Goal: Task Accomplishment & Management: Manage account settings

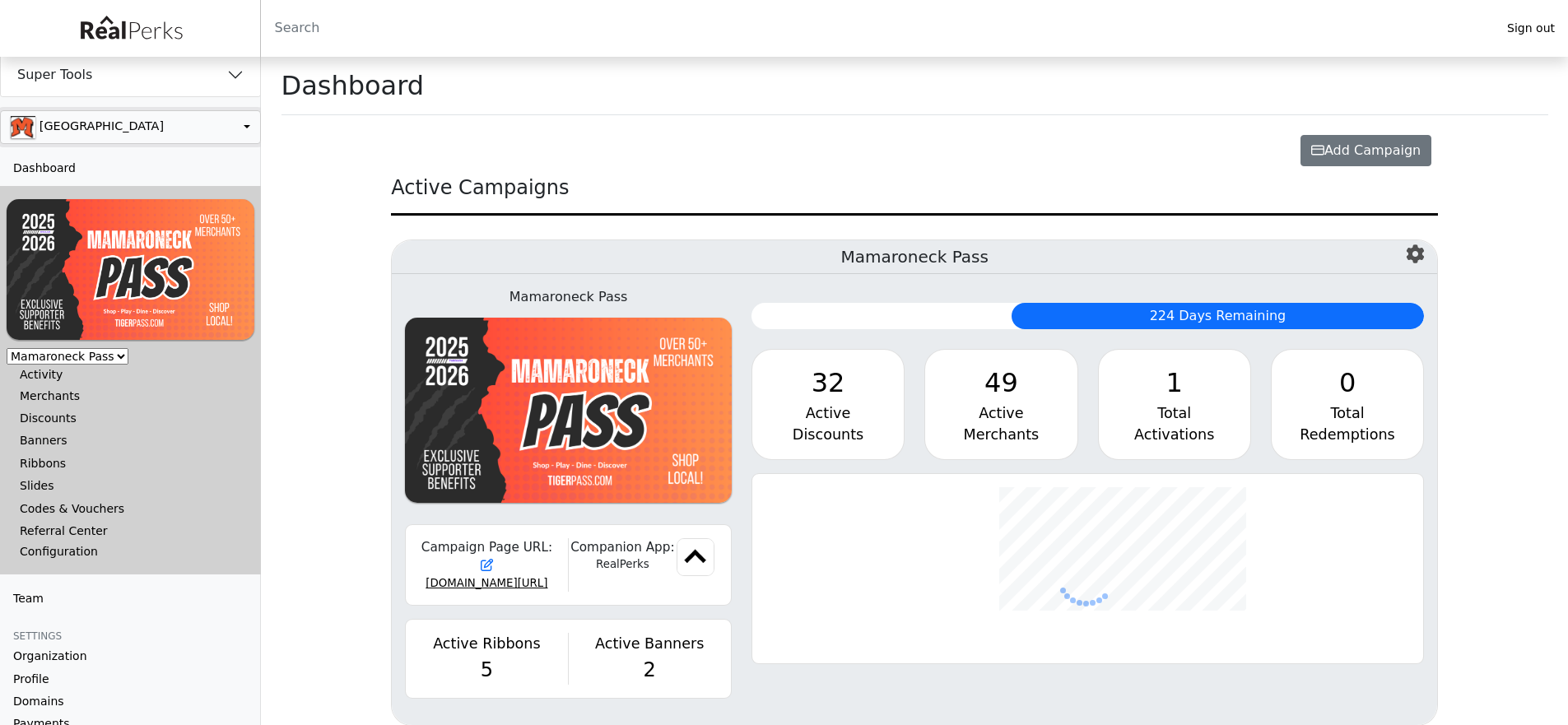
click at [0, 0] on button "button" at bounding box center [0, 0] width 0 height 0
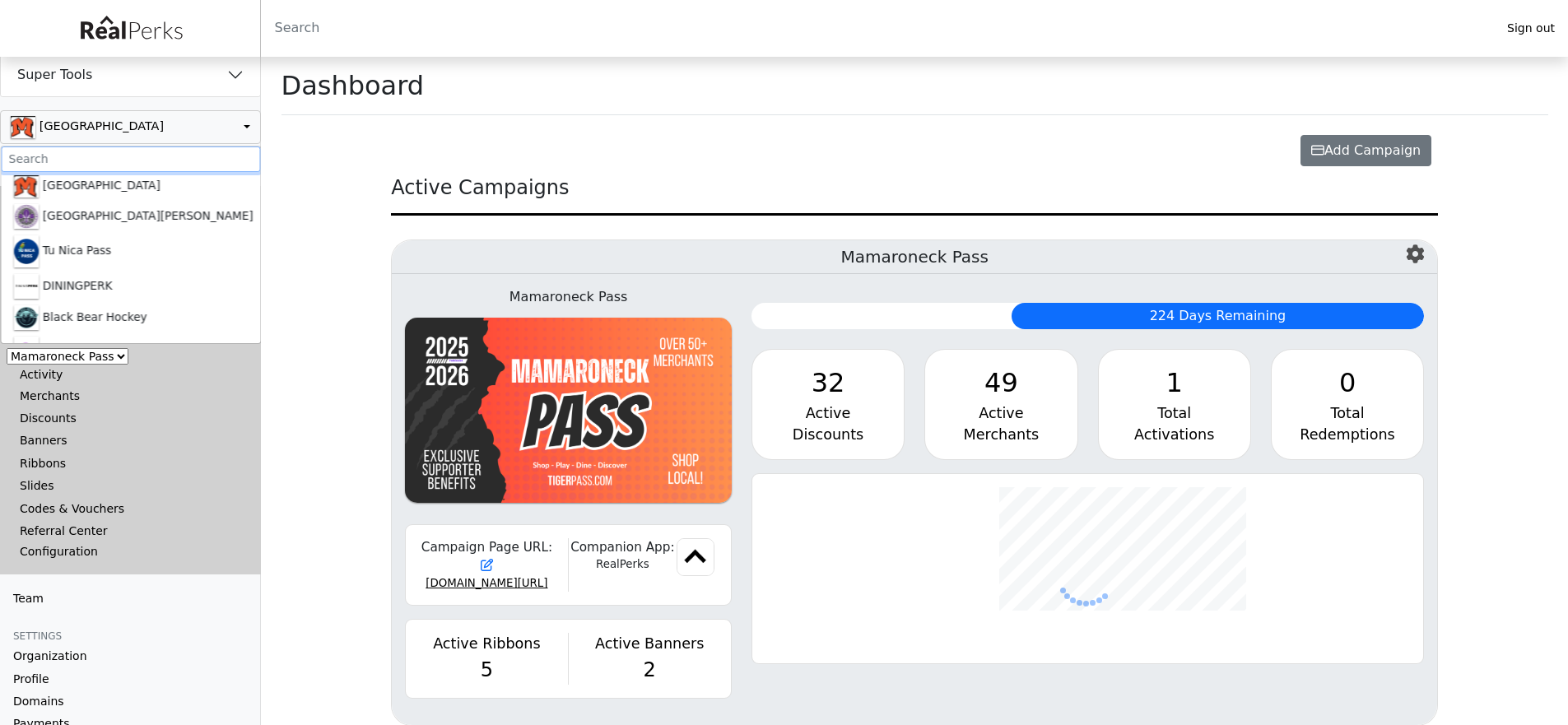
click at [108, 158] on input ".form-control-sm" at bounding box center [130, 160] width 259 height 26
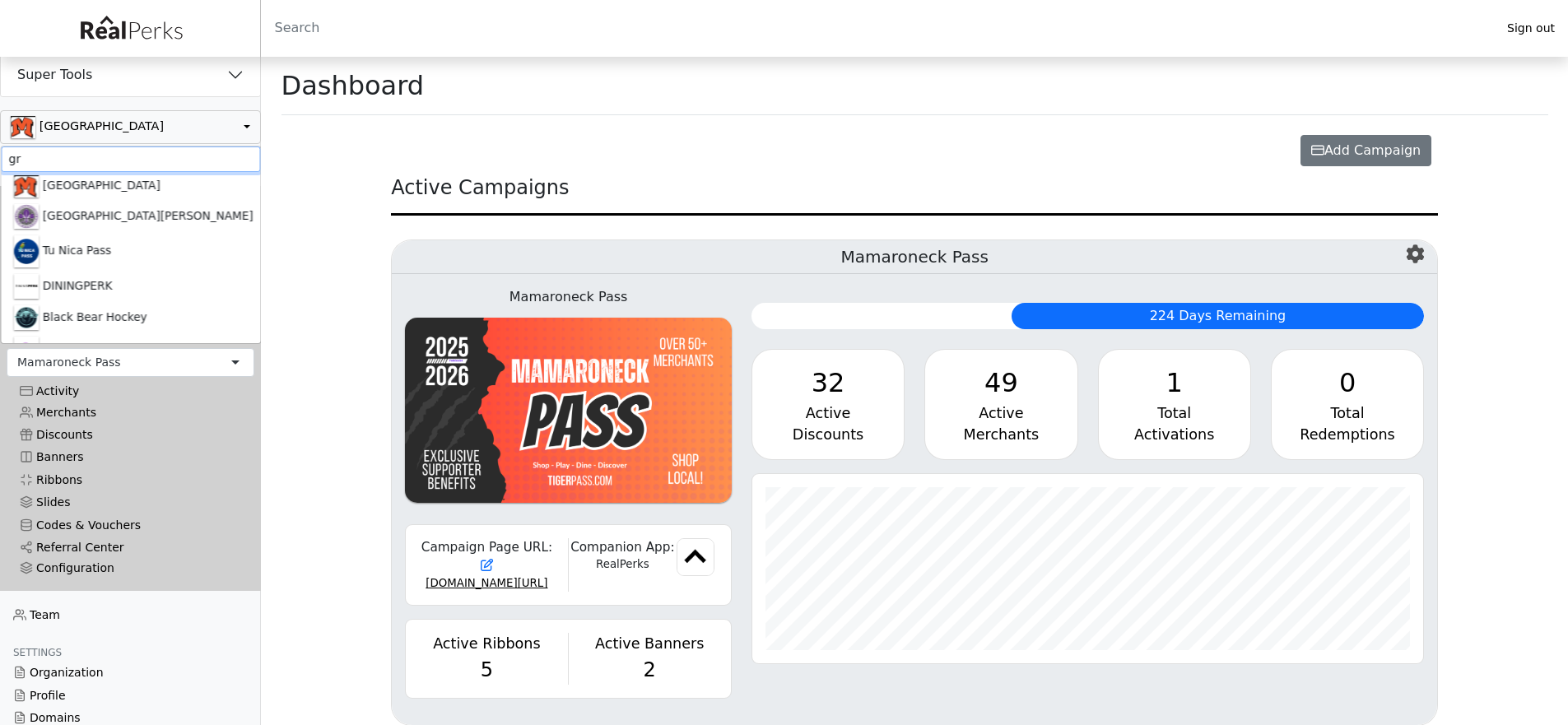
scroll to position [189, 672]
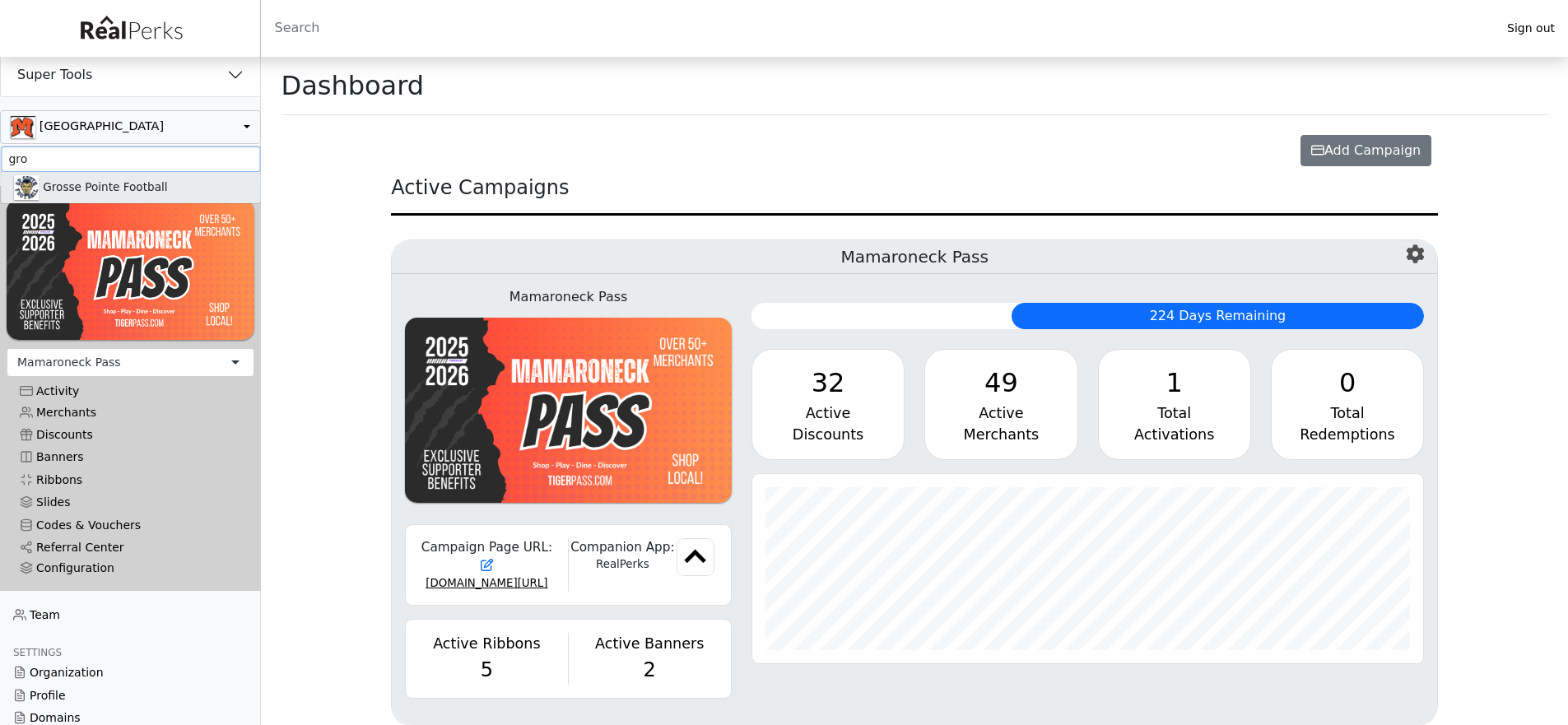
type input "gro"
click at [50, 181] on link "Grosse Pointe Football" at bounding box center [130, 187] width 259 height 32
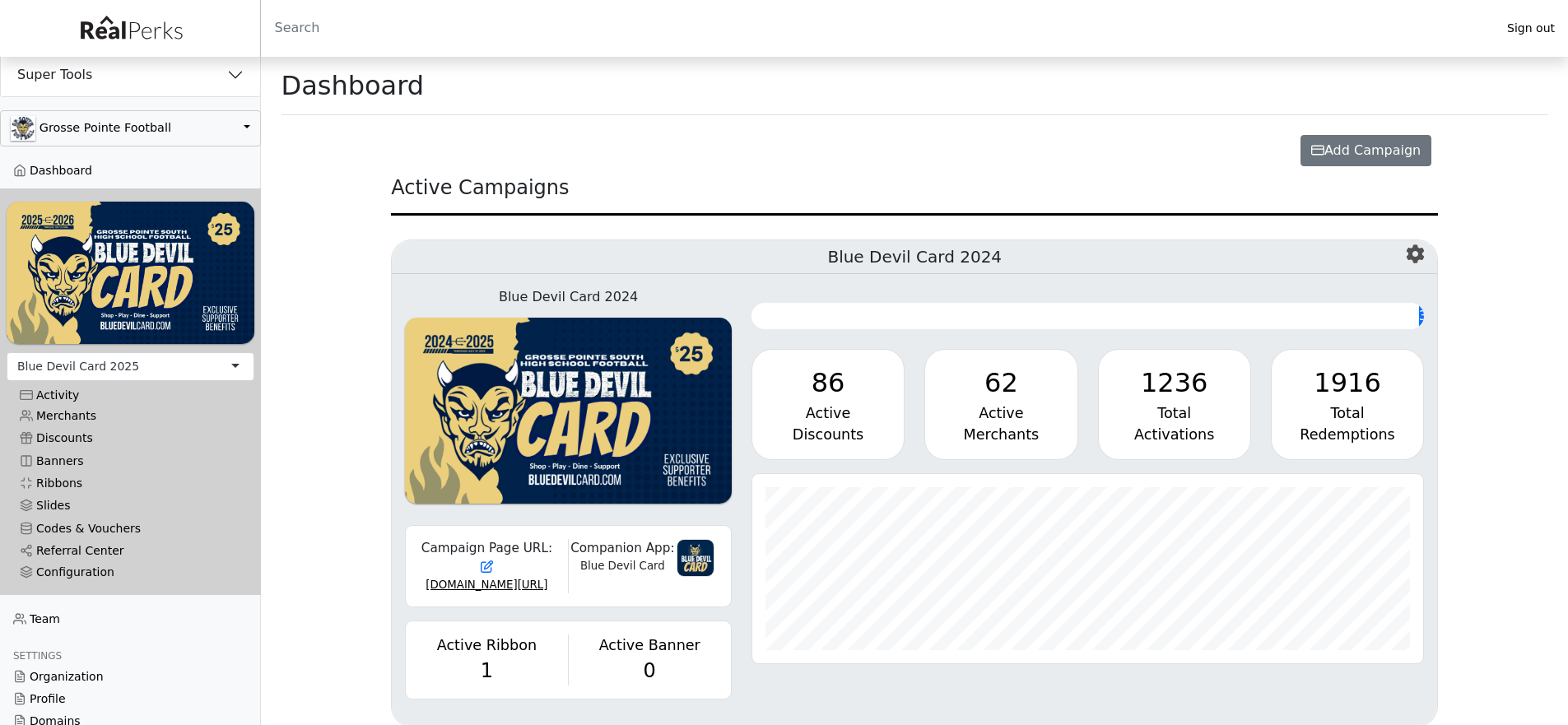
scroll to position [189, 672]
click at [83, 565] on div "Configuration" at bounding box center [130, 572] width 221 height 14
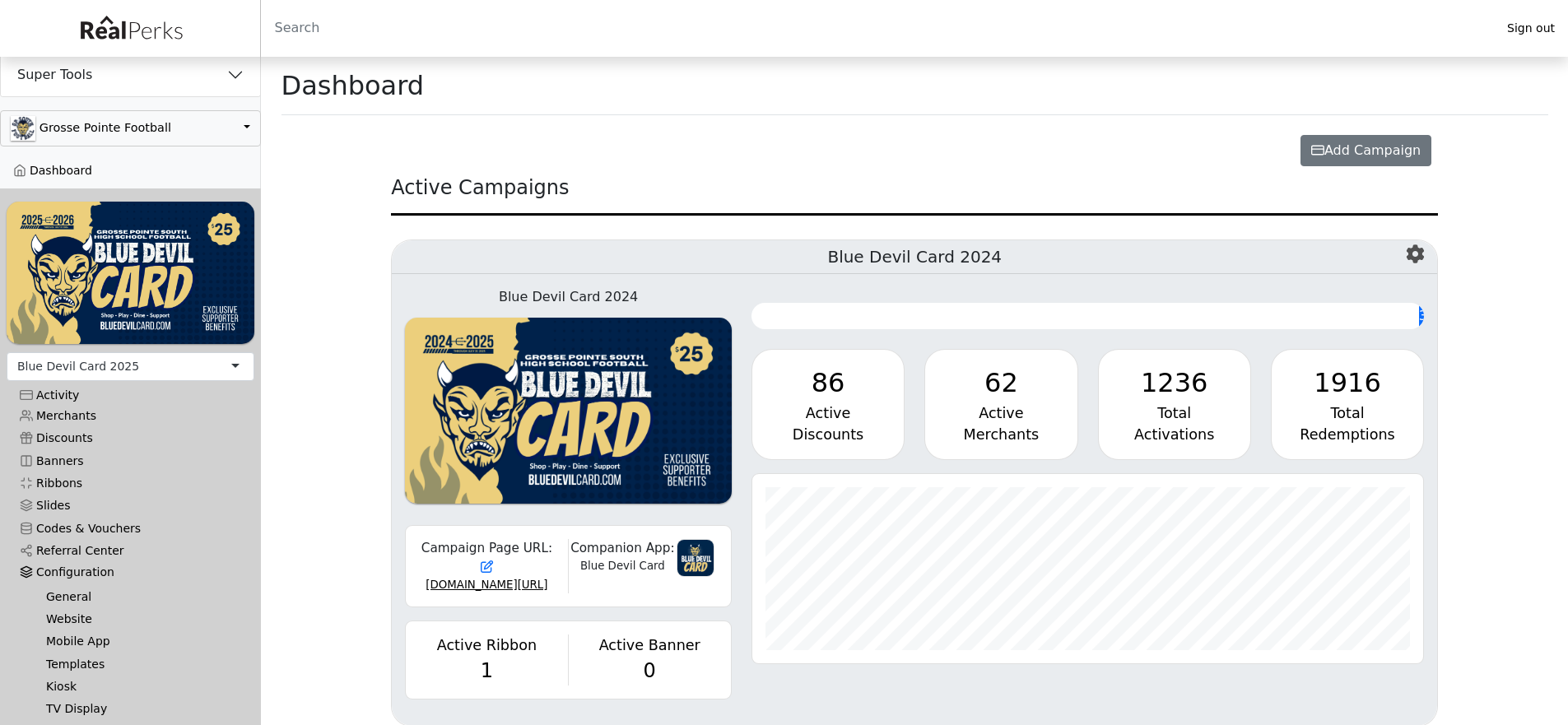
click at [74, 619] on link "Website" at bounding box center [137, 619] width 208 height 22
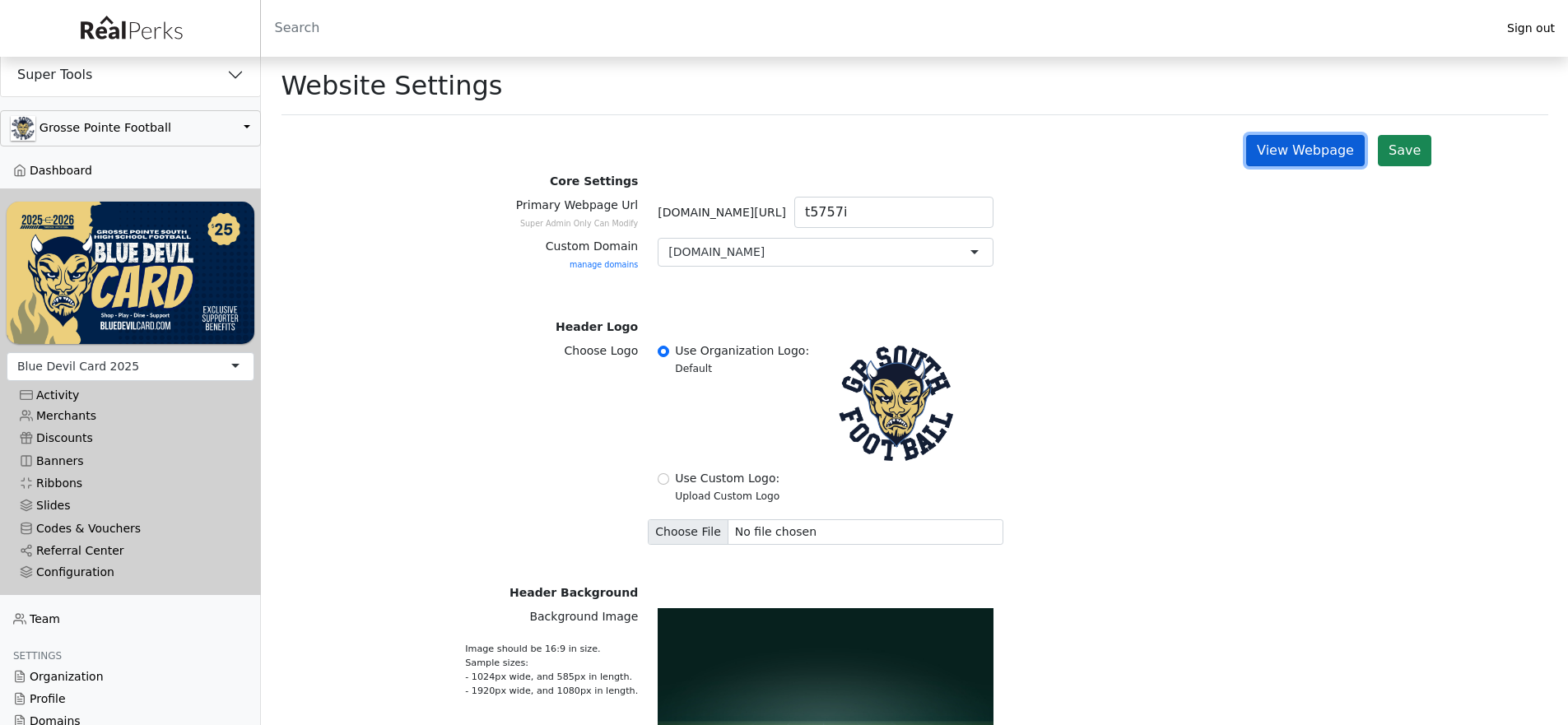
click at [1306, 141] on link "View Webpage" at bounding box center [1305, 151] width 118 height 32
click at [206, 352] on div "Blue Devil Card 2025" at bounding box center [131, 366] width 248 height 29
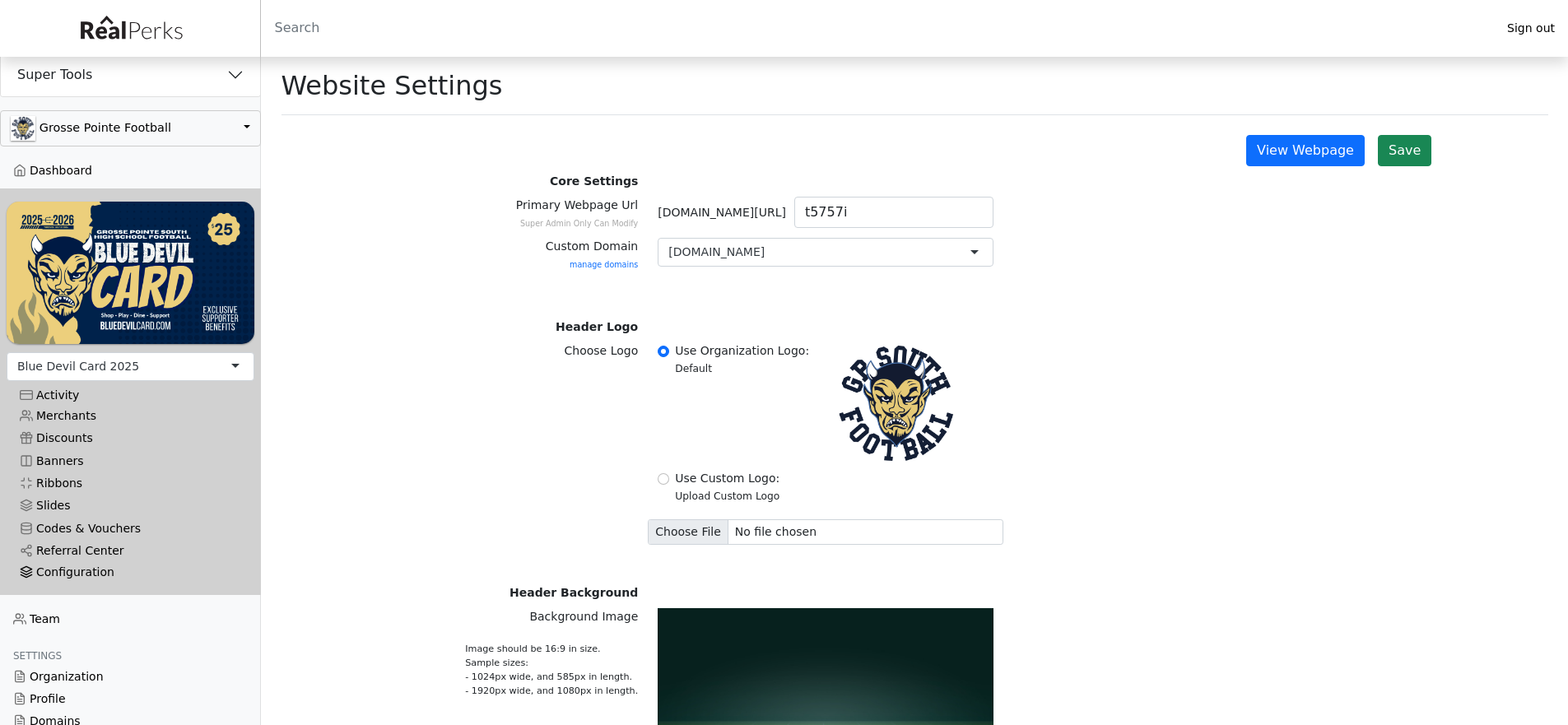
click at [50, 565] on div "Configuration" at bounding box center [130, 572] width 221 height 14
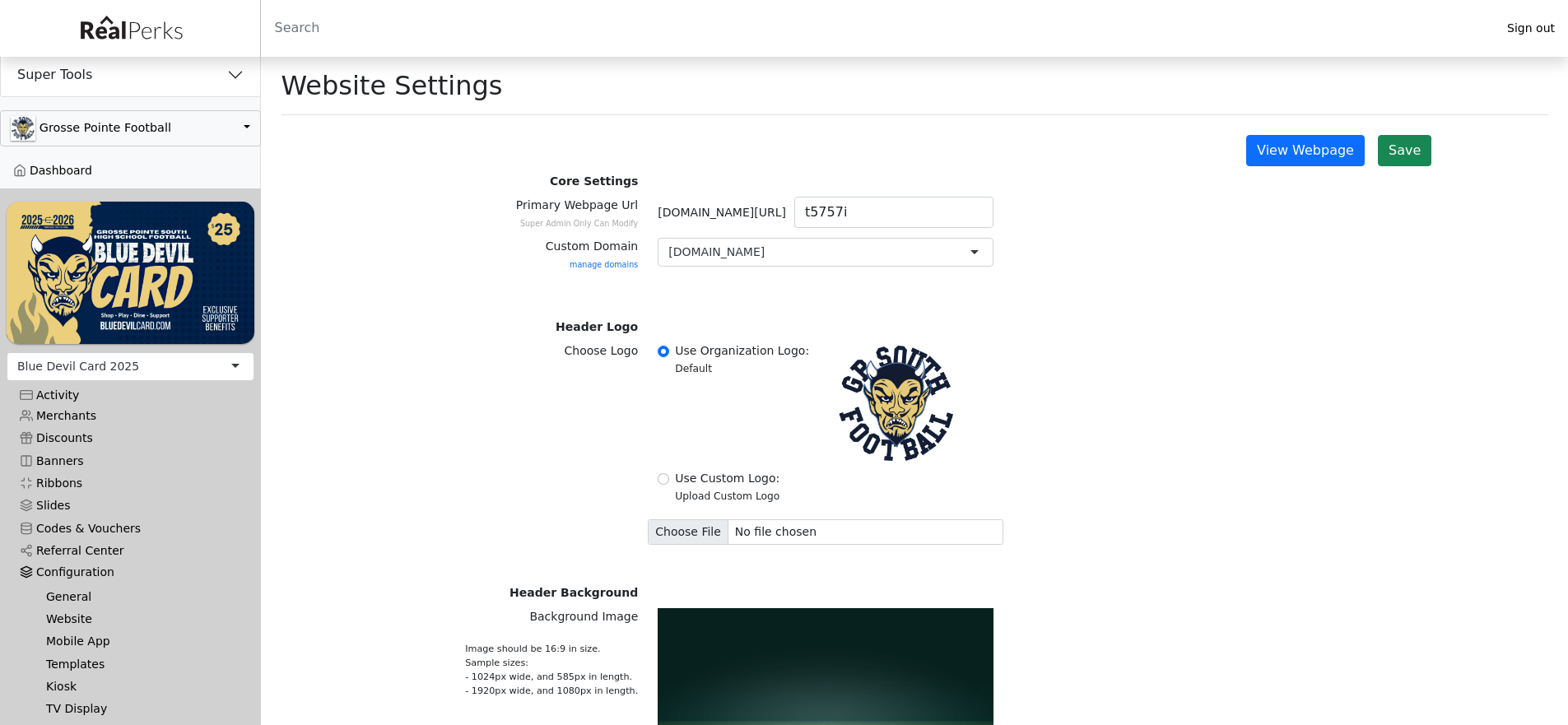
click at [59, 587] on link "General" at bounding box center [137, 596] width 208 height 22
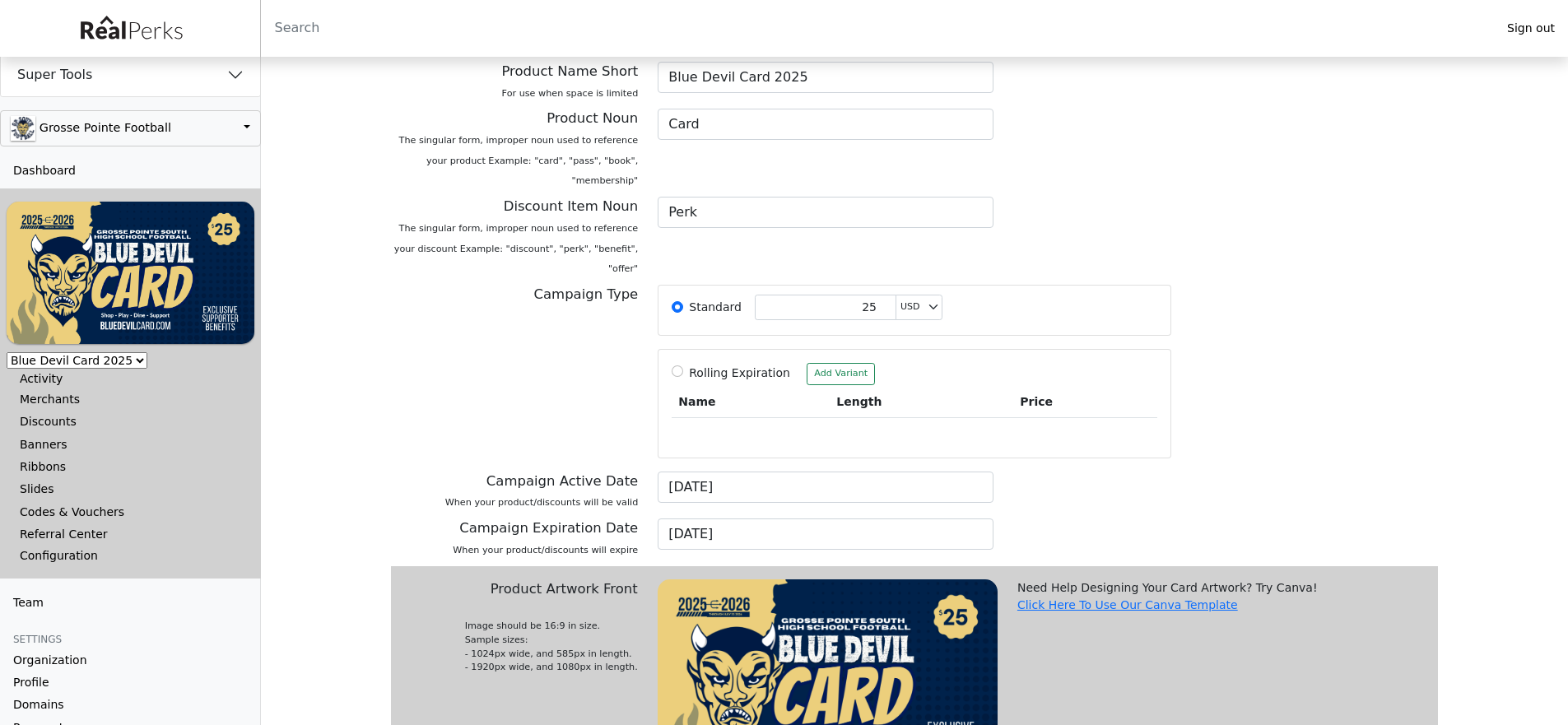
scroll to position [224, 0]
click at [59, 548] on div "Configuration" at bounding box center [130, 555] width 221 height 14
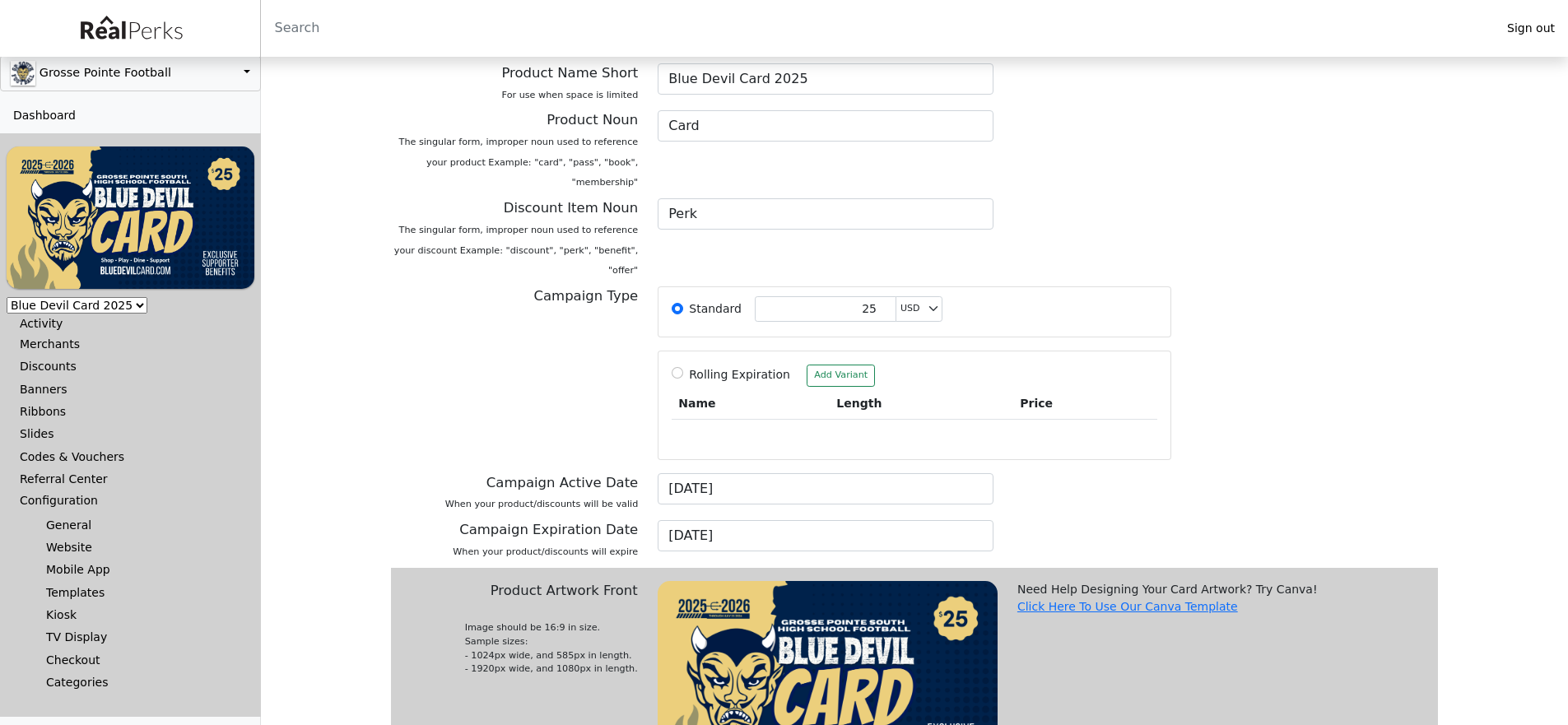
scroll to position [72, 0]
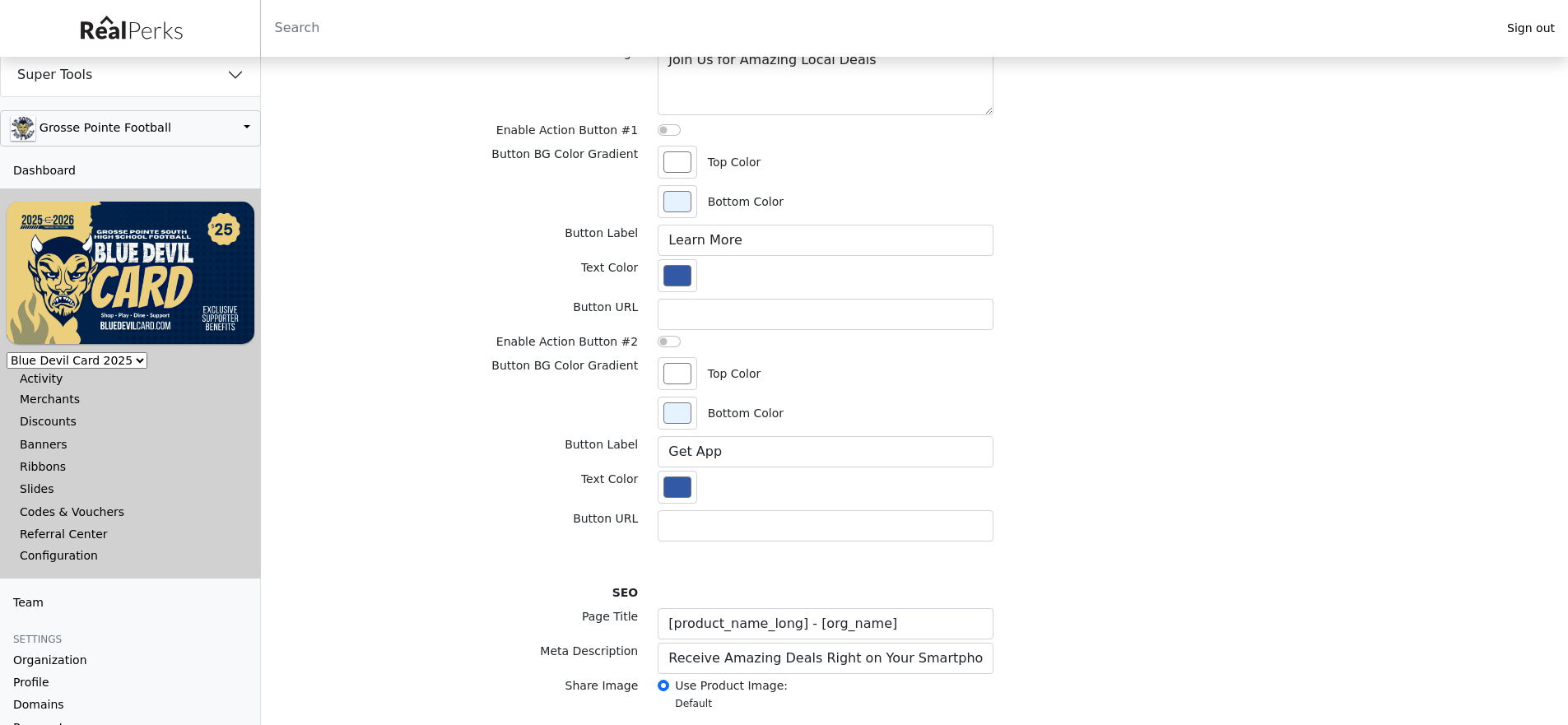
scroll to position [2296, 0]
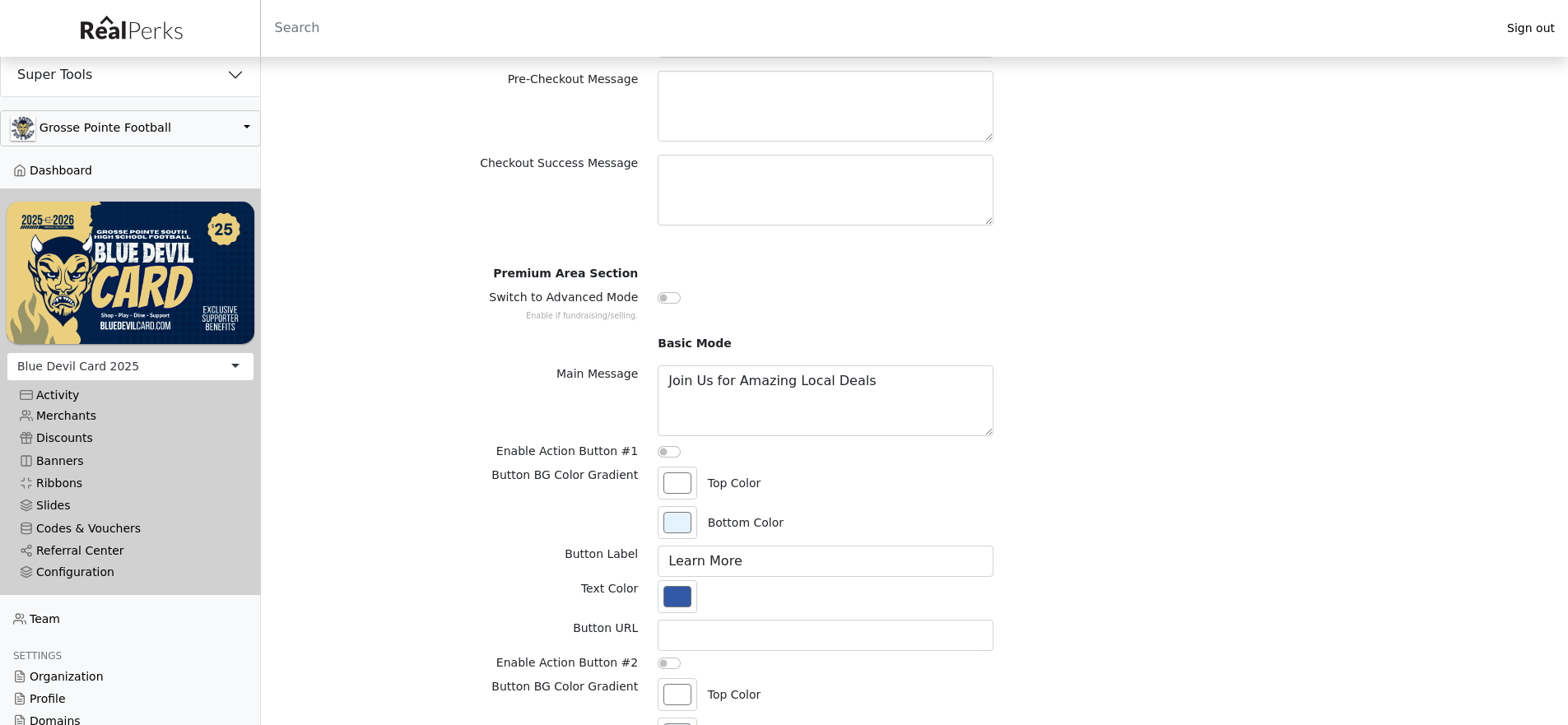
scroll to position [247, 0]
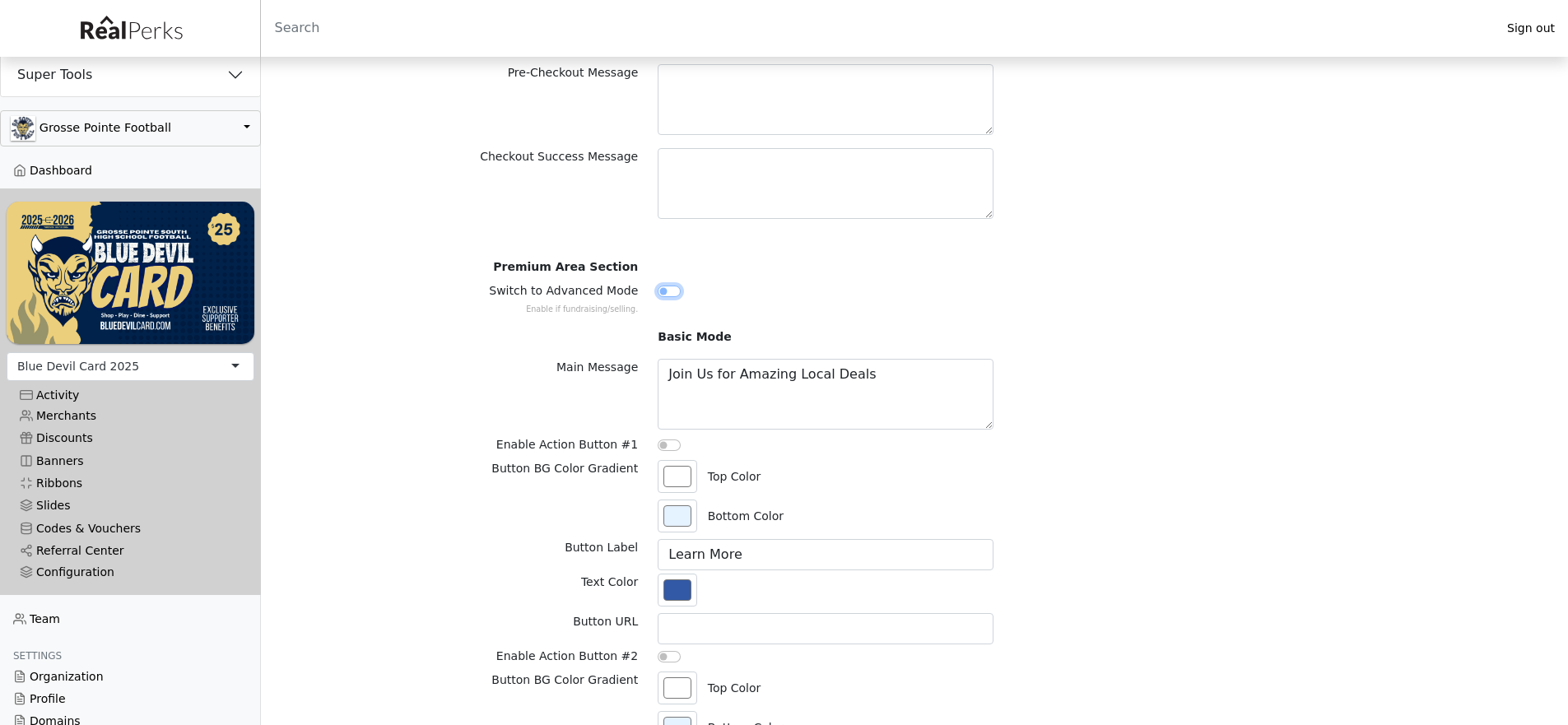
click at [668, 294] on input "Switch to Advanced Mode Enable if fundraising/selling." at bounding box center [669, 292] width 23 height 12
checkbox input "true"
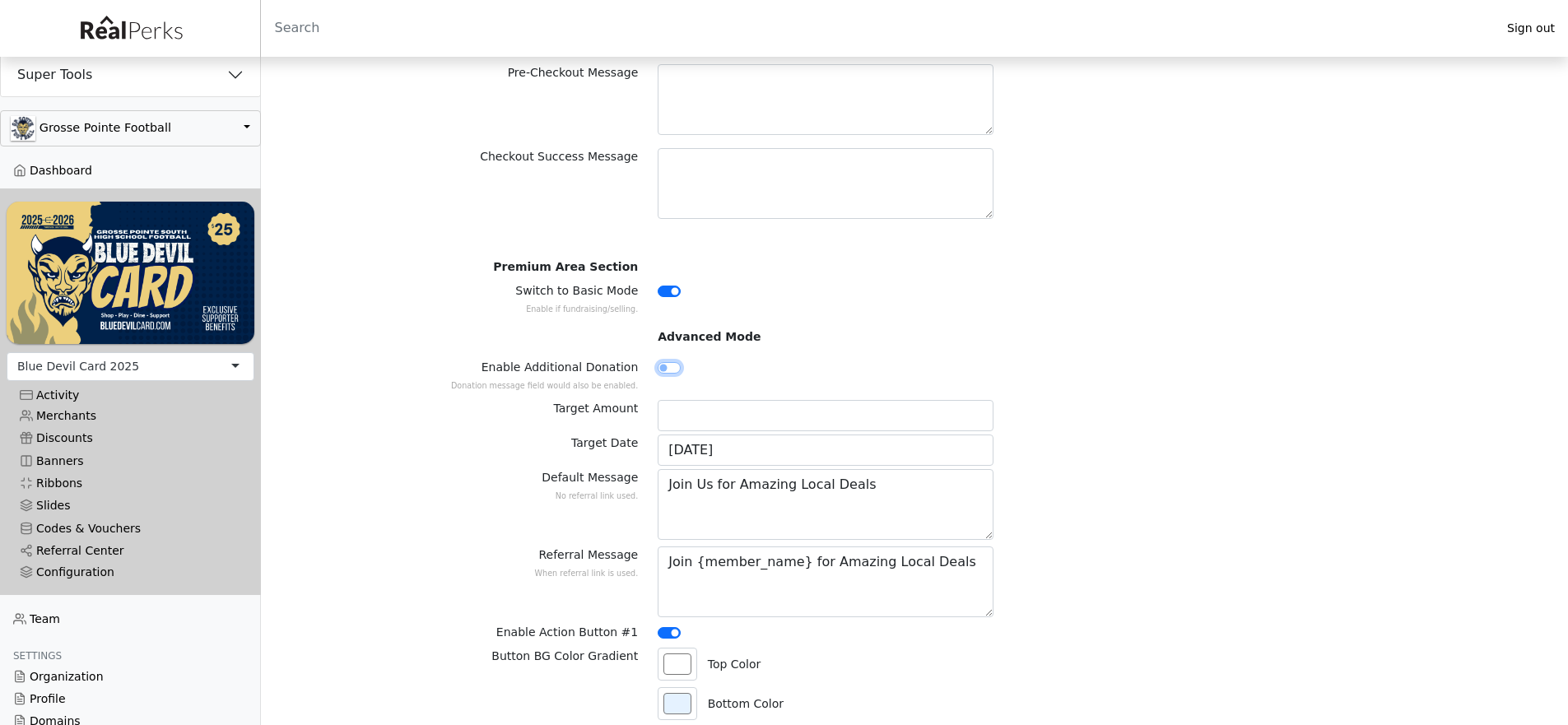
click at [667, 369] on input "Enable Additional Donation Donation message field would also be enabled." at bounding box center [669, 368] width 23 height 12
checkbox input "true"
click at [731, 414] on input "Target Amount" at bounding box center [826, 416] width 335 height 32
type input "25000"
drag, startPoint x: 684, startPoint y: 454, endPoint x: 666, endPoint y: 455, distance: 18.0
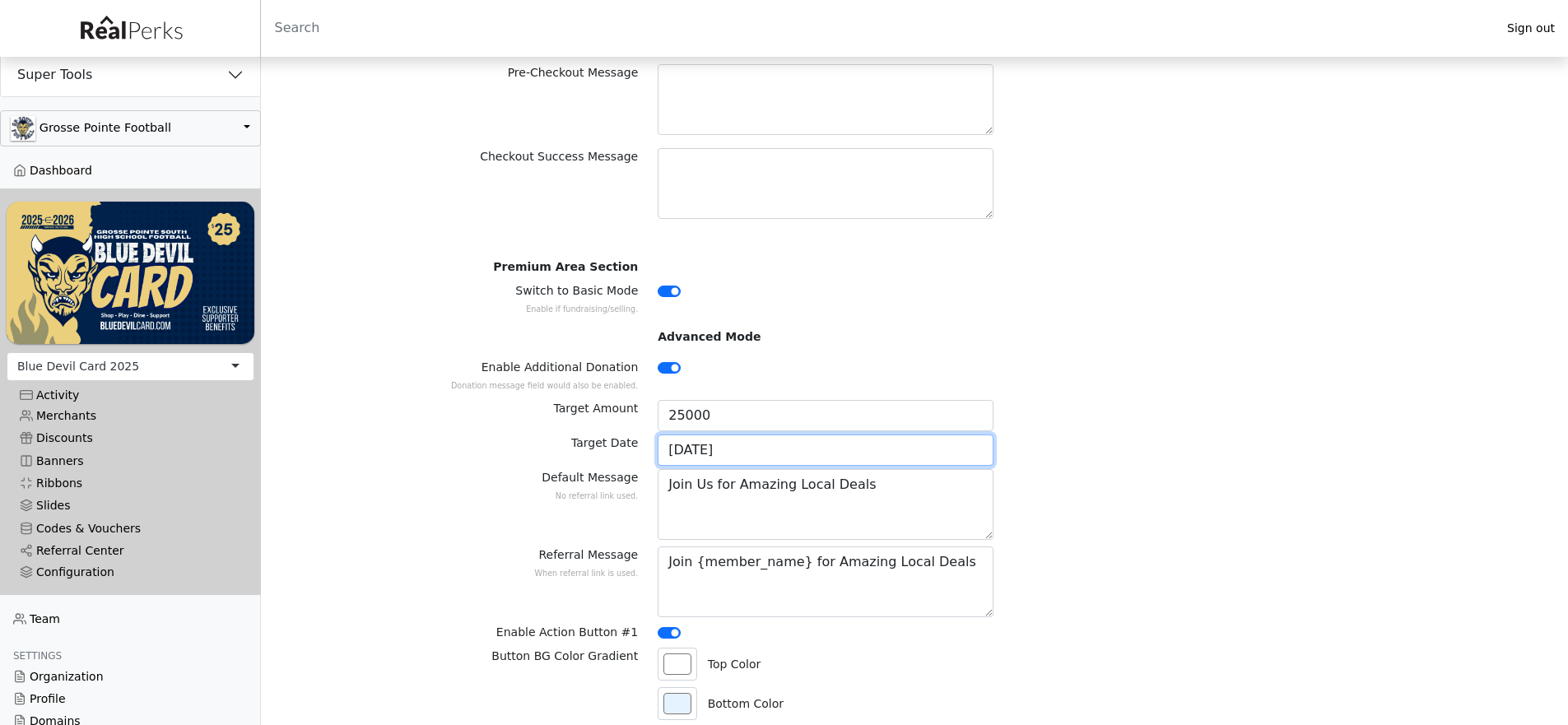
click at [666, 455] on input "06/01/2025" at bounding box center [826, 450] width 335 height 32
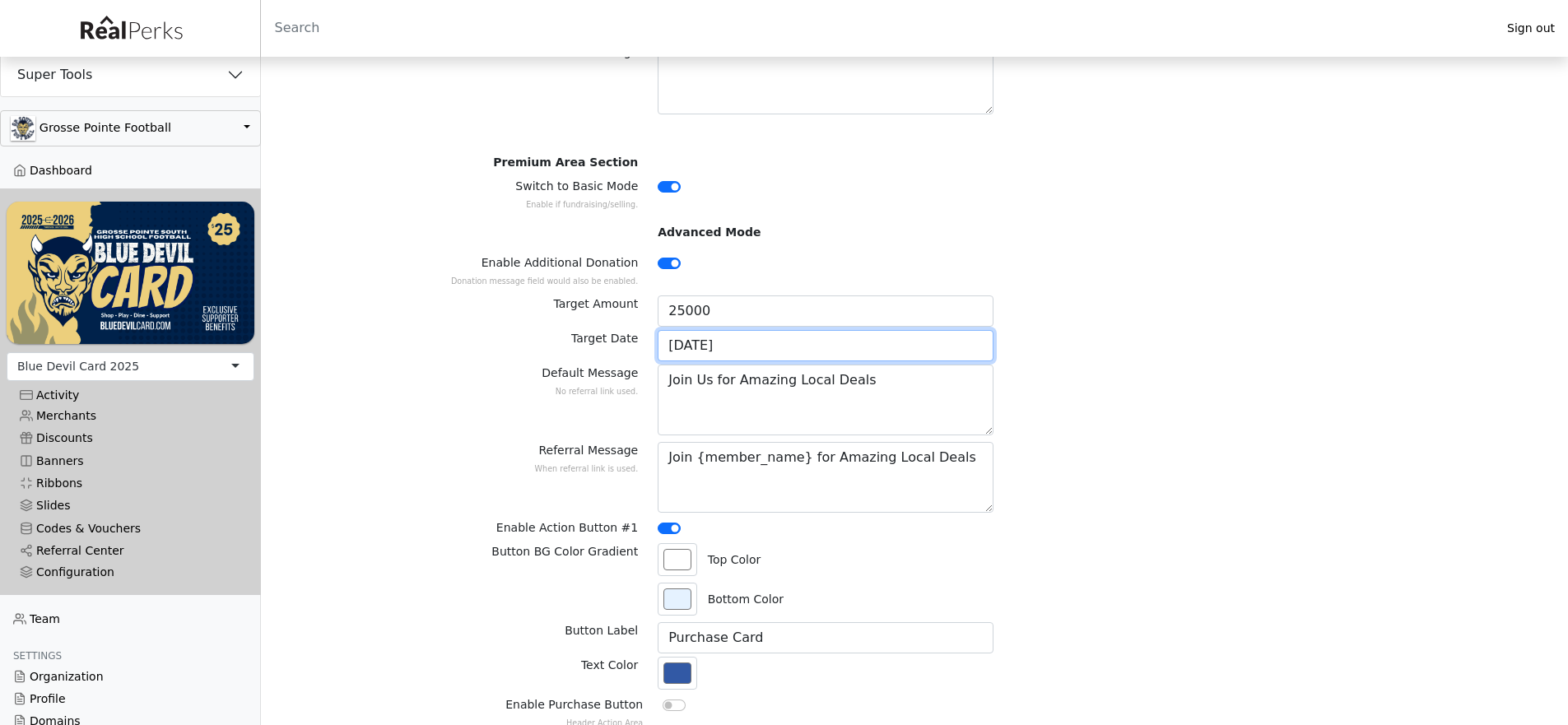
scroll to position [484, 0]
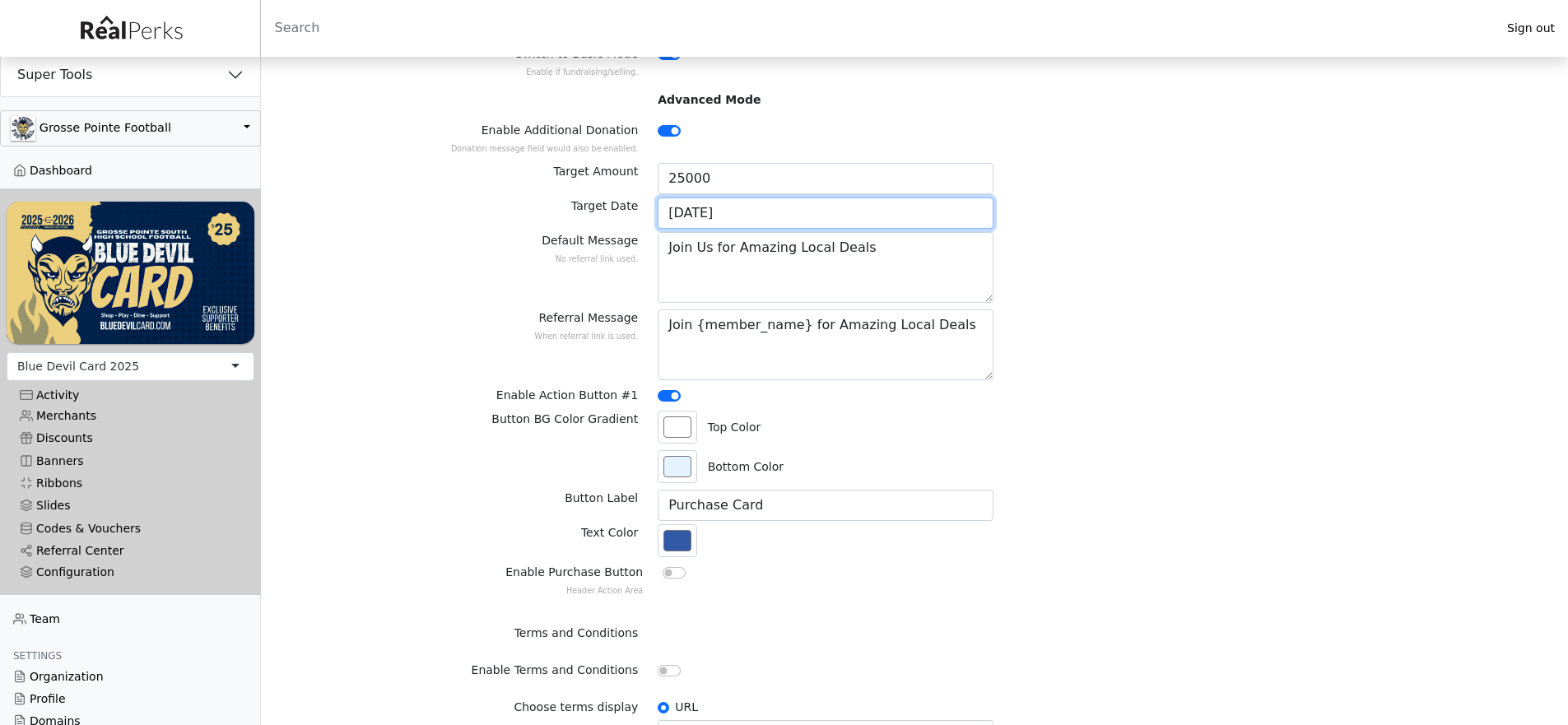
type input "11/01/2025"
click at [680, 436] on input "#ffffff" at bounding box center [678, 426] width 40 height 33
click at [1047, 425] on div "Button BG Color Gradient #ffffff Top Color #e5f2ff Bottom Color" at bounding box center [914, 450] width 1067 height 79
click at [674, 541] on input "#3259a5" at bounding box center [678, 540] width 40 height 33
type input "#eccf7c"
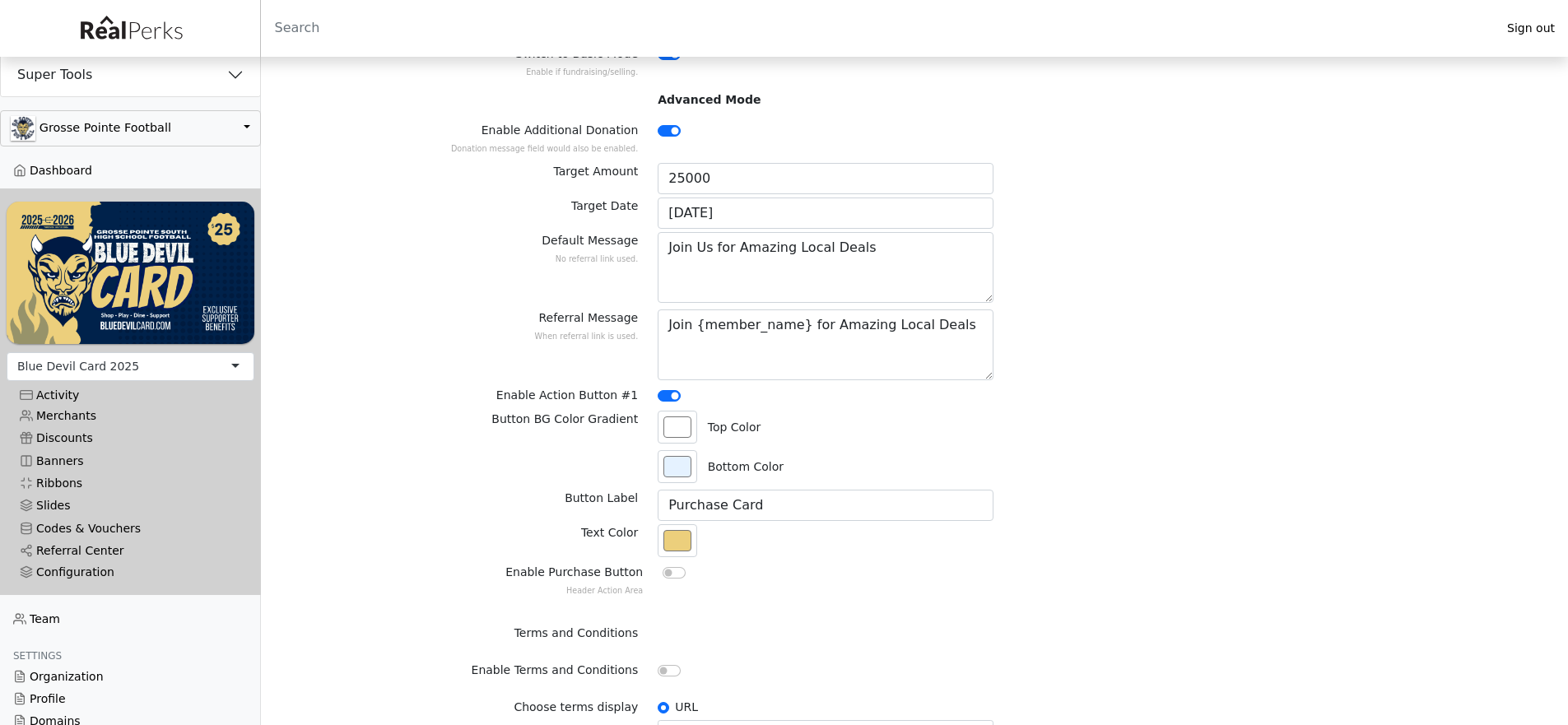
click at [1052, 384] on div "Default Message No referral link used. Join Us for Amazing Local Deals Referral…" at bounding box center [914, 419] width 1047 height 373
click at [676, 429] on input "#ffffff" at bounding box center [678, 426] width 40 height 33
click at [605, 459] on div "Button BG Color Gradient" at bounding box center [514, 450] width 267 height 79
click at [677, 420] on input "#031f46" at bounding box center [678, 426] width 40 height 33
type input "#021b3e"
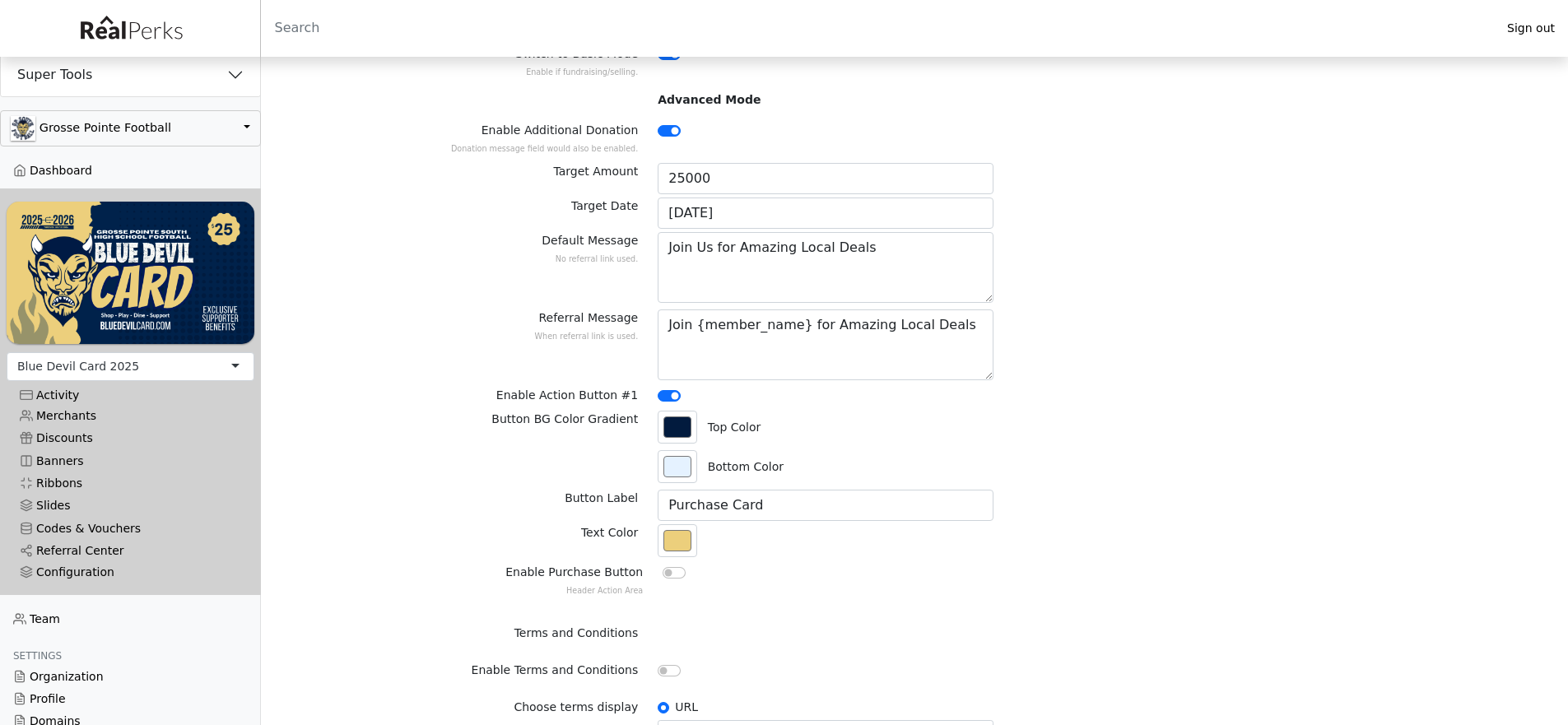
click at [573, 460] on div "Button BG Color Gradient" at bounding box center [514, 450] width 267 height 79
click at [683, 469] on input "#e5f2ff" at bounding box center [678, 466] width 40 height 33
type input "#03224b"
click at [417, 423] on div "Button BG Color Gradient" at bounding box center [514, 450] width 267 height 79
click at [682, 572] on input "Enable Purchase Button Header Action Area" at bounding box center [674, 572] width 23 height 12
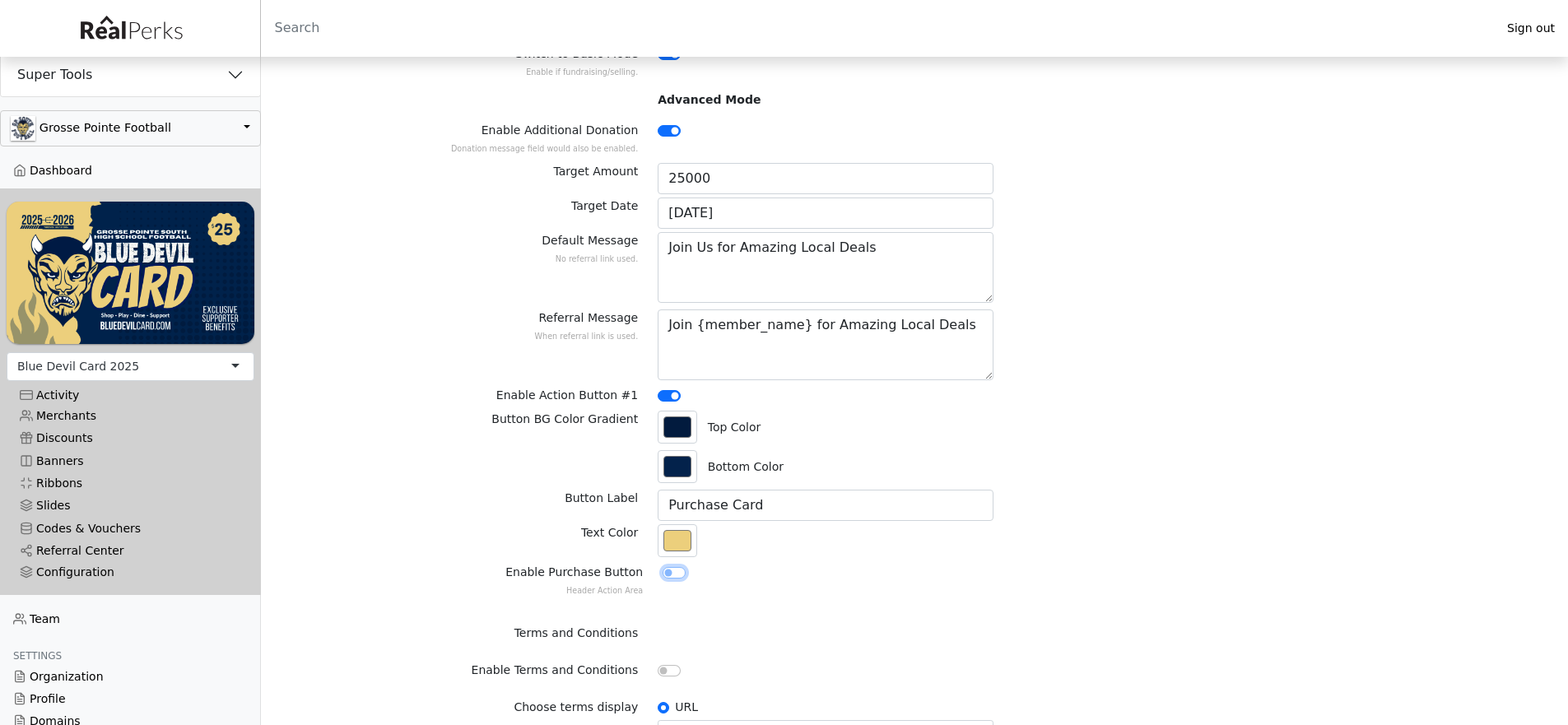
checkbox input "true"
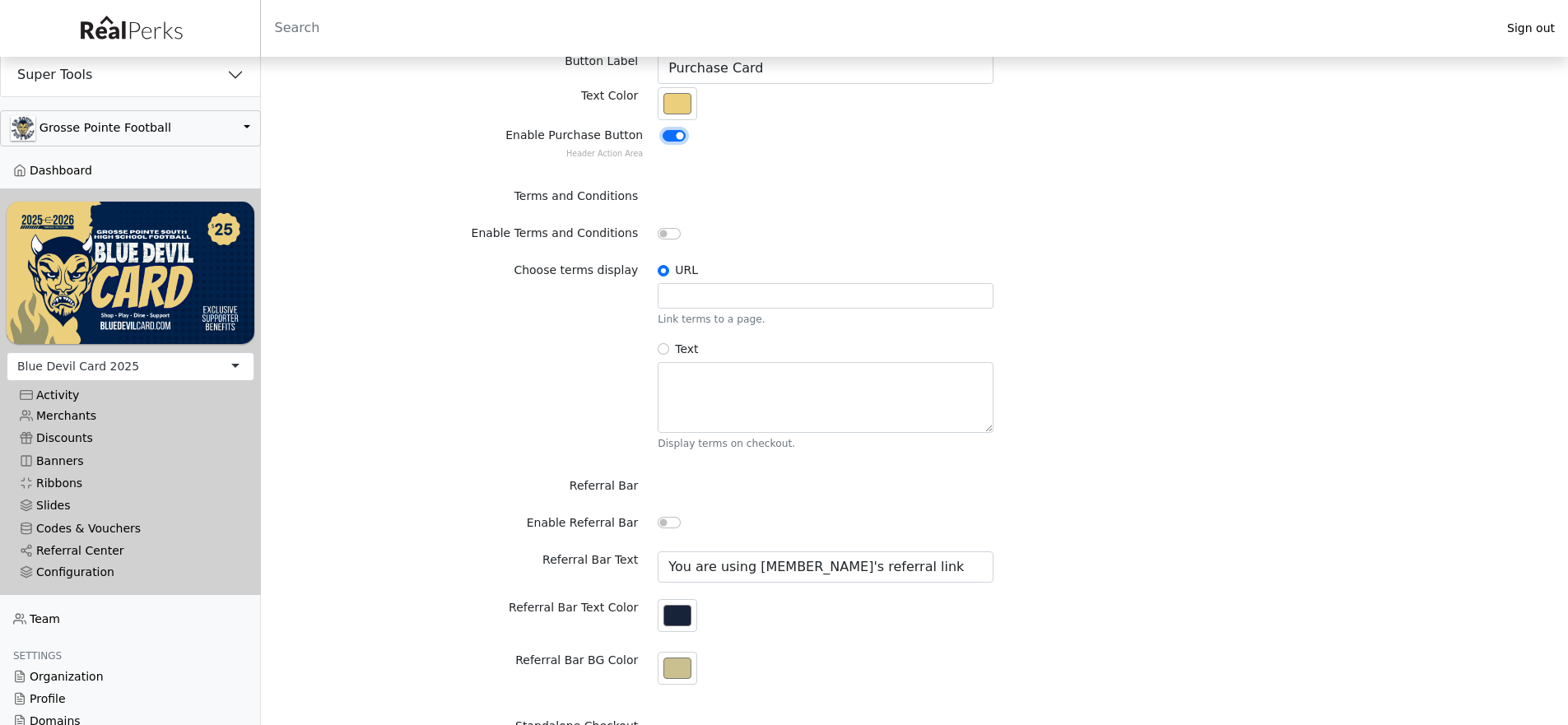
scroll to position [765, 0]
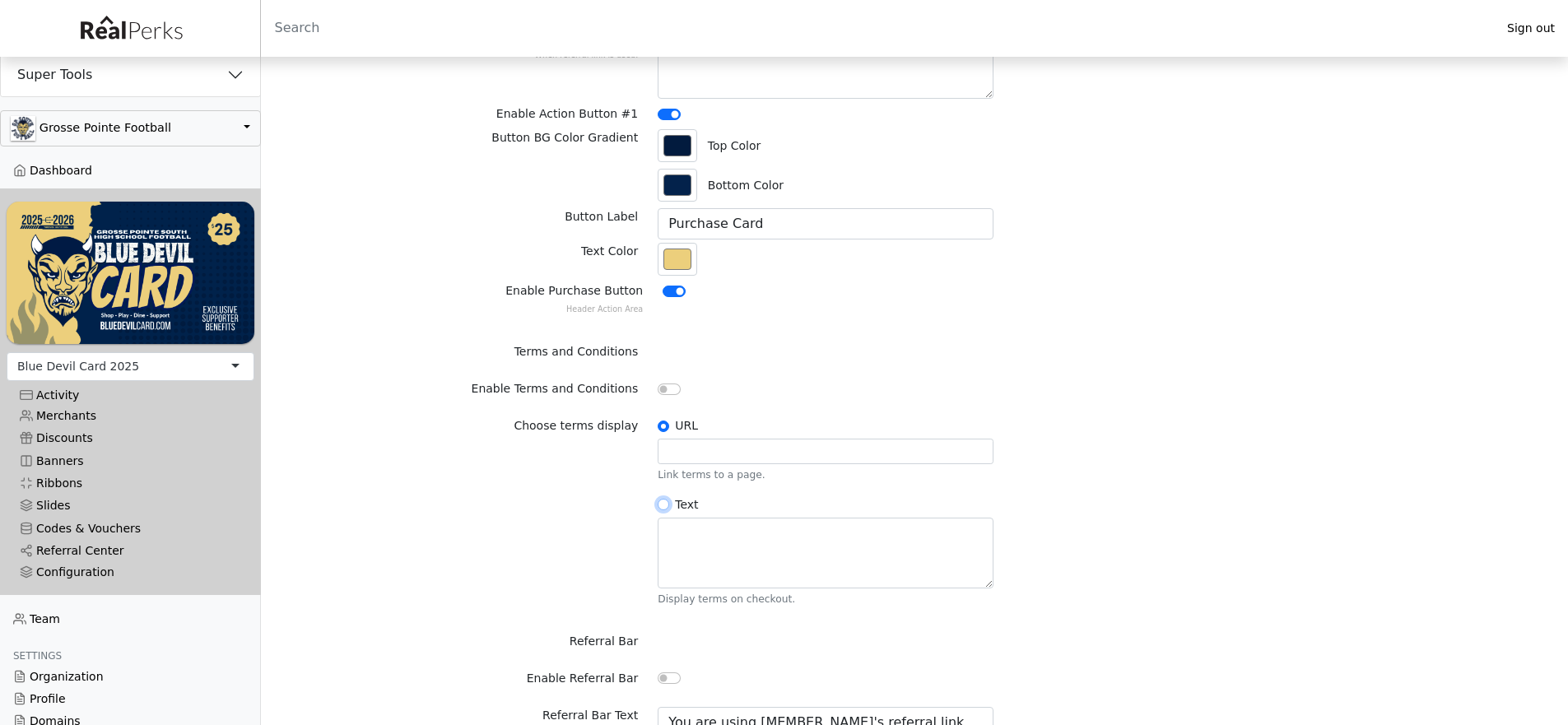
click at [663, 502] on input "radio" at bounding box center [664, 505] width 12 height 12
radio input "true"
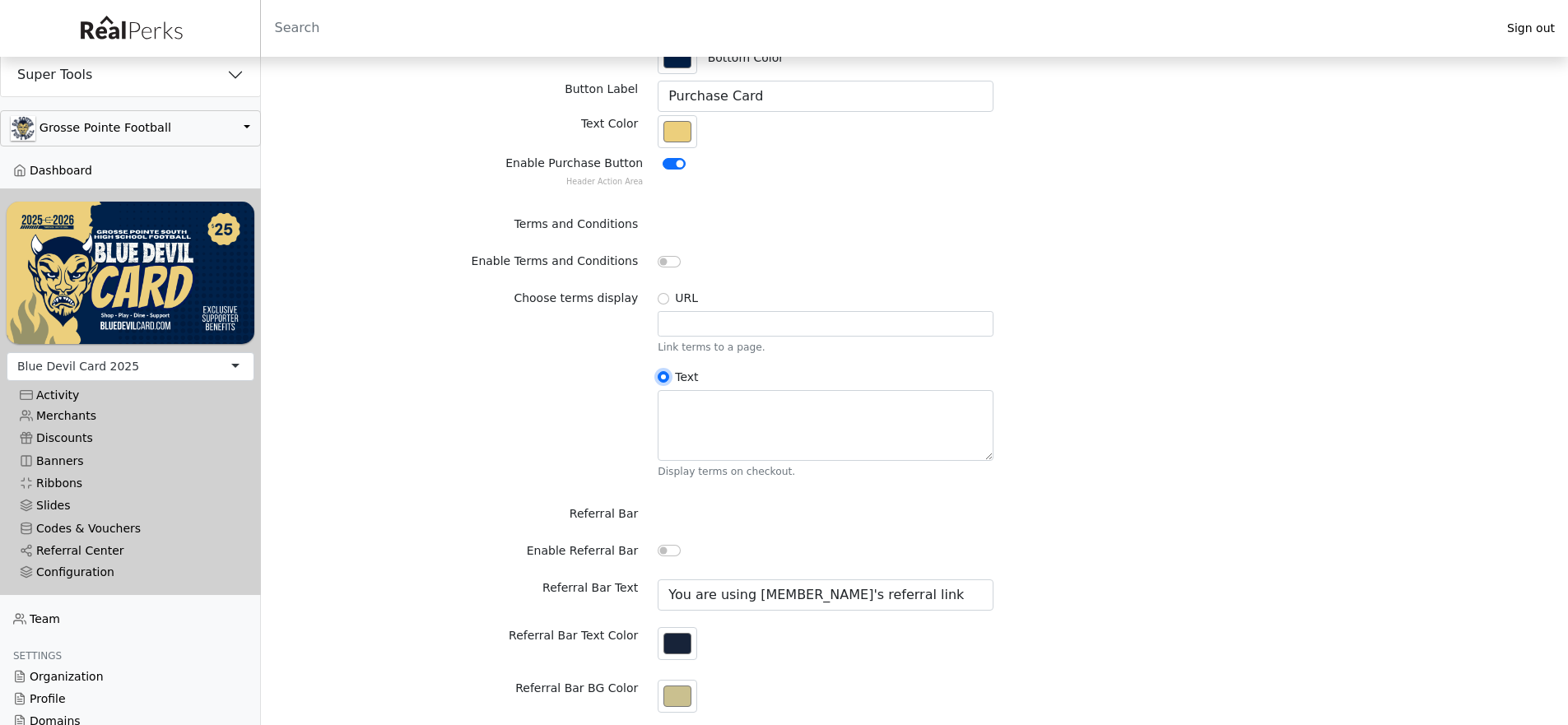
scroll to position [961, 0]
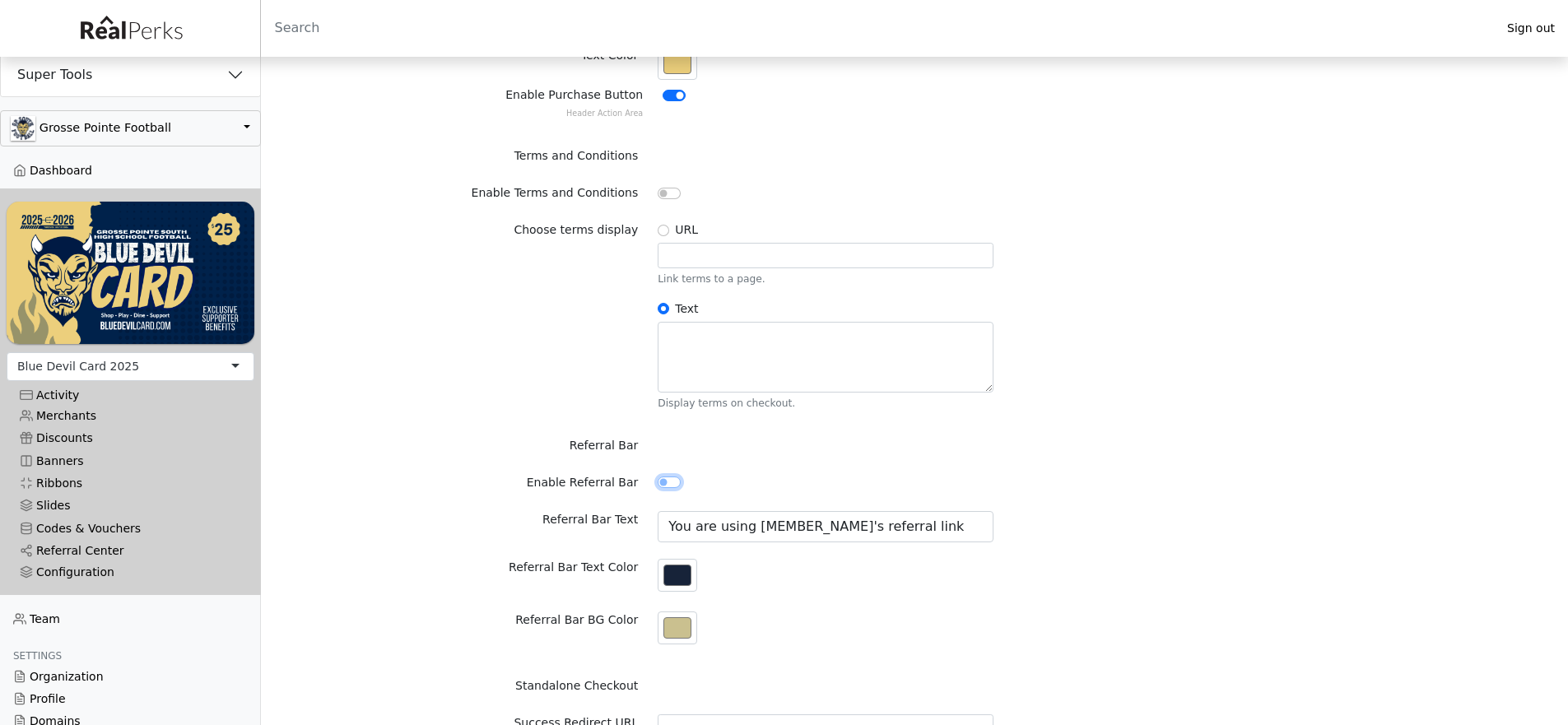
click at [665, 479] on input "Enable Referral Bar" at bounding box center [669, 482] width 23 height 12
checkbox input "true"
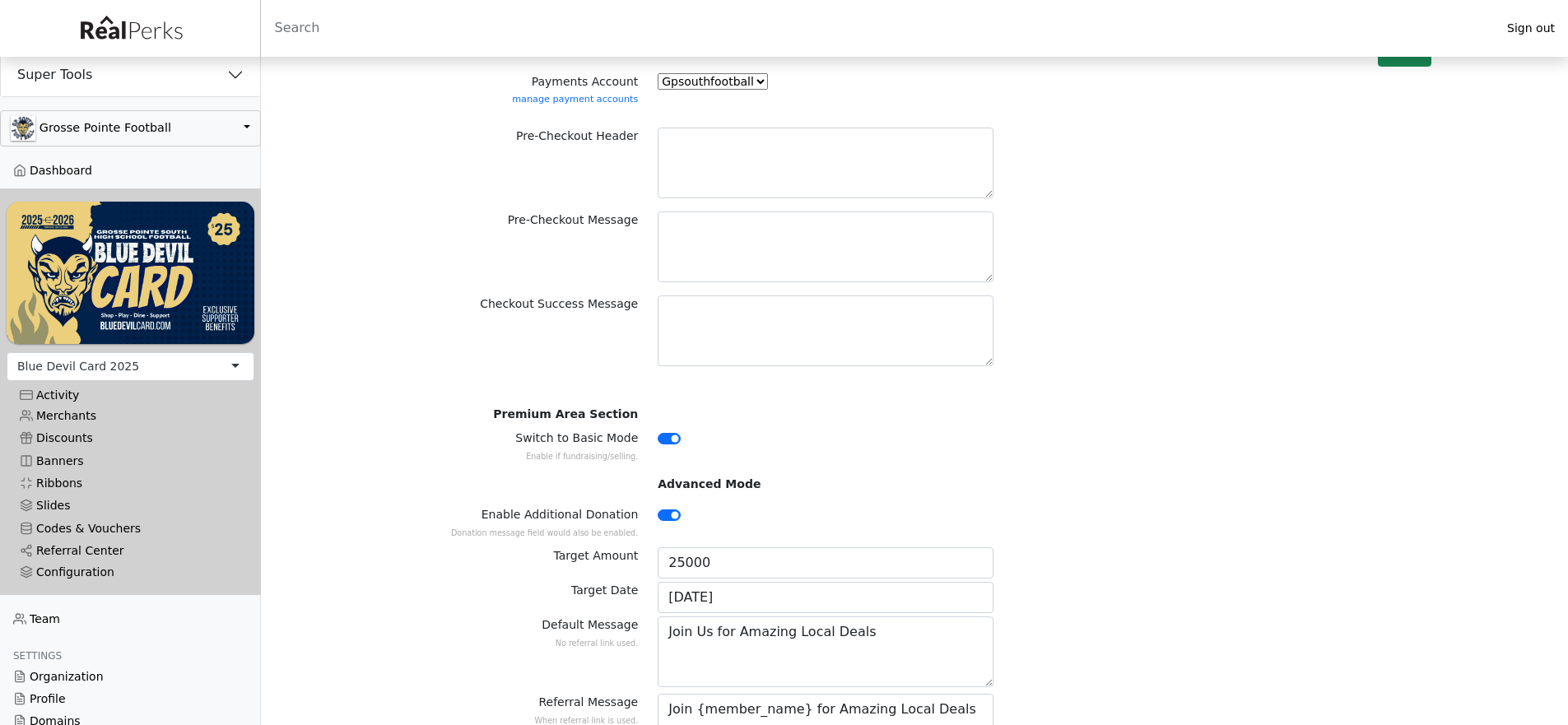
scroll to position [0, 0]
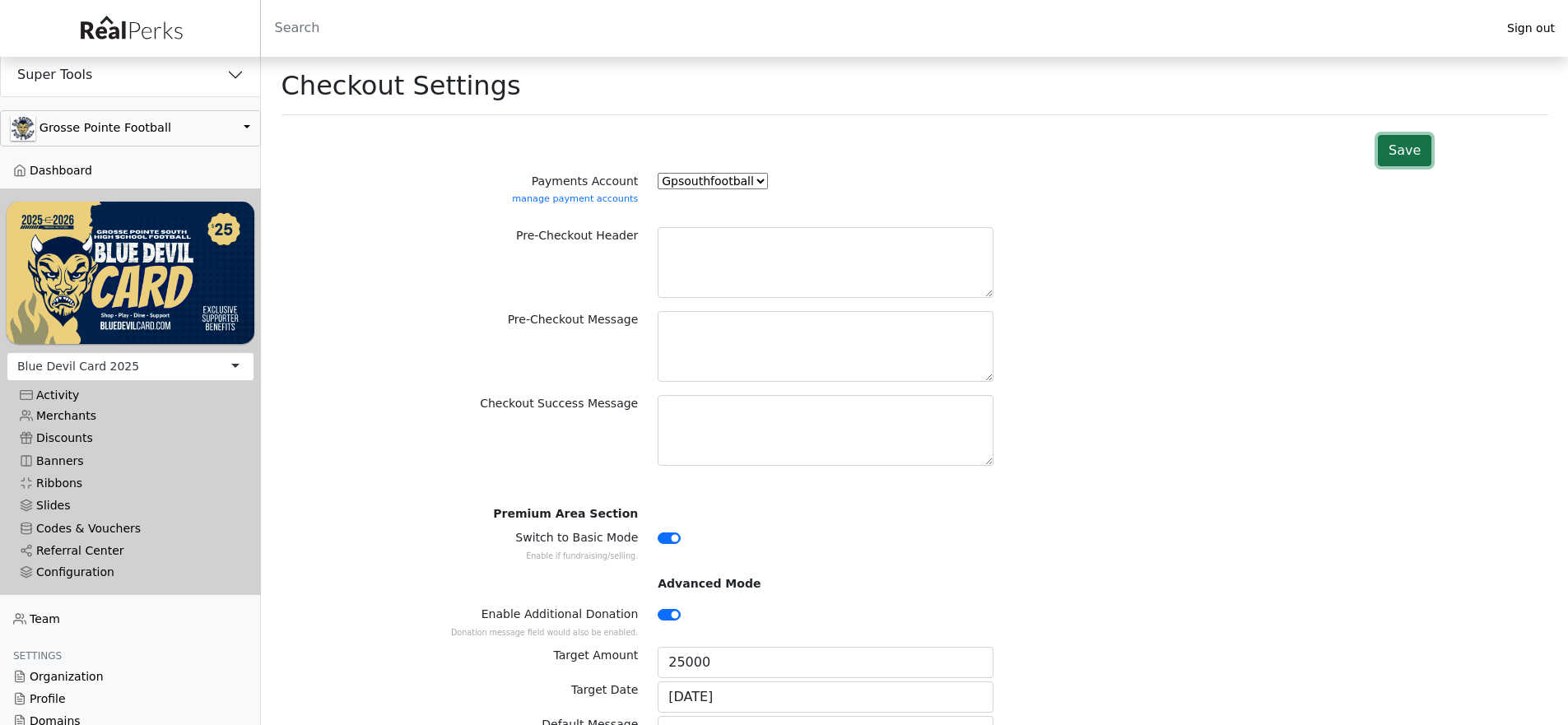
click at [1412, 162] on button "Save" at bounding box center [1404, 151] width 54 height 32
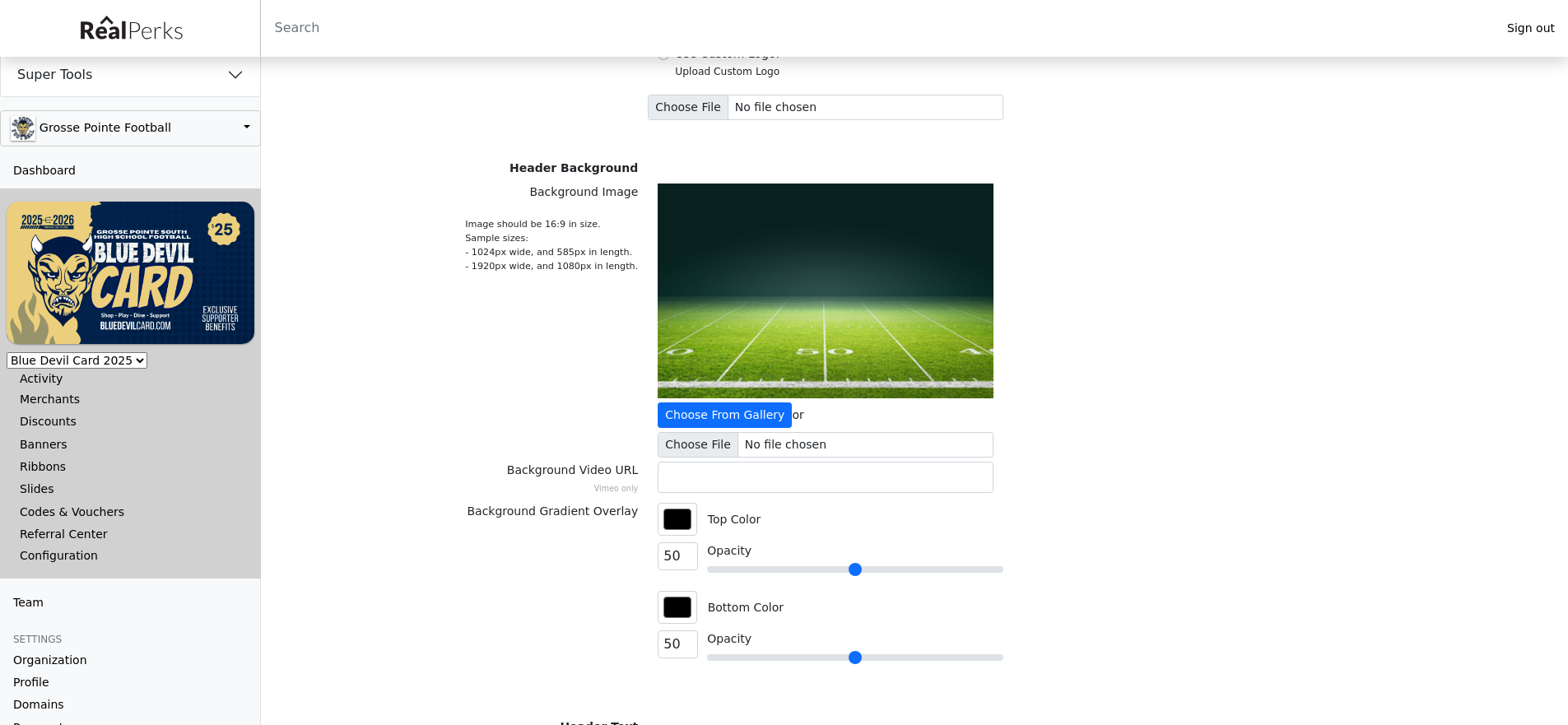
scroll to position [196, 0]
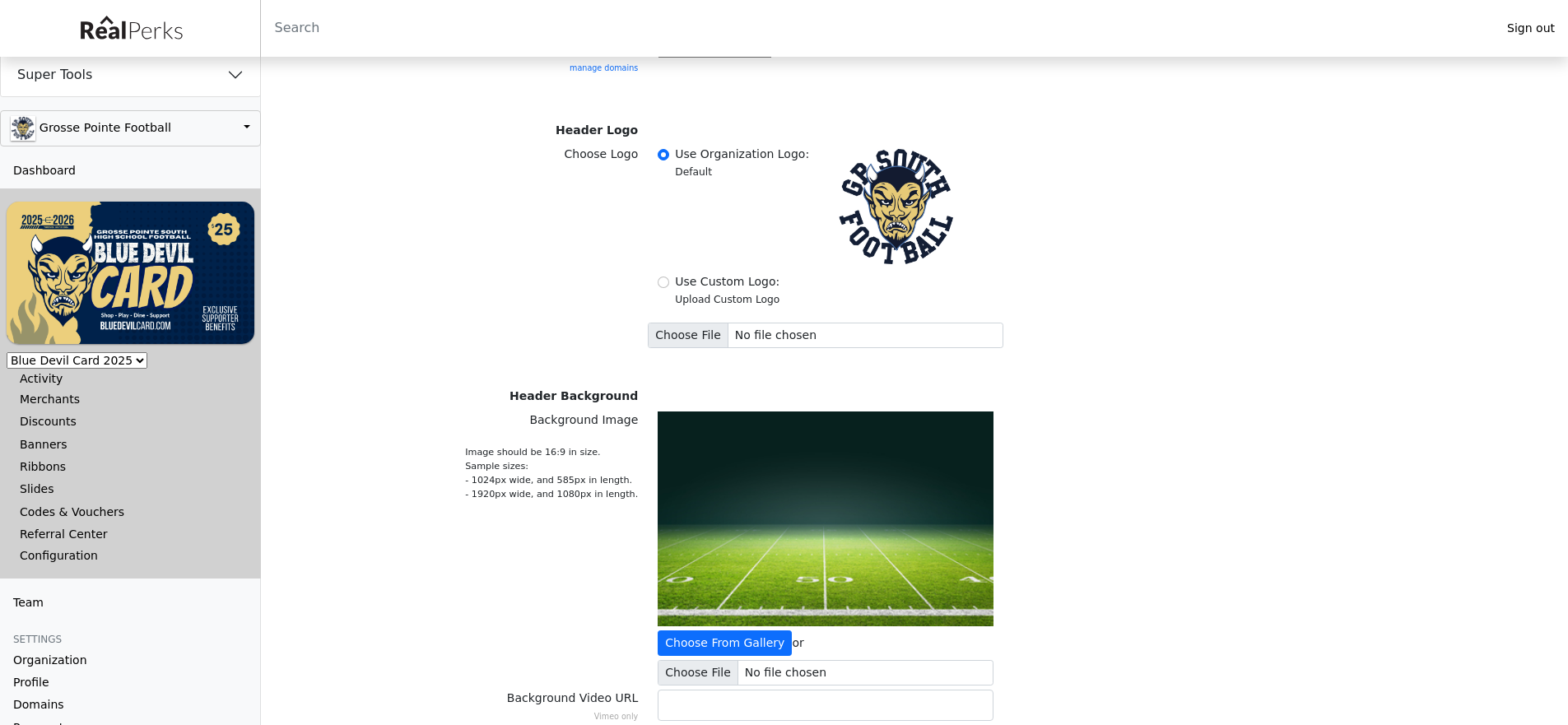
click at [1247, 320] on div "Choose Logo Use Organization Logo: Default Use Custom Logo: Upload Custom Logo" at bounding box center [914, 247] width 1067 height 202
click at [1233, 307] on div "Choose Logo Use Organization Logo: Default Use Custom Logo: Upload Custom Logo" at bounding box center [914, 247] width 1067 height 202
click at [405, 213] on div "Choose Logo" at bounding box center [514, 247] width 267 height 202
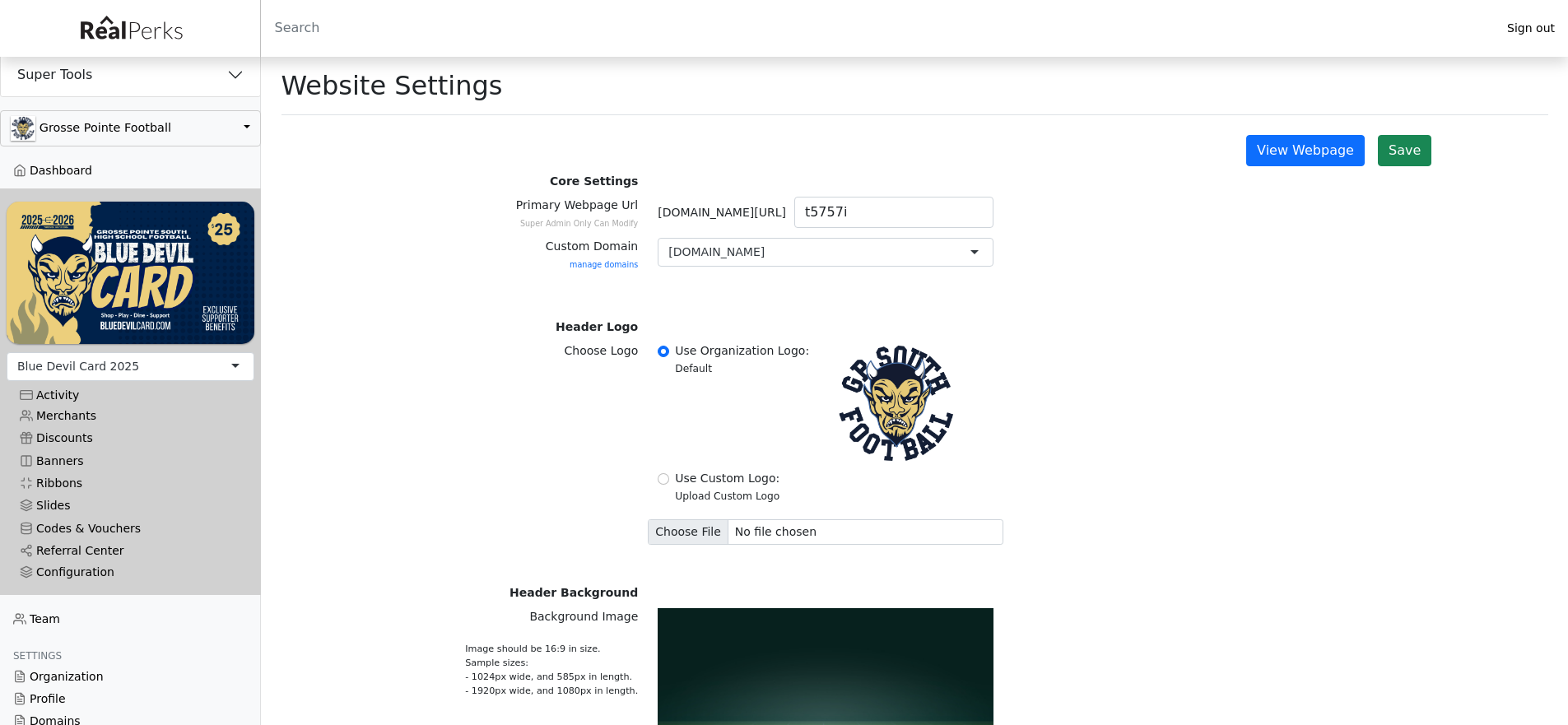
click at [408, 359] on div "Choose Logo" at bounding box center [514, 443] width 267 height 202
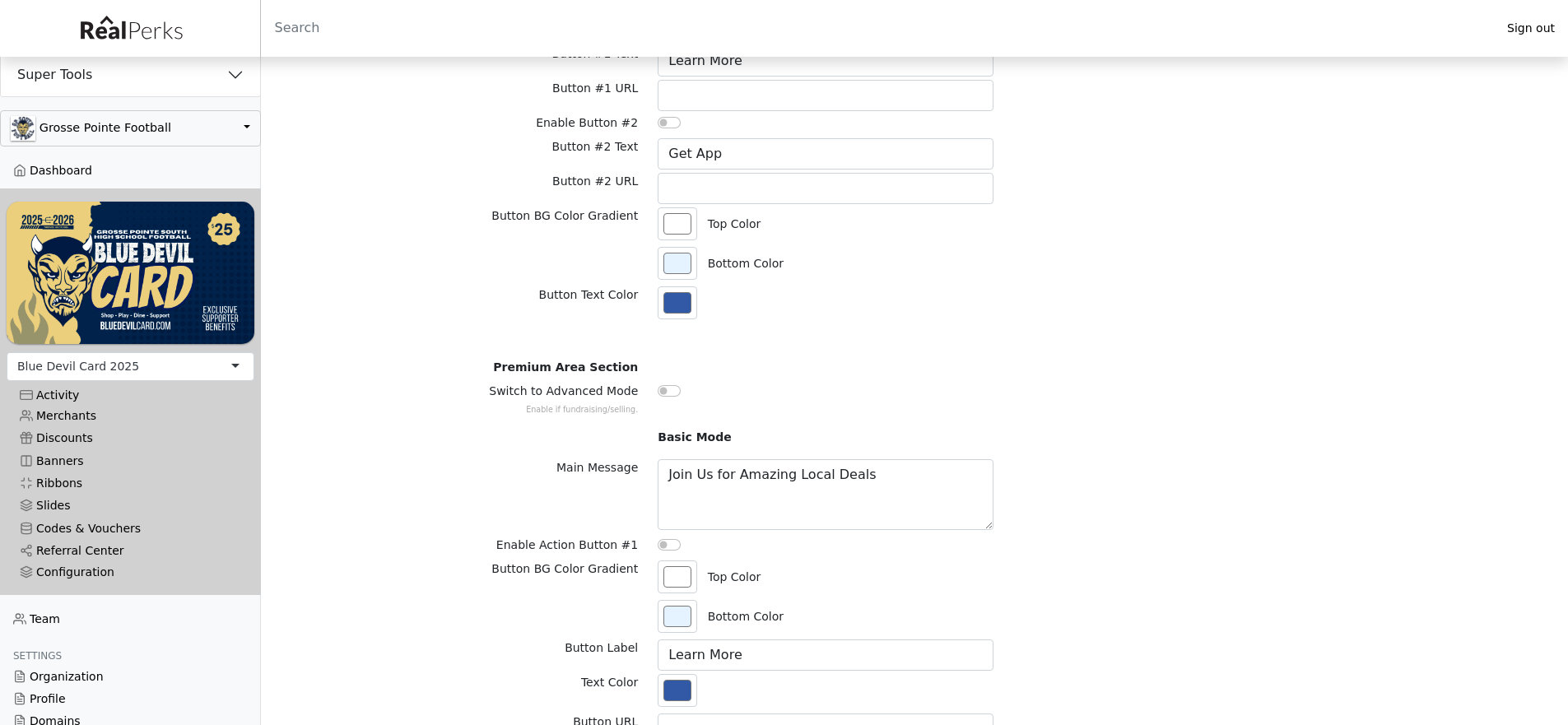
scroll to position [1555, 0]
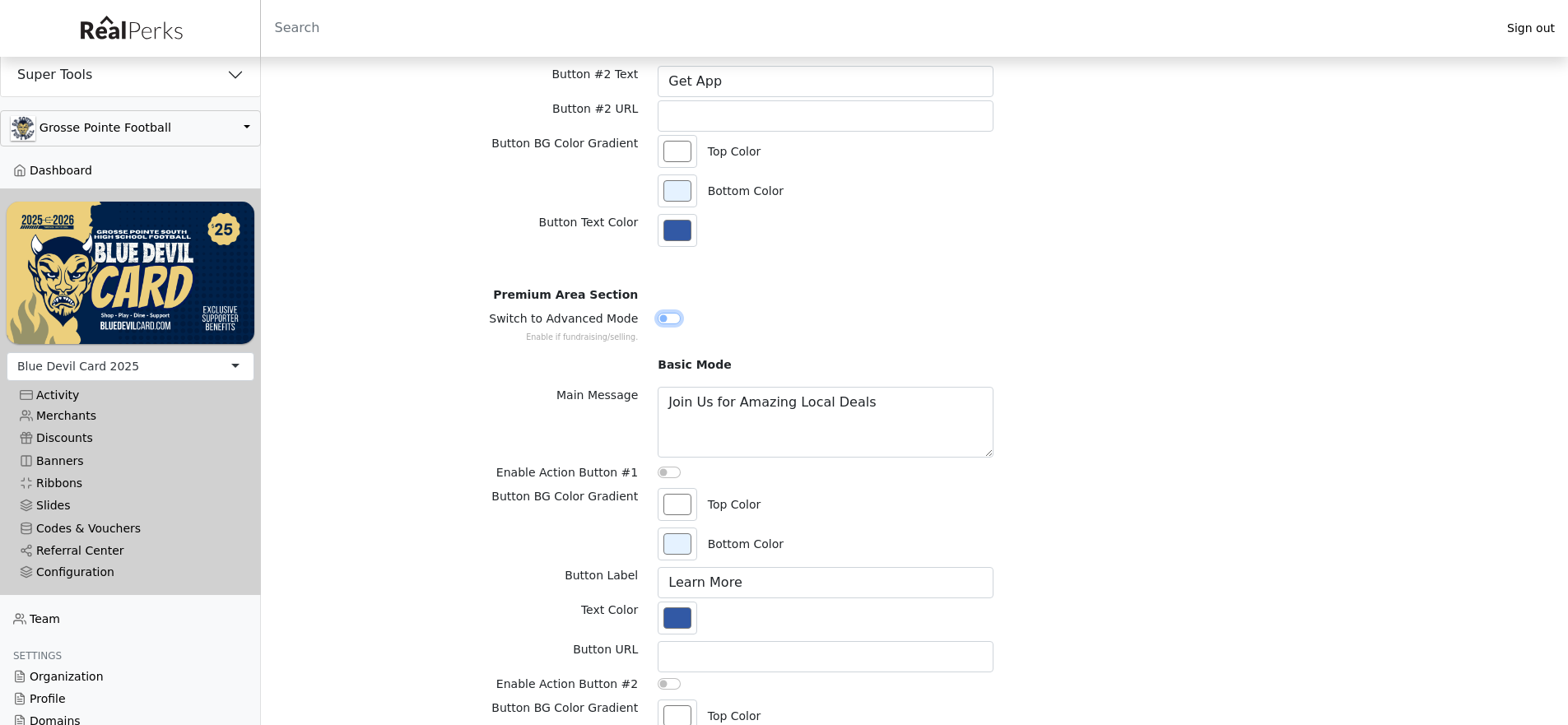
click at [665, 318] on input "Switch to Advanced Mode Enable if fundraising/selling." at bounding box center [669, 318] width 23 height 12
checkbox input "true"
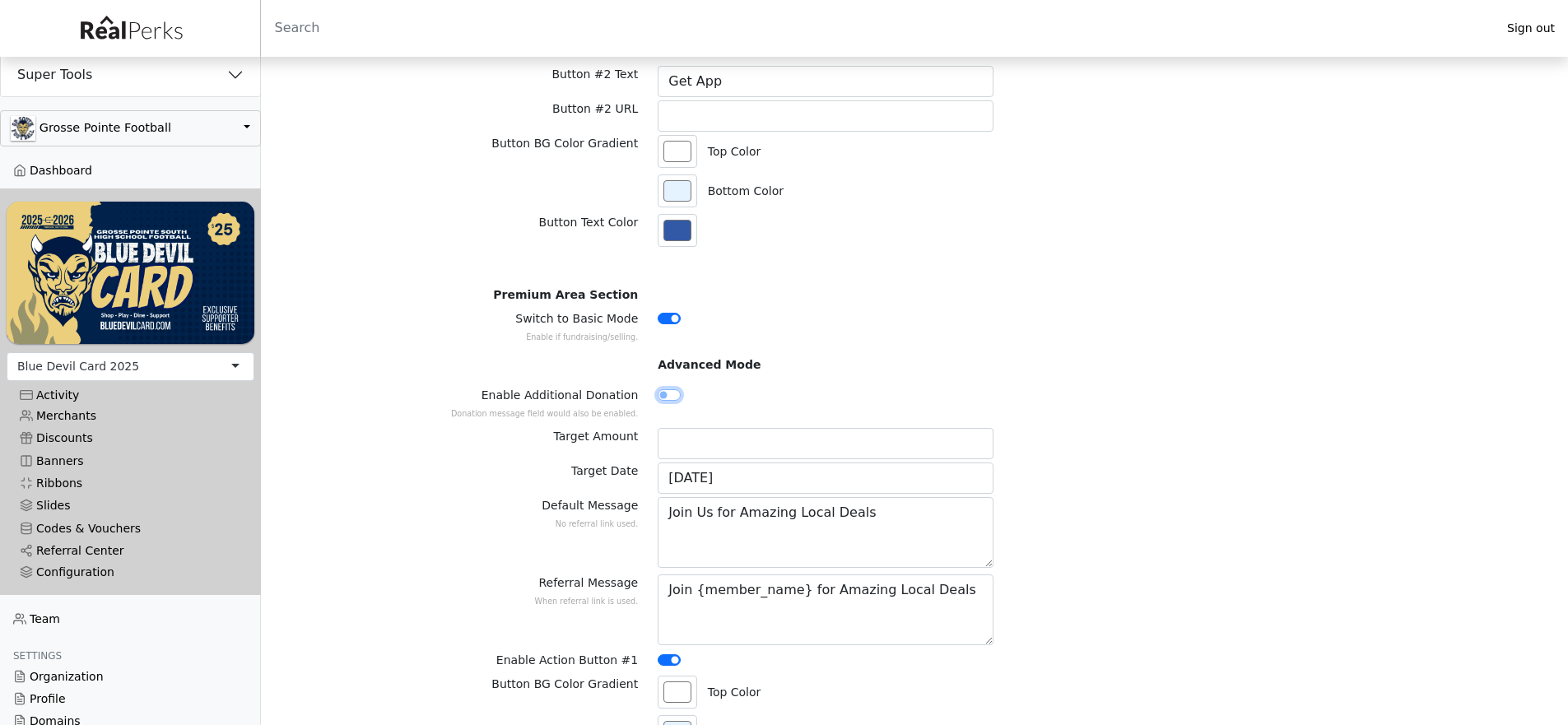
click at [672, 396] on input "Enable Additional Donation Donation message field would also be enabled." at bounding box center [669, 395] width 23 height 12
checkbox input "true"
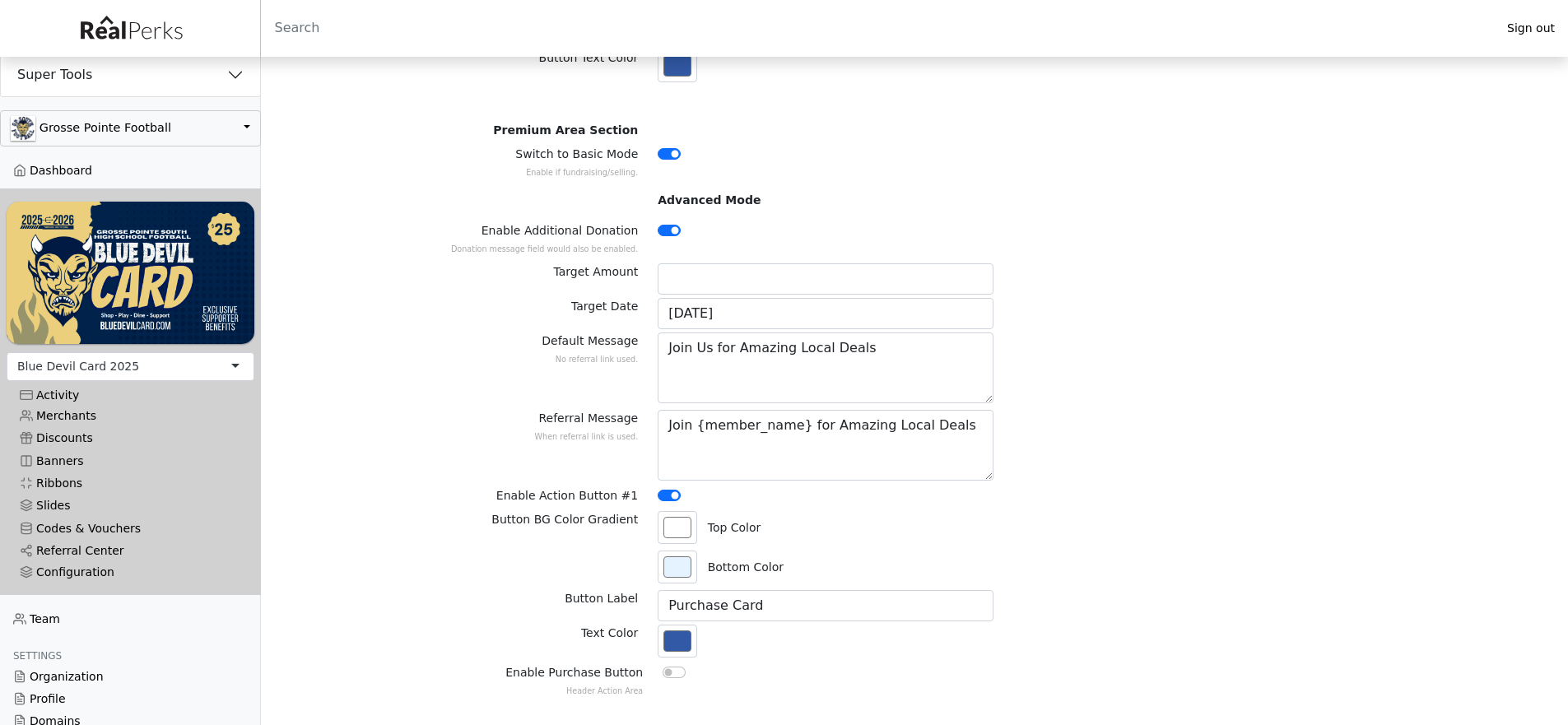
scroll to position [1722, 0]
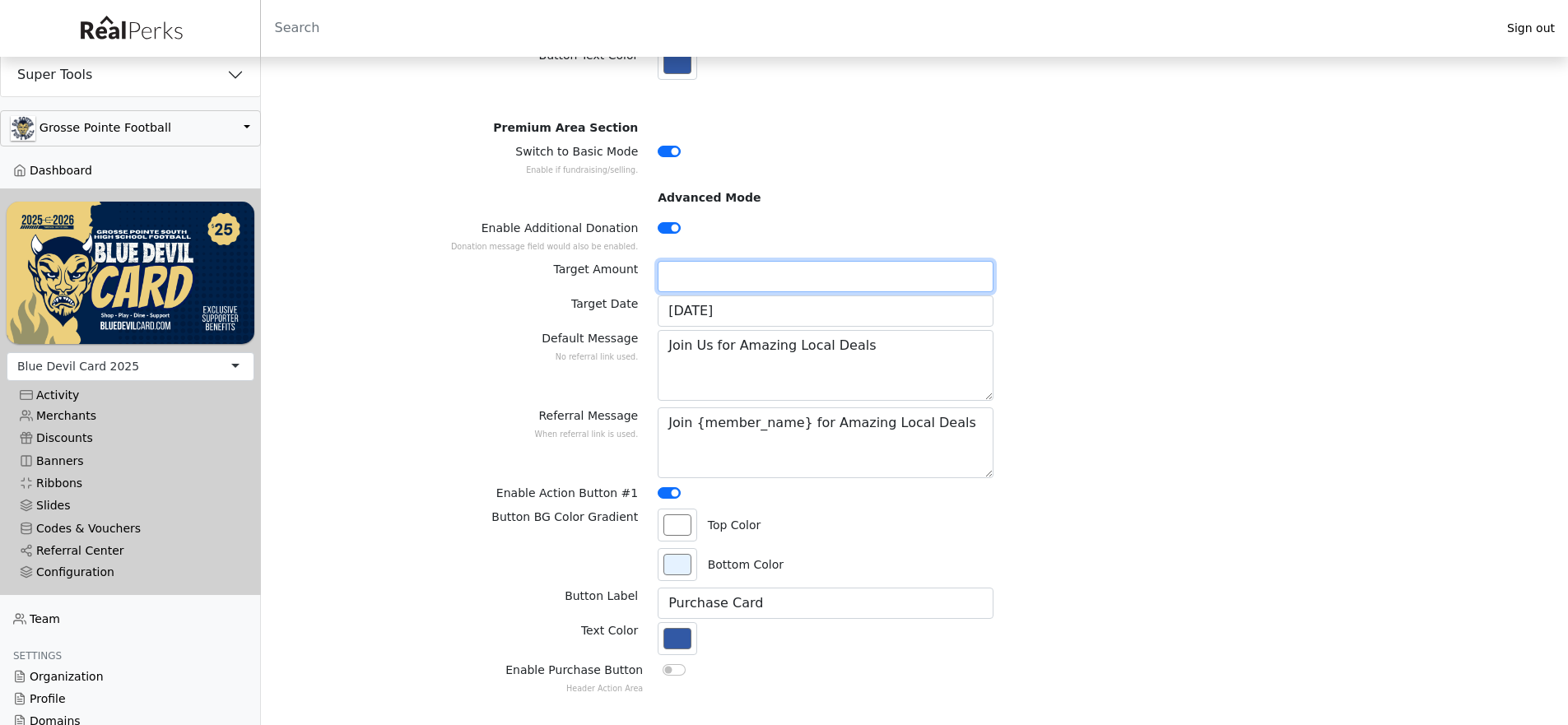
click at [707, 287] on input "Target Amount" at bounding box center [826, 277] width 335 height 32
type input "25000"
click at [693, 313] on input "06/01/2025" at bounding box center [826, 311] width 335 height 32
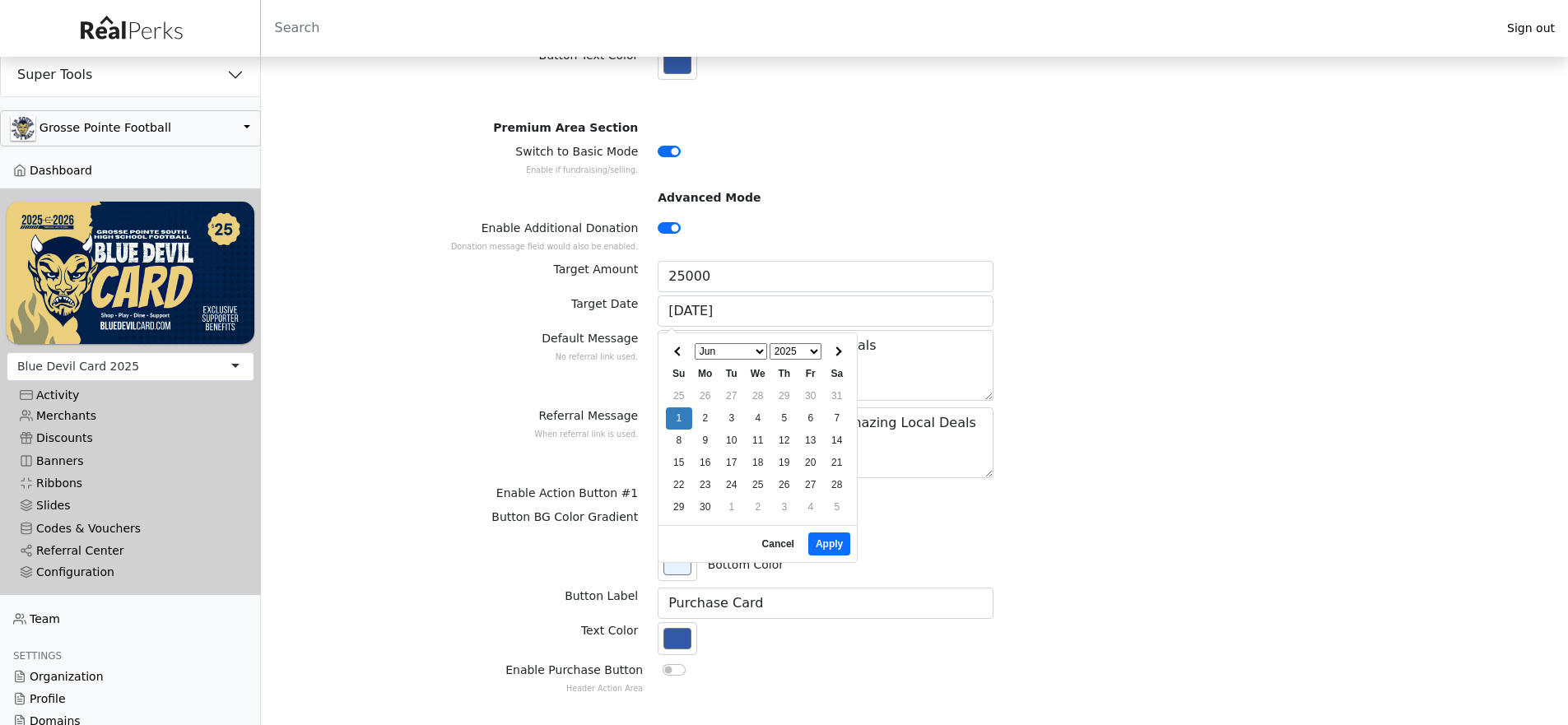
click at [735, 349] on select "Jan Feb Mar Apr May Jun Jul Aug Sep Oct Nov Dec" at bounding box center [730, 351] width 72 height 17
click at [790, 354] on select "1925 1926 1927 1928 1929 1930 1931 1932 1933 1934 1935 1936 1937 1938 1939 1940…" at bounding box center [795, 351] width 52 height 17
click at [754, 349] on select "Jan Feb Mar Apr May Jun Jul Aug Sep Oct Nov Dec" at bounding box center [730, 351] width 72 height 17
click at [838, 544] on button "Apply" at bounding box center [829, 544] width 42 height 23
type input "11/01/2025"
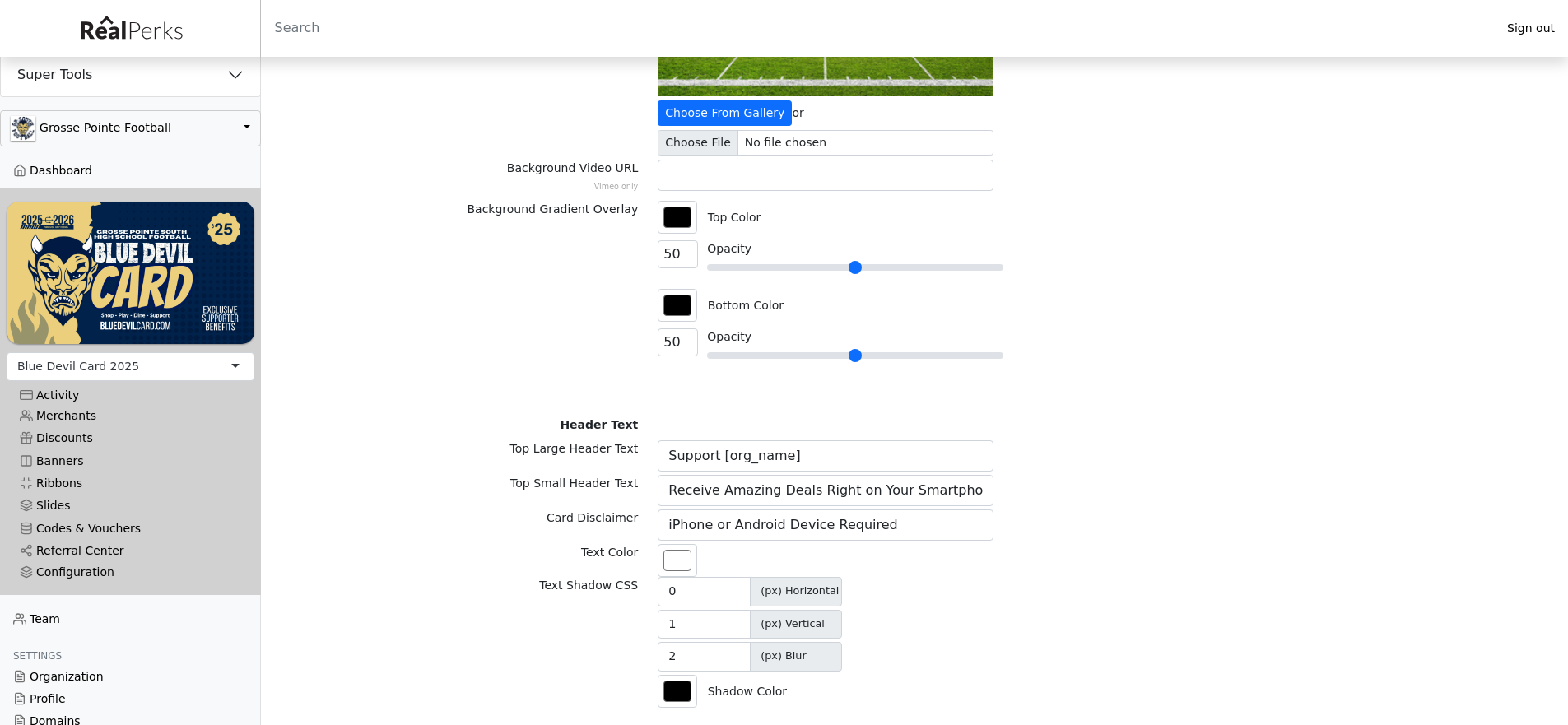
scroll to position [0, 0]
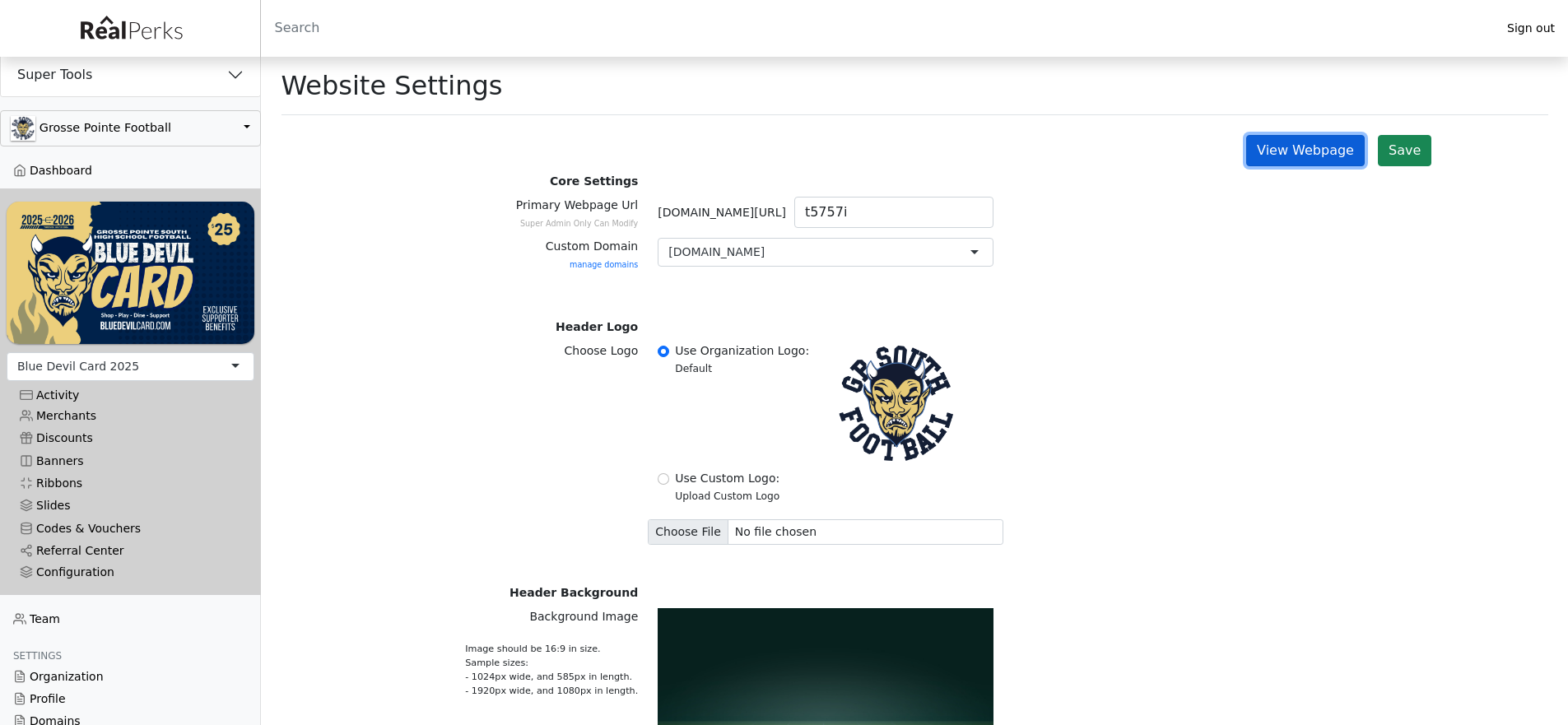
click at [1325, 149] on link "View Webpage" at bounding box center [1305, 151] width 118 height 32
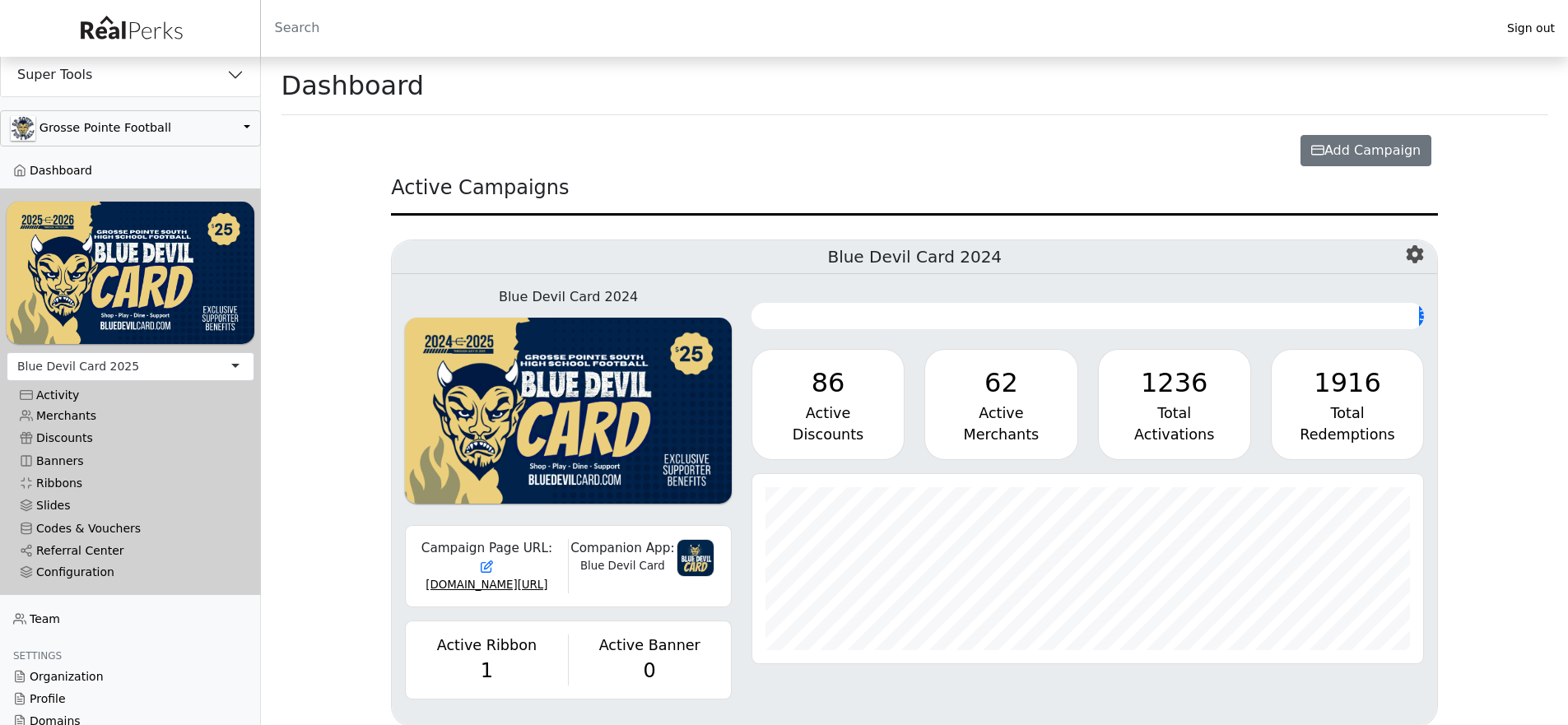
scroll to position [189, 672]
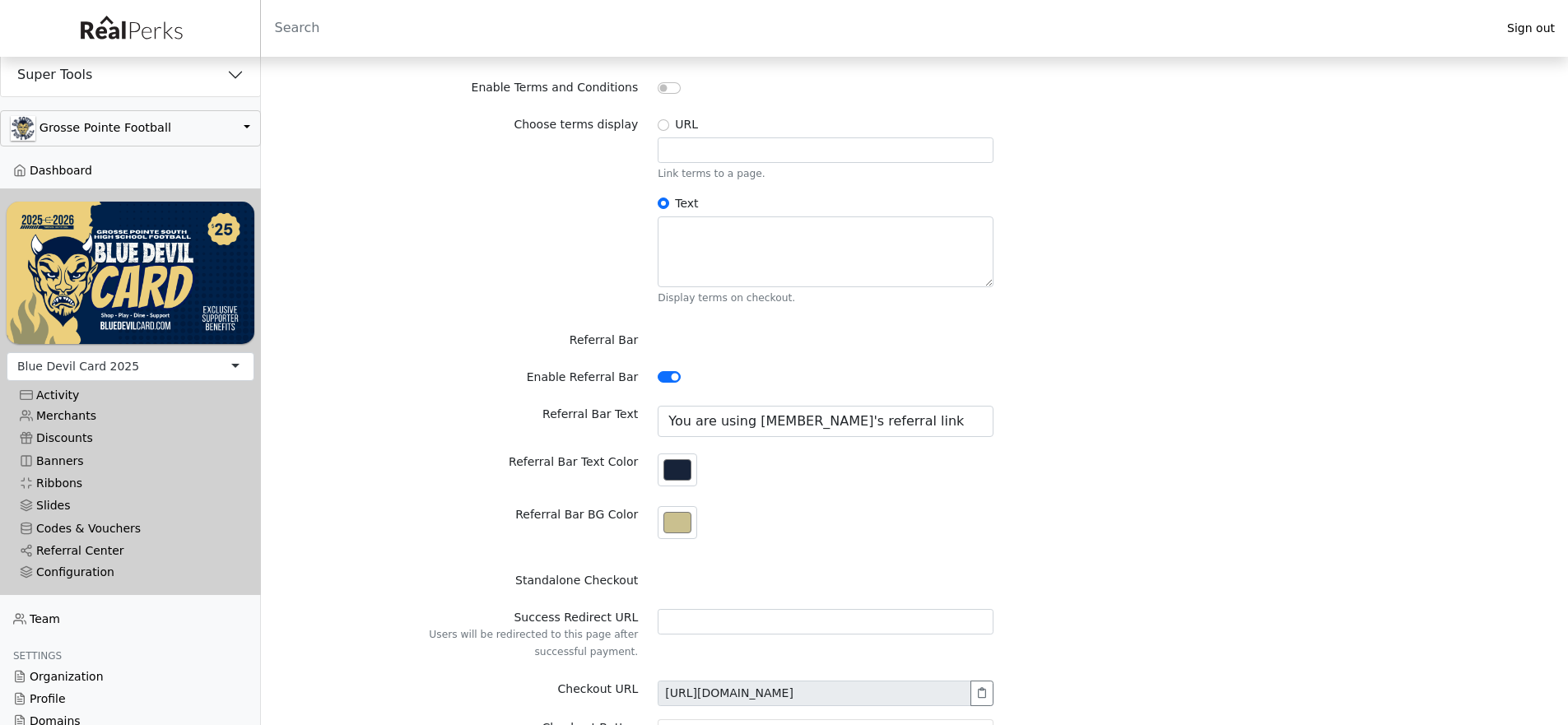
scroll to position [1069, 0]
click at [90, 540] on link "Referral Center" at bounding box center [131, 550] width 248 height 22
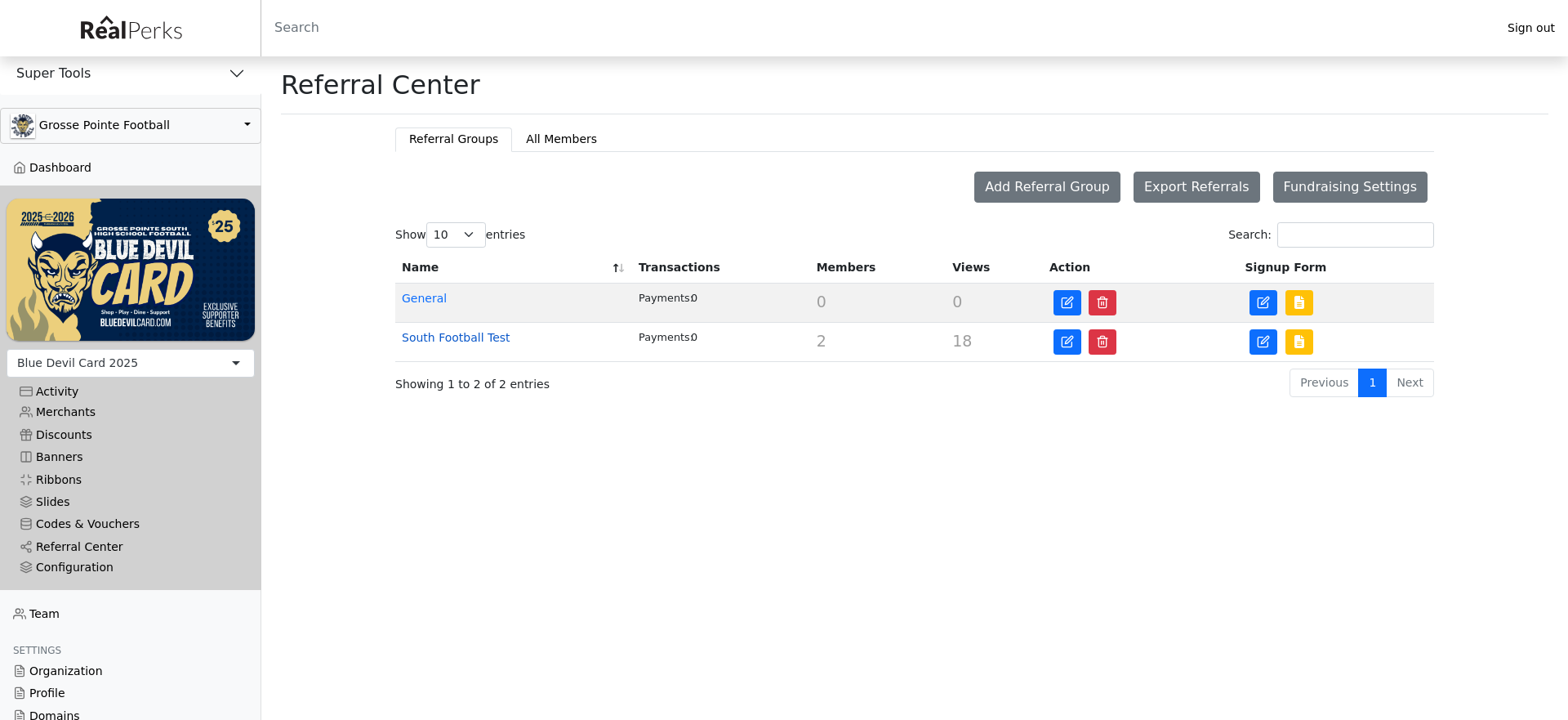
click at [437, 338] on link "South Football Test" at bounding box center [456, 337] width 108 height 13
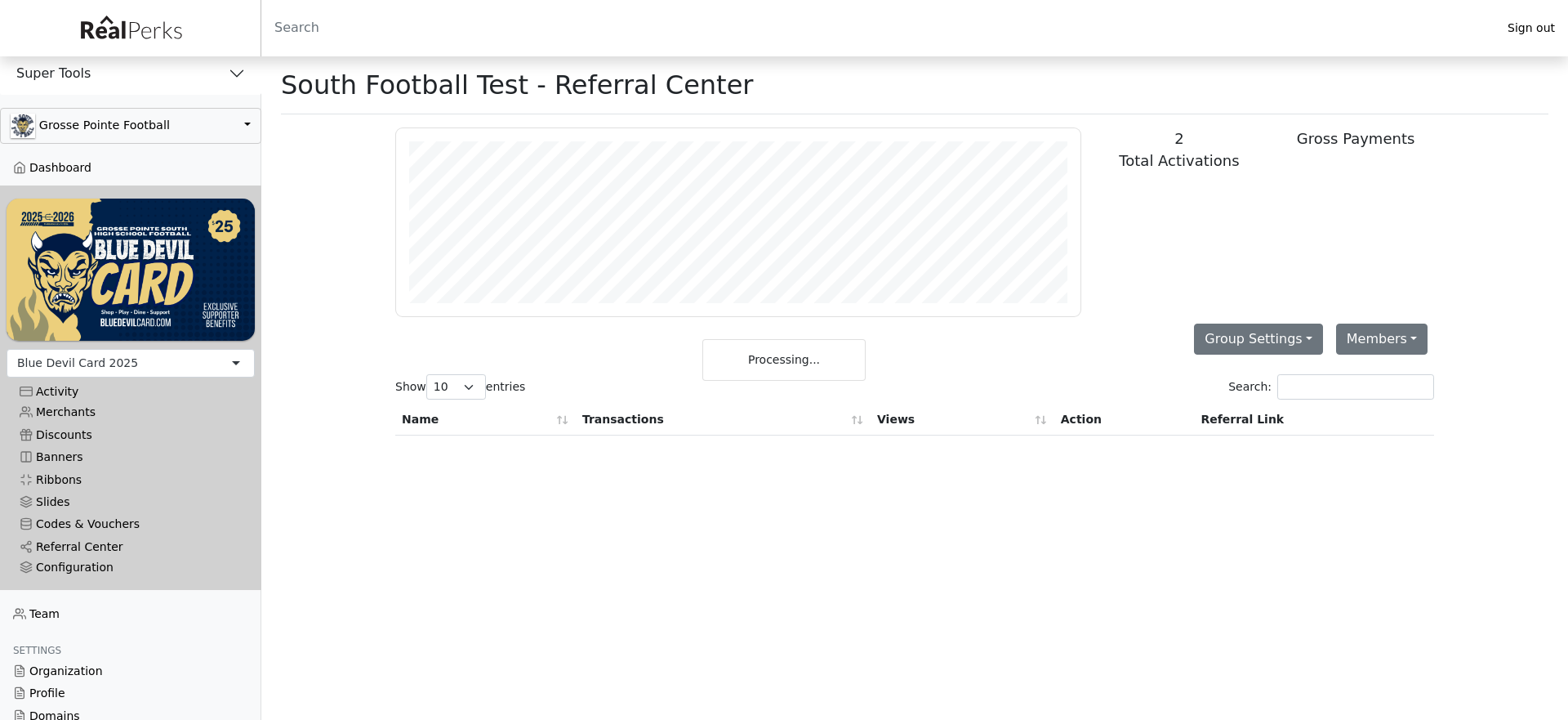
scroll to position [188, 685]
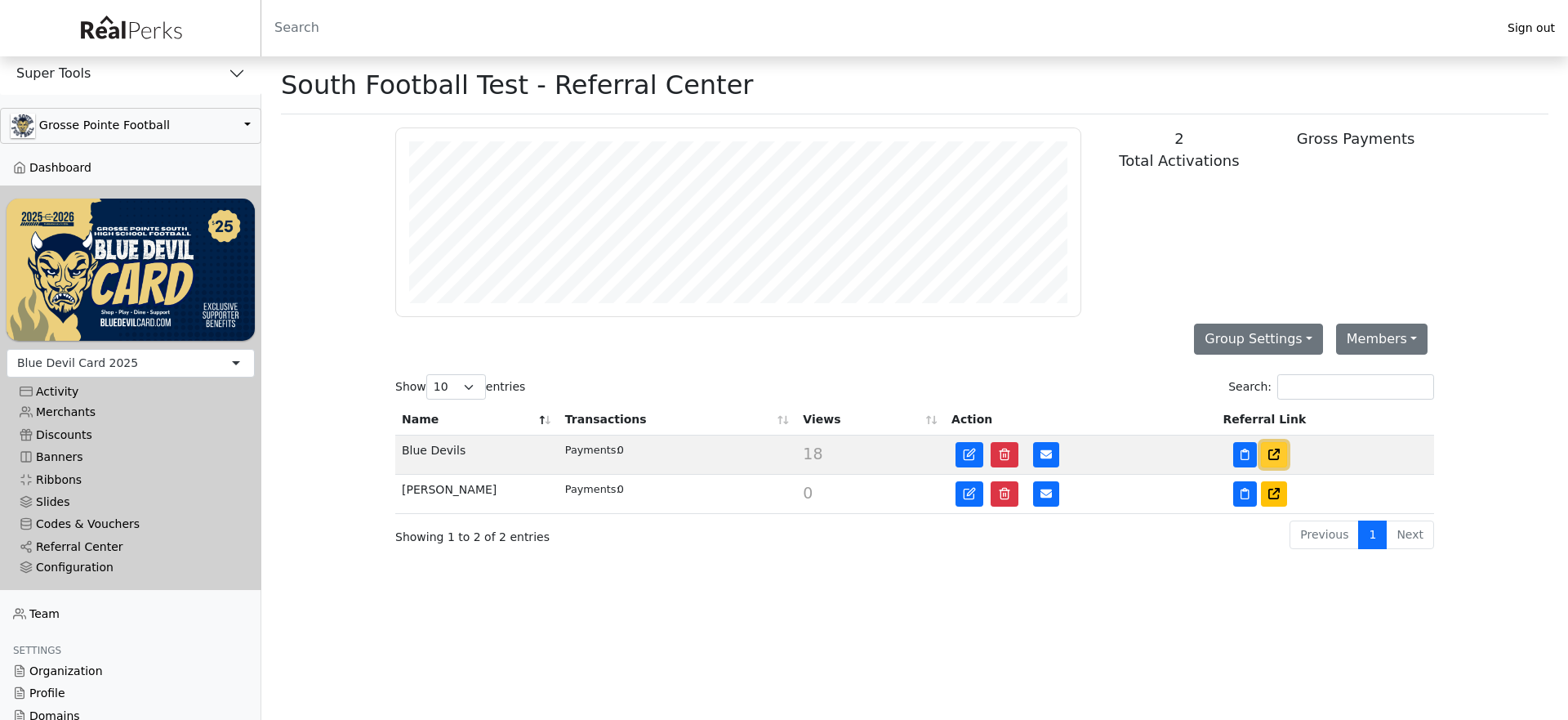
click at [1269, 454] on icon at bounding box center [1274, 454] width 12 height 12
click at [976, 457] on link at bounding box center [969, 455] width 28 height 26
click at [1272, 332] on button "Group Settings" at bounding box center [1259, 339] width 129 height 32
click at [1295, 377] on link "Edit Signup Form" at bounding box center [1267, 376] width 144 height 27
click at [1268, 338] on button "Group Settings" at bounding box center [1259, 339] width 129 height 32
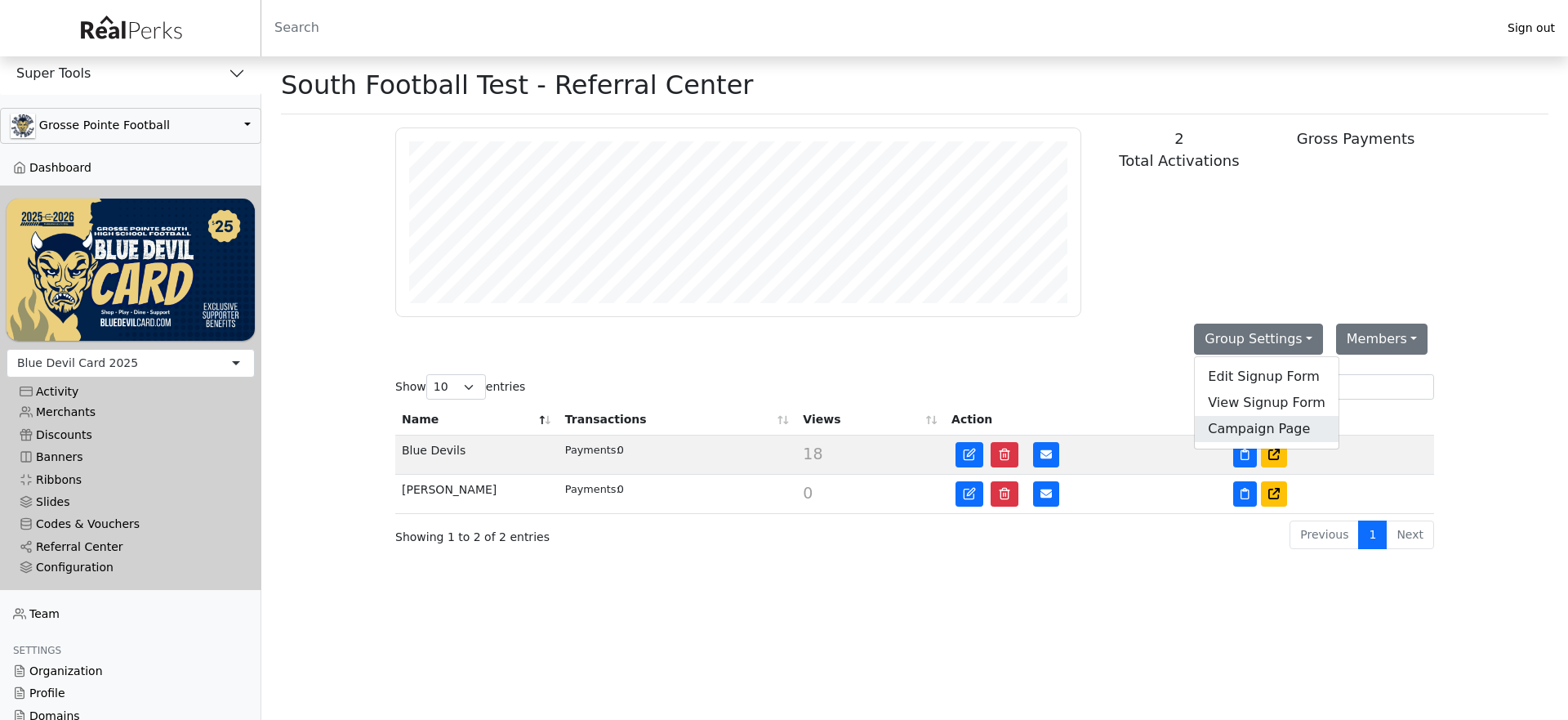
click at [1238, 432] on link "Campaign Page" at bounding box center [1267, 428] width 144 height 27
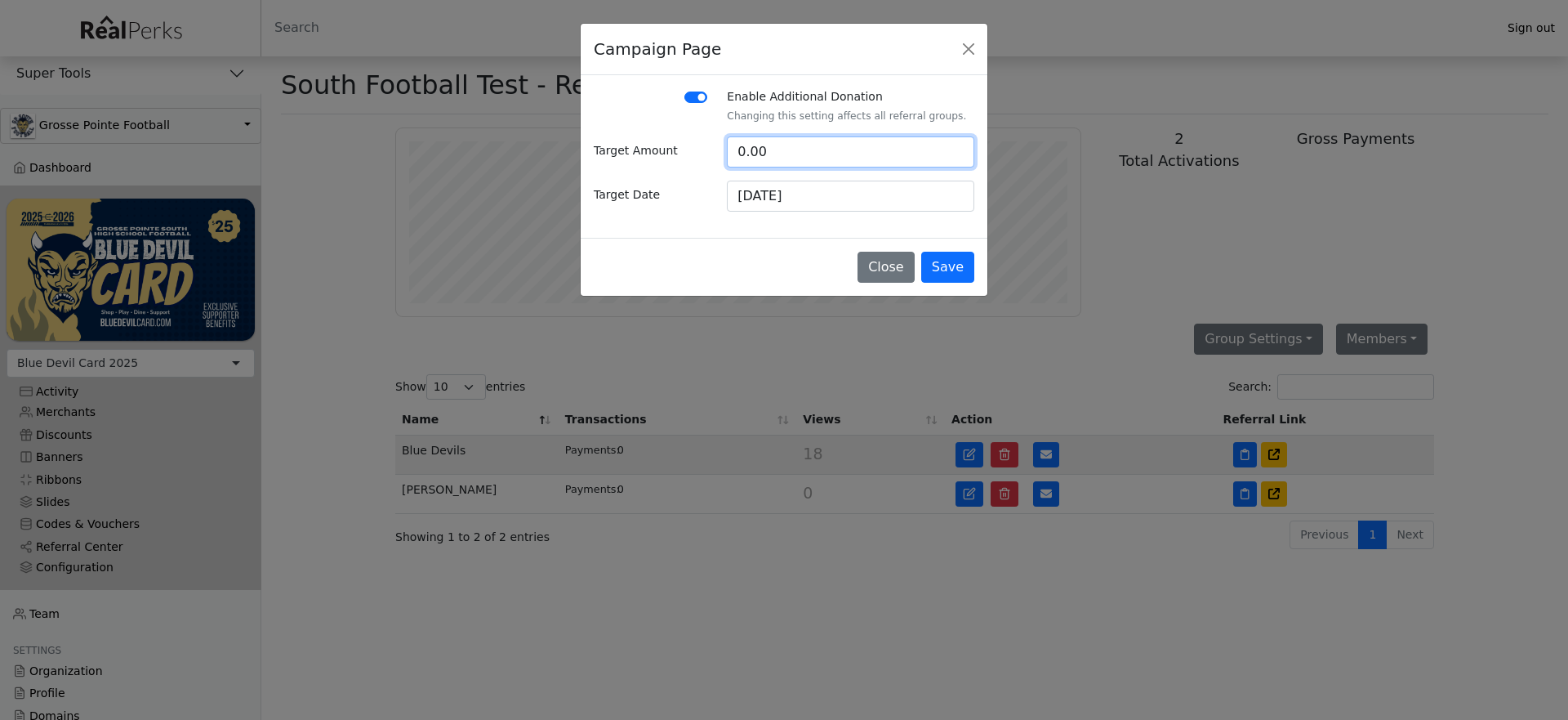
drag, startPoint x: 800, startPoint y: 149, endPoint x: 634, endPoint y: 151, distance: 166.0
click at [634, 151] on div "Target Amount 0.00" at bounding box center [784, 153] width 400 height 32
type input "25000"
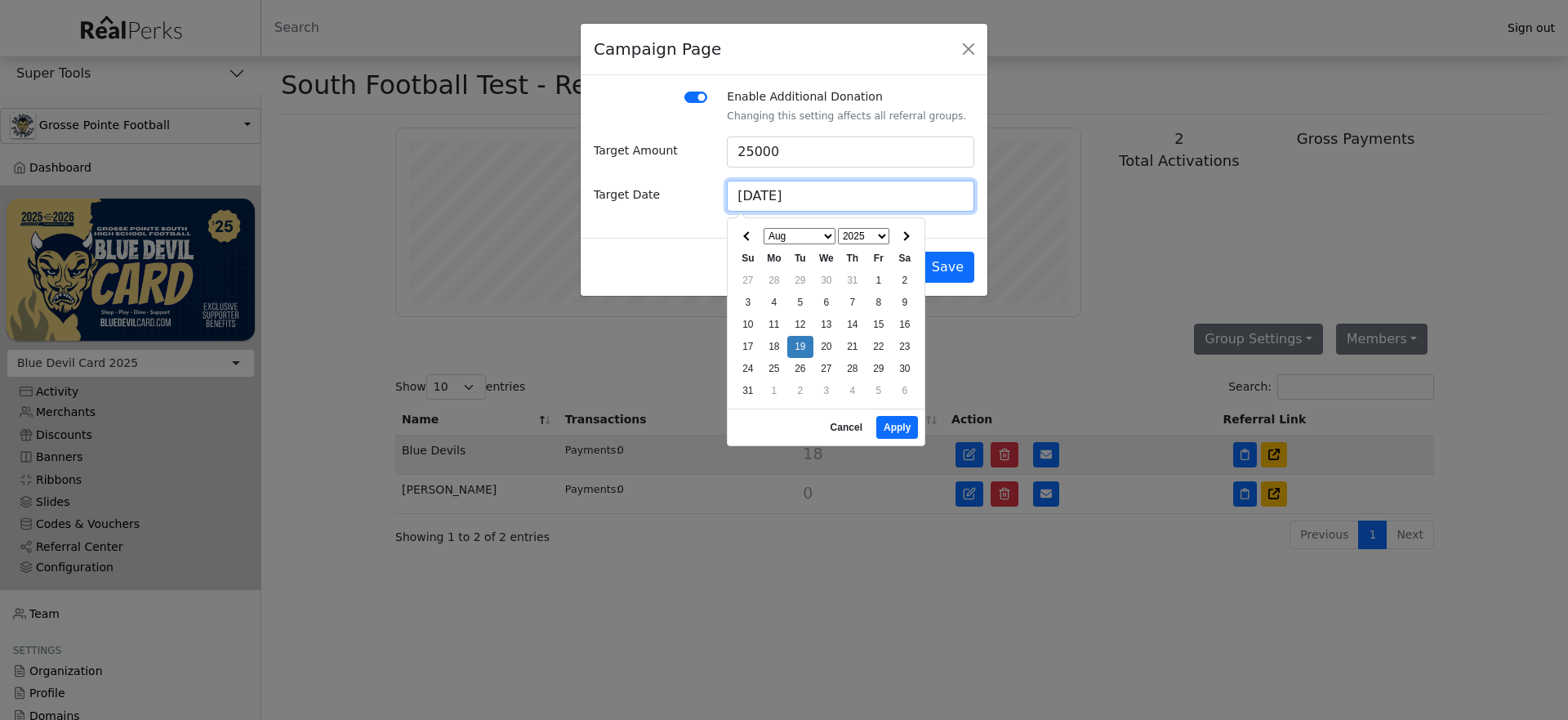
click at [746, 195] on input "08/19/2025" at bounding box center [850, 196] width 247 height 32
click at [764, 199] on input "11/19/2025" at bounding box center [850, 196] width 247 height 32
click at [762, 194] on input "11/1912025" at bounding box center [850, 196] width 247 height 32
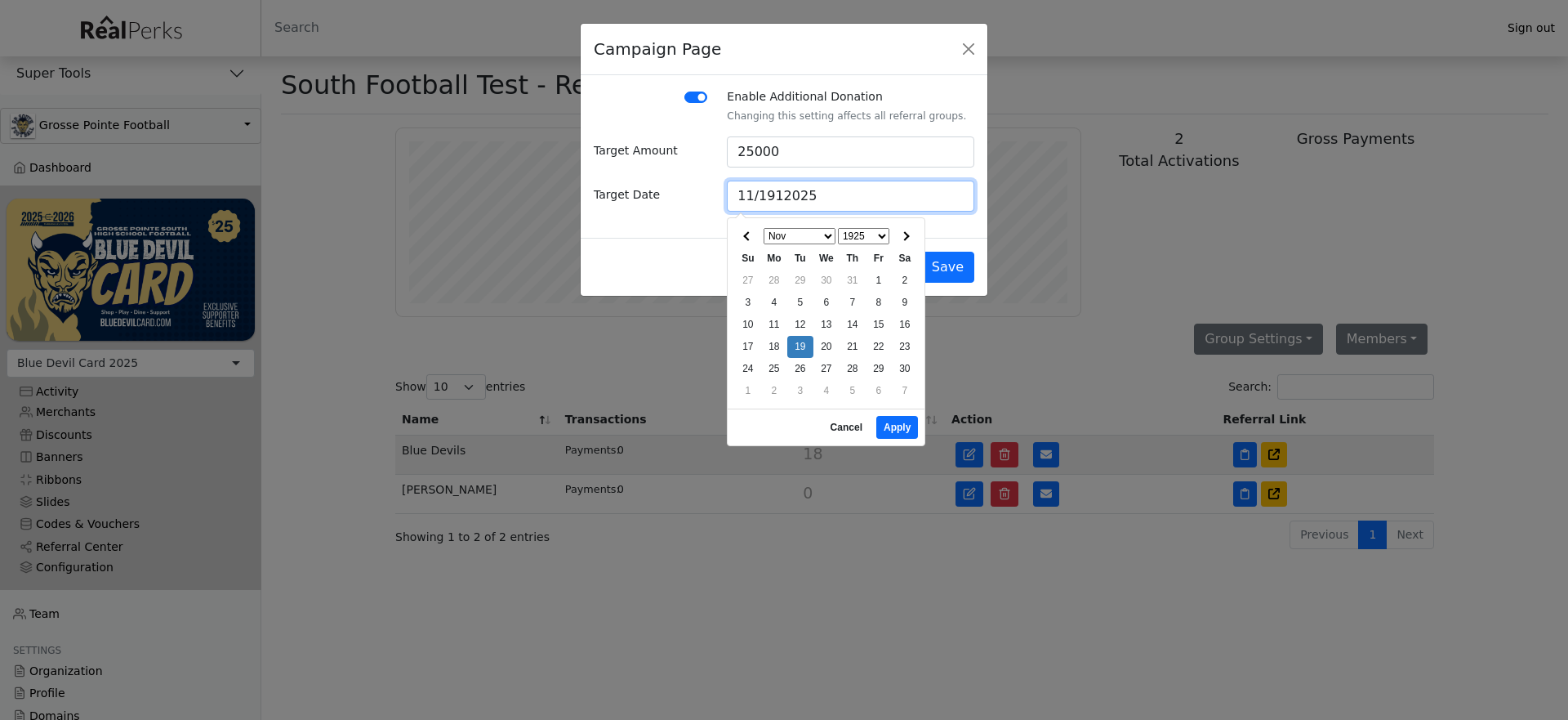
click at [762, 194] on input "11/1912025" at bounding box center [850, 196] width 247 height 32
click at [890, 435] on button "Apply" at bounding box center [897, 426] width 41 height 23
type input "11/01/2025"
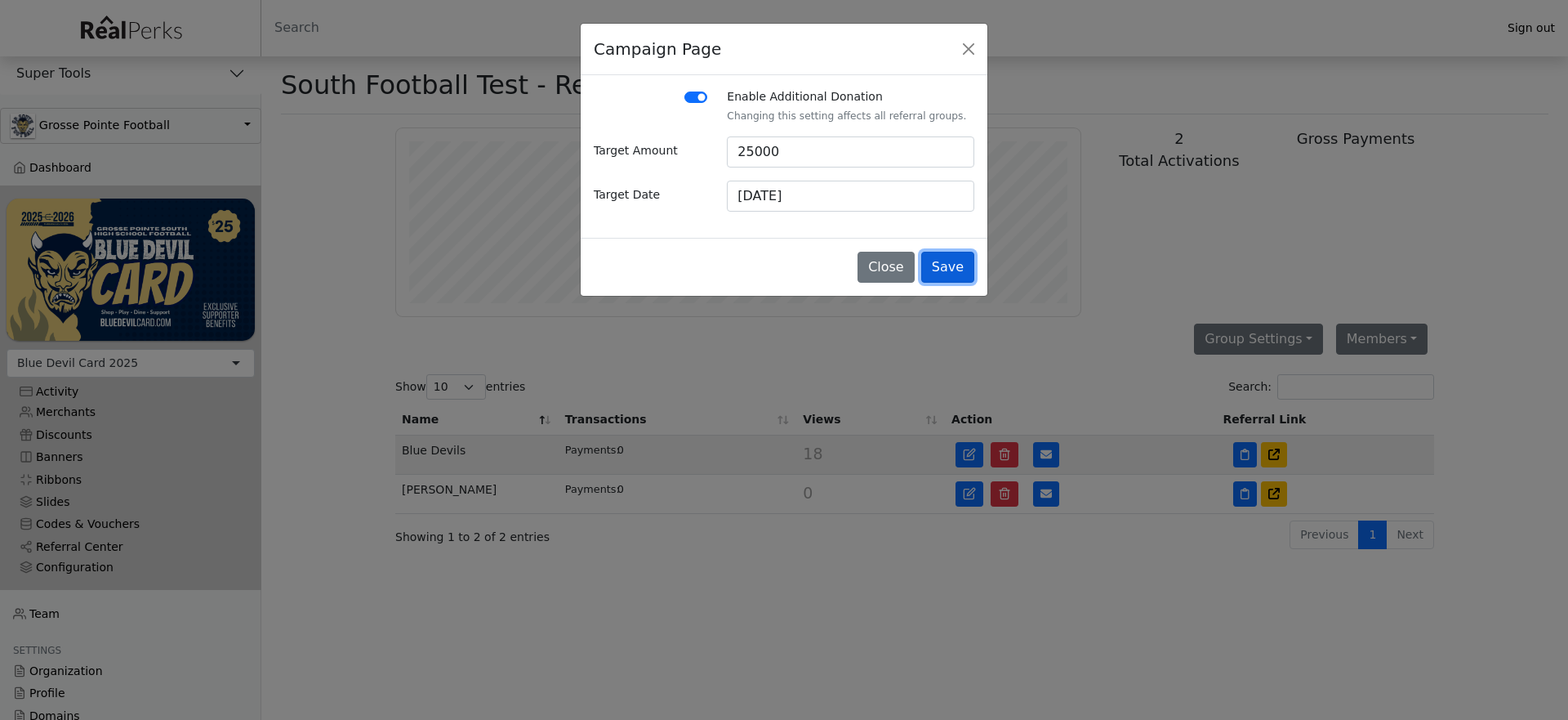
click at [967, 271] on button "Save" at bounding box center [948, 267] width 53 height 32
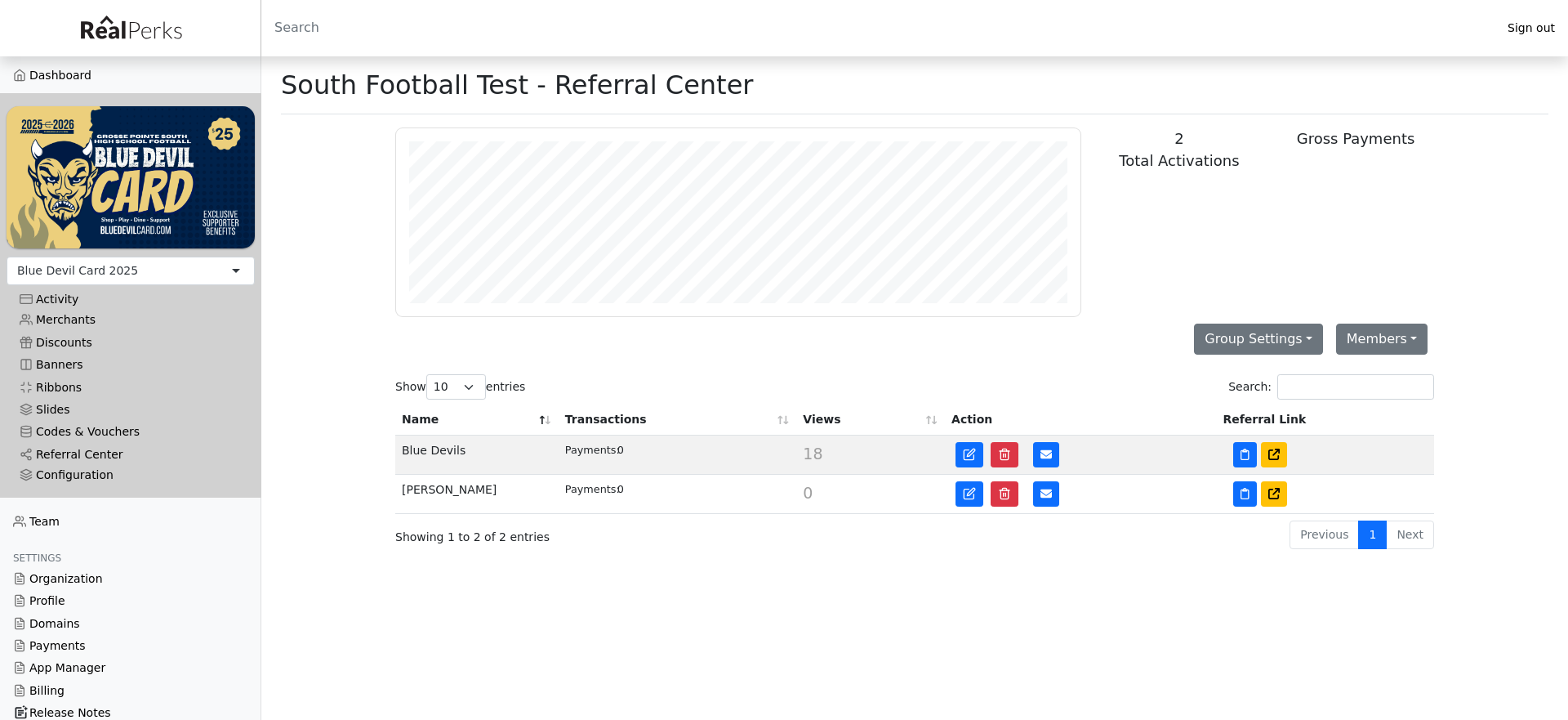
scroll to position [96, 0]
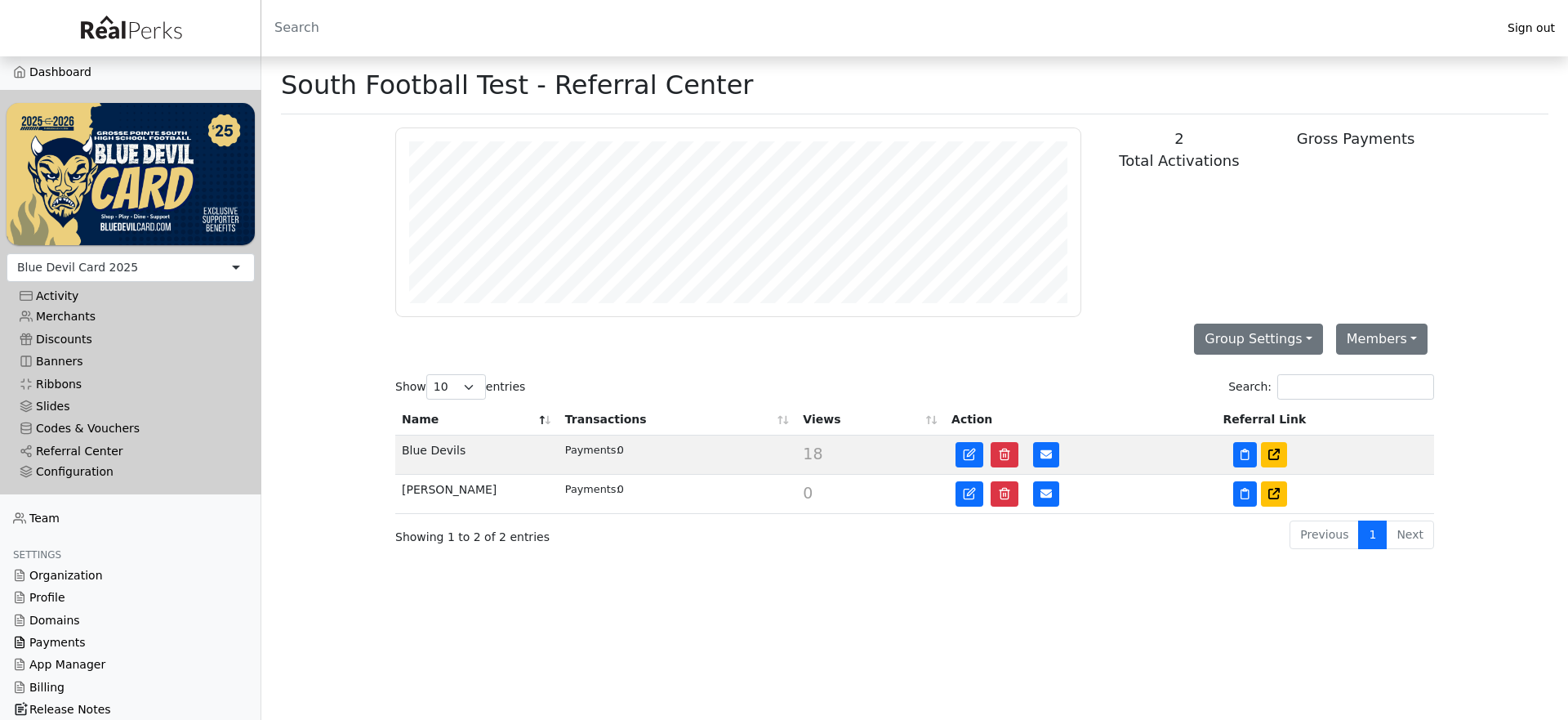
click at [77, 639] on link "Payments" at bounding box center [130, 642] width 261 height 22
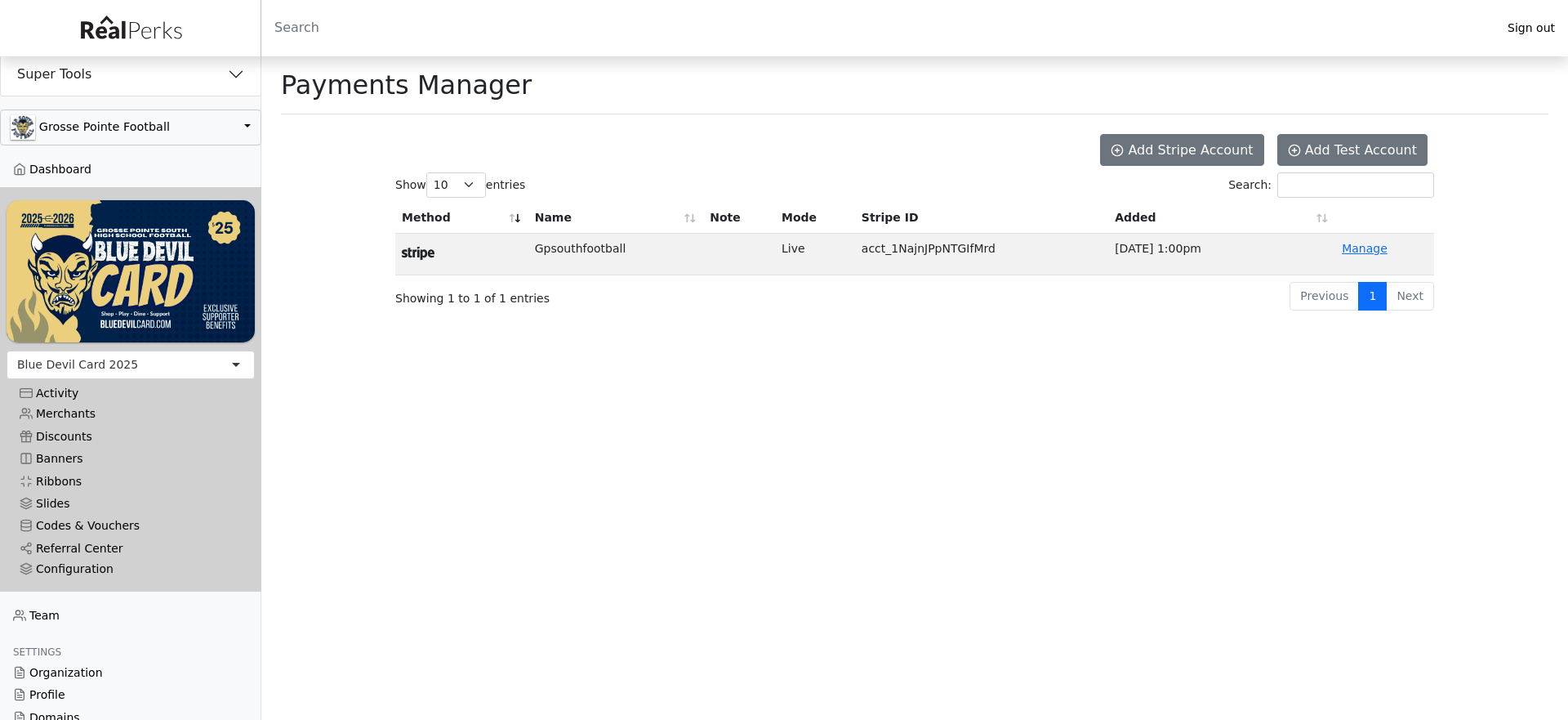
click at [1193, 312] on html "Sign out Super Tools Demos CityPerks" at bounding box center [784, 156] width 1568 height 312
click at [1366, 254] on link "Manage" at bounding box center [1365, 248] width 45 height 13
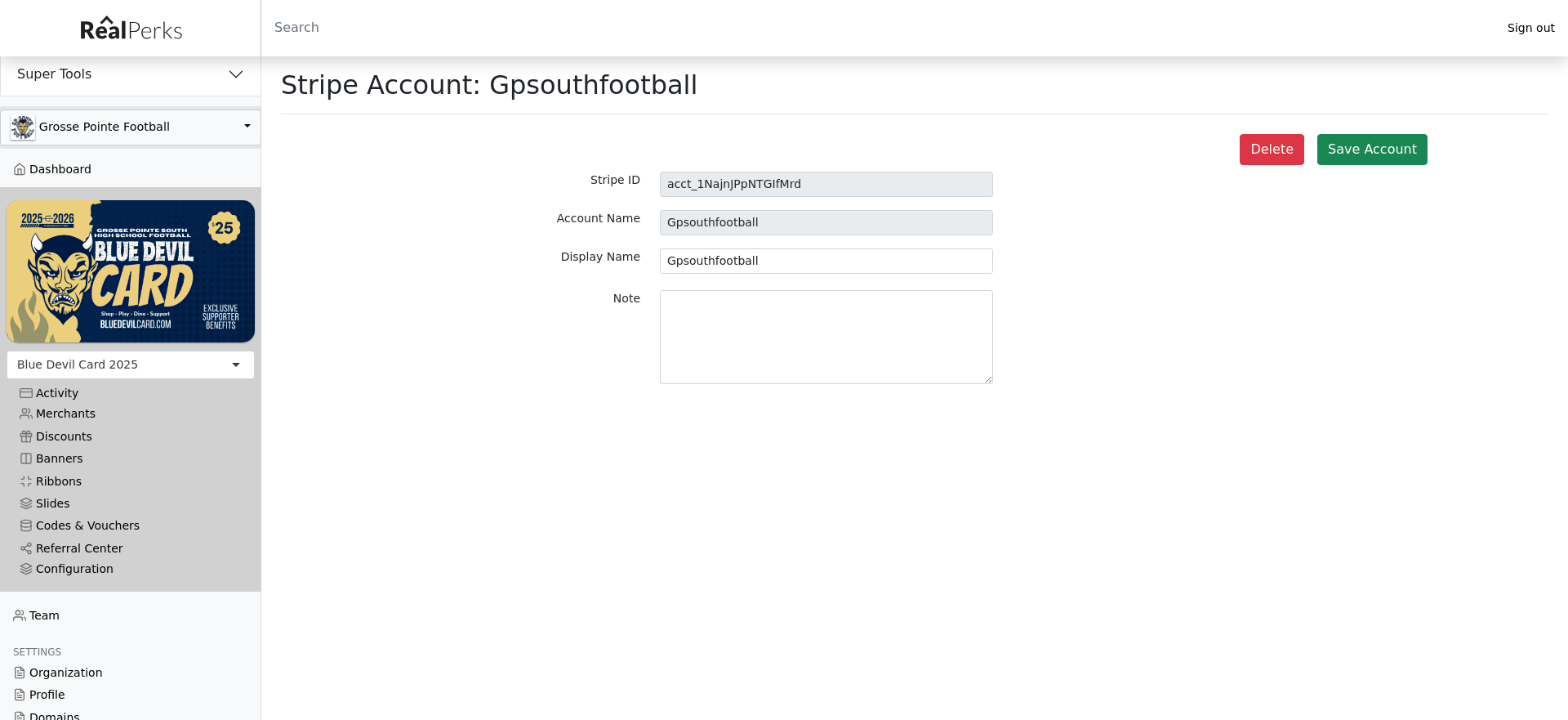
click at [0, 0] on button "Grosse Pointe Football" at bounding box center [0, 0] width 0 height 0
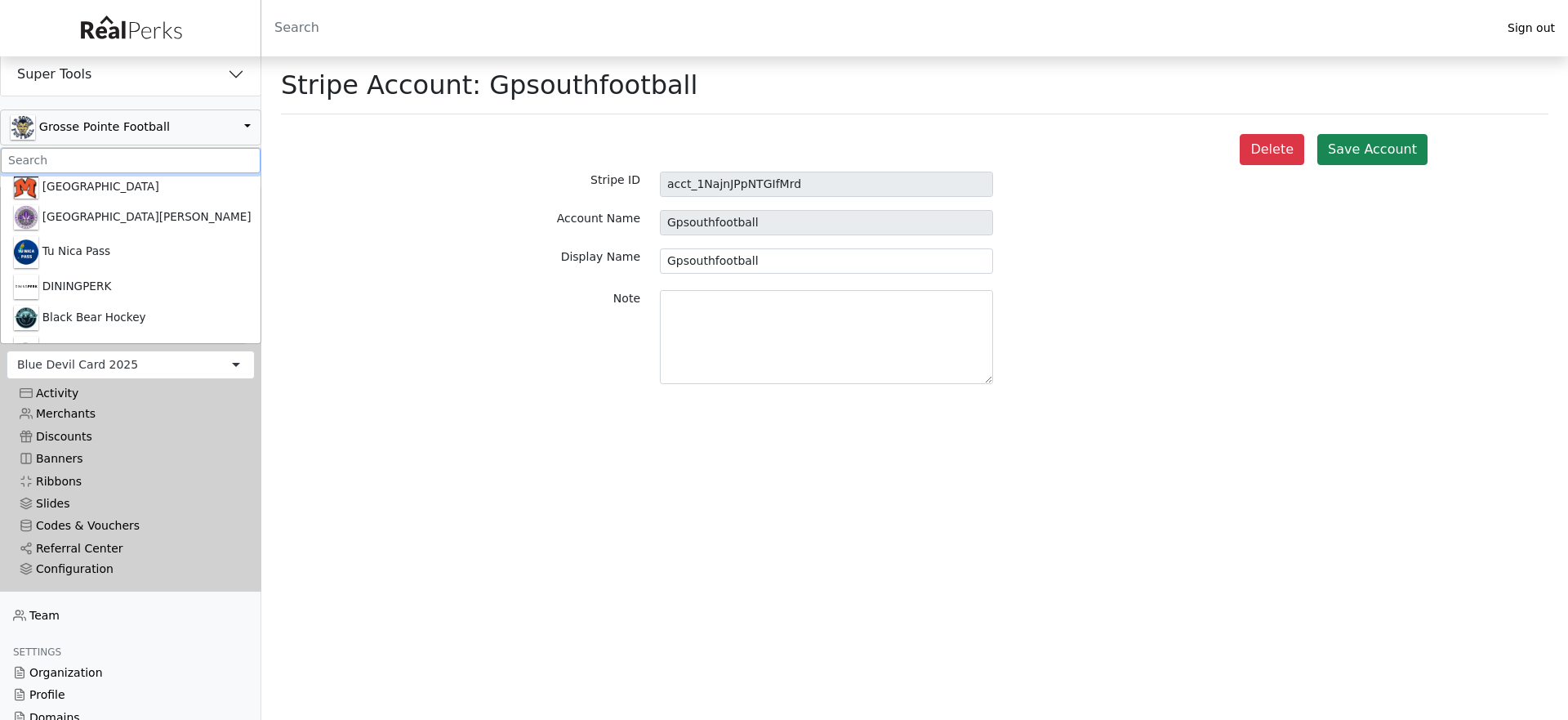
click at [98, 151] on input ".form-control-sm" at bounding box center [131, 161] width 260 height 26
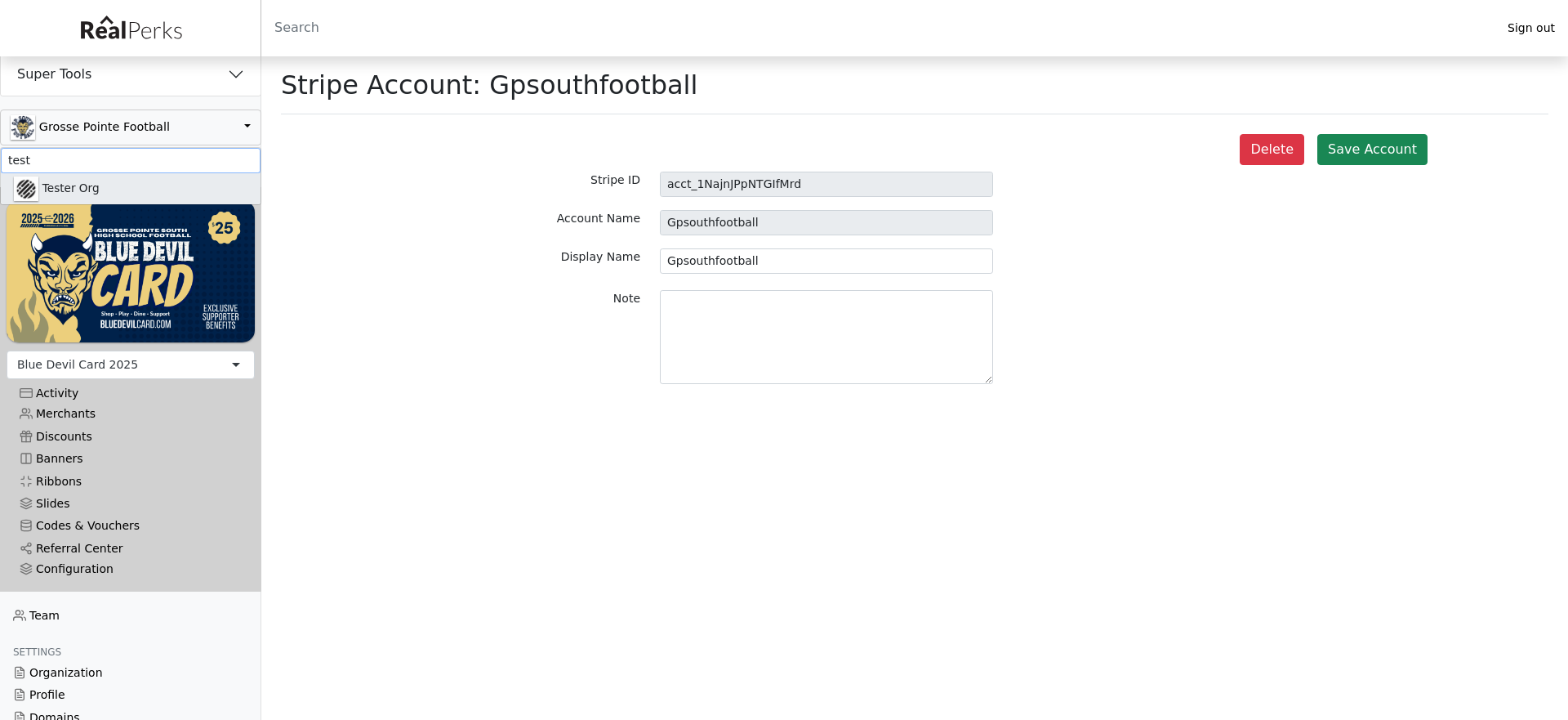
type input "test"
click at [94, 182] on link "Tester Org" at bounding box center [131, 189] width 260 height 32
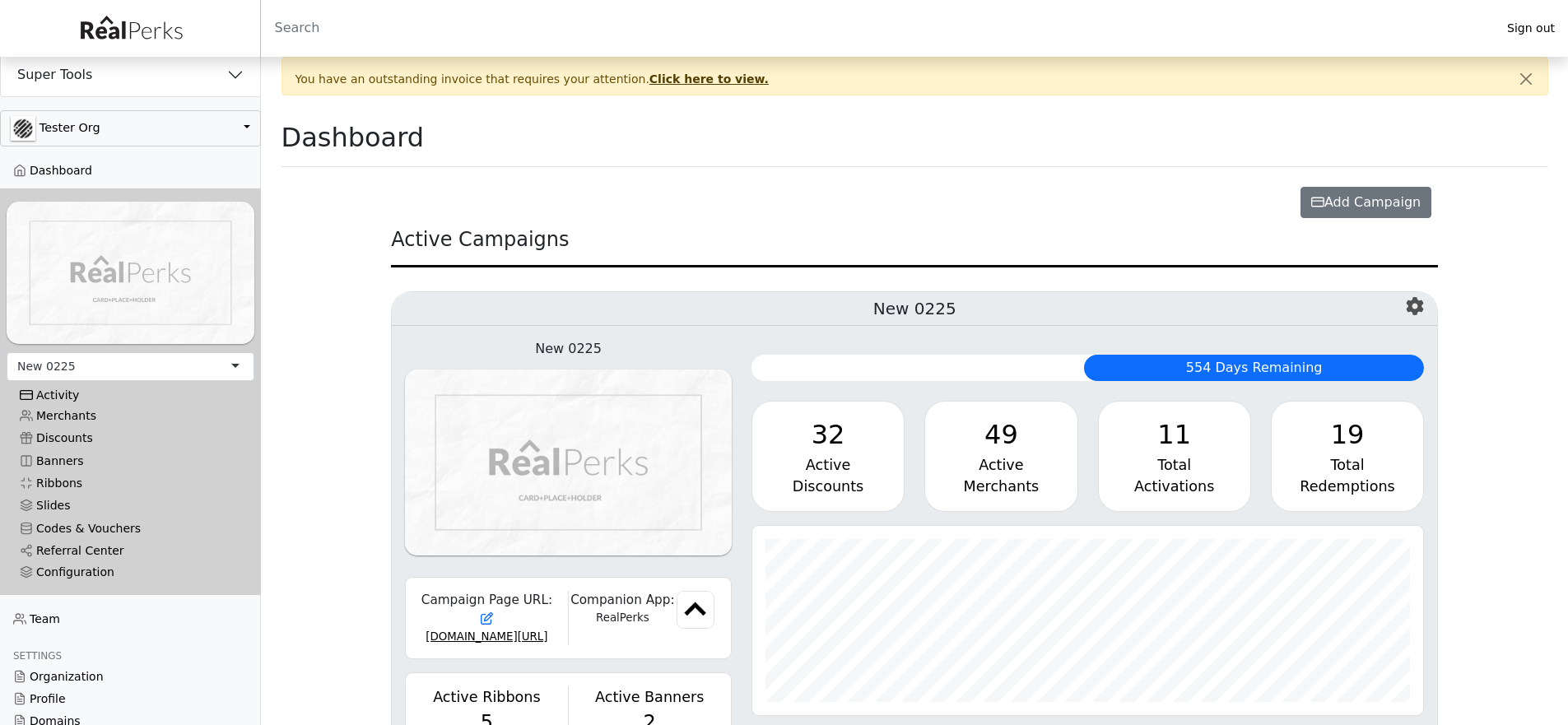
scroll to position [189, 672]
click at [110, 547] on link "Referral Center" at bounding box center [131, 550] width 248 height 22
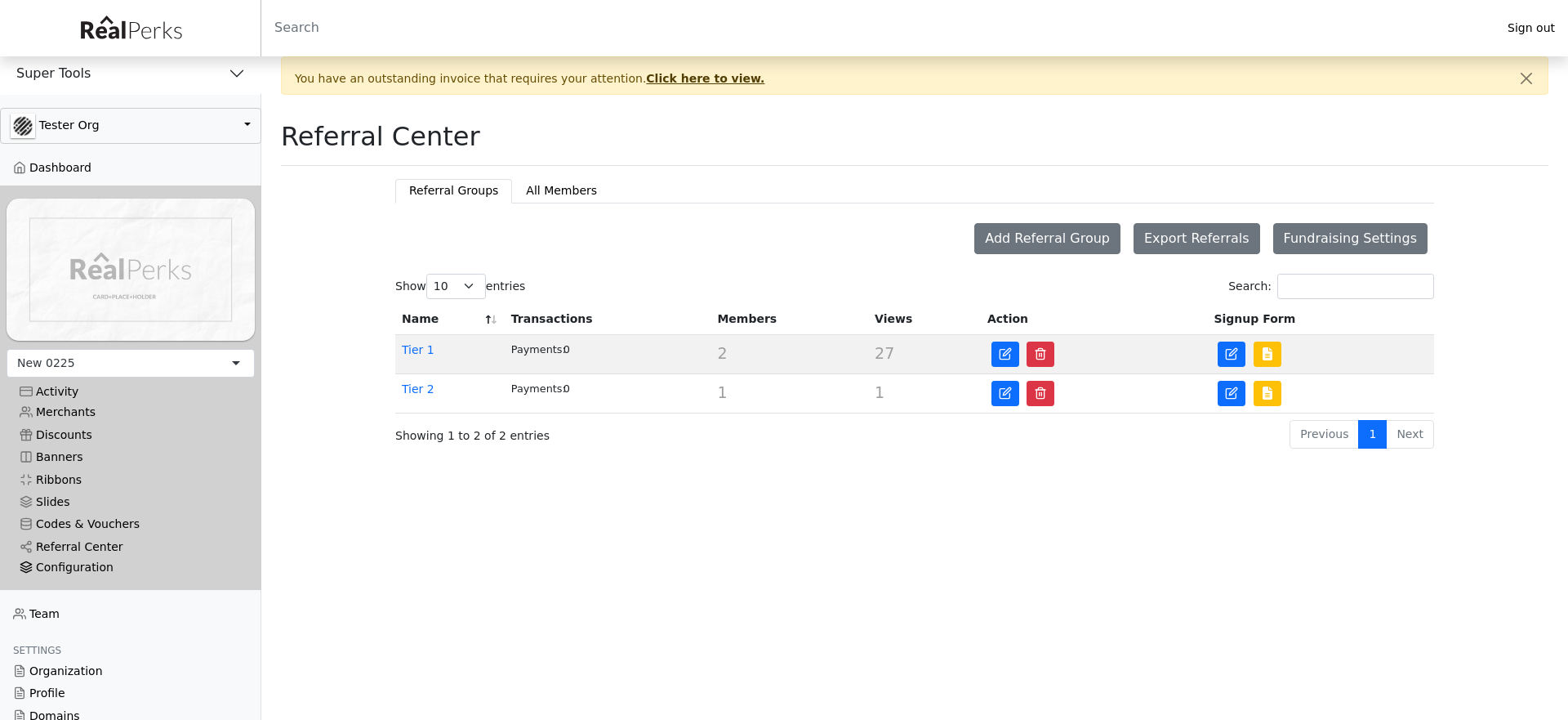
click at [88, 560] on div "Configuration" at bounding box center [131, 567] width 223 height 14
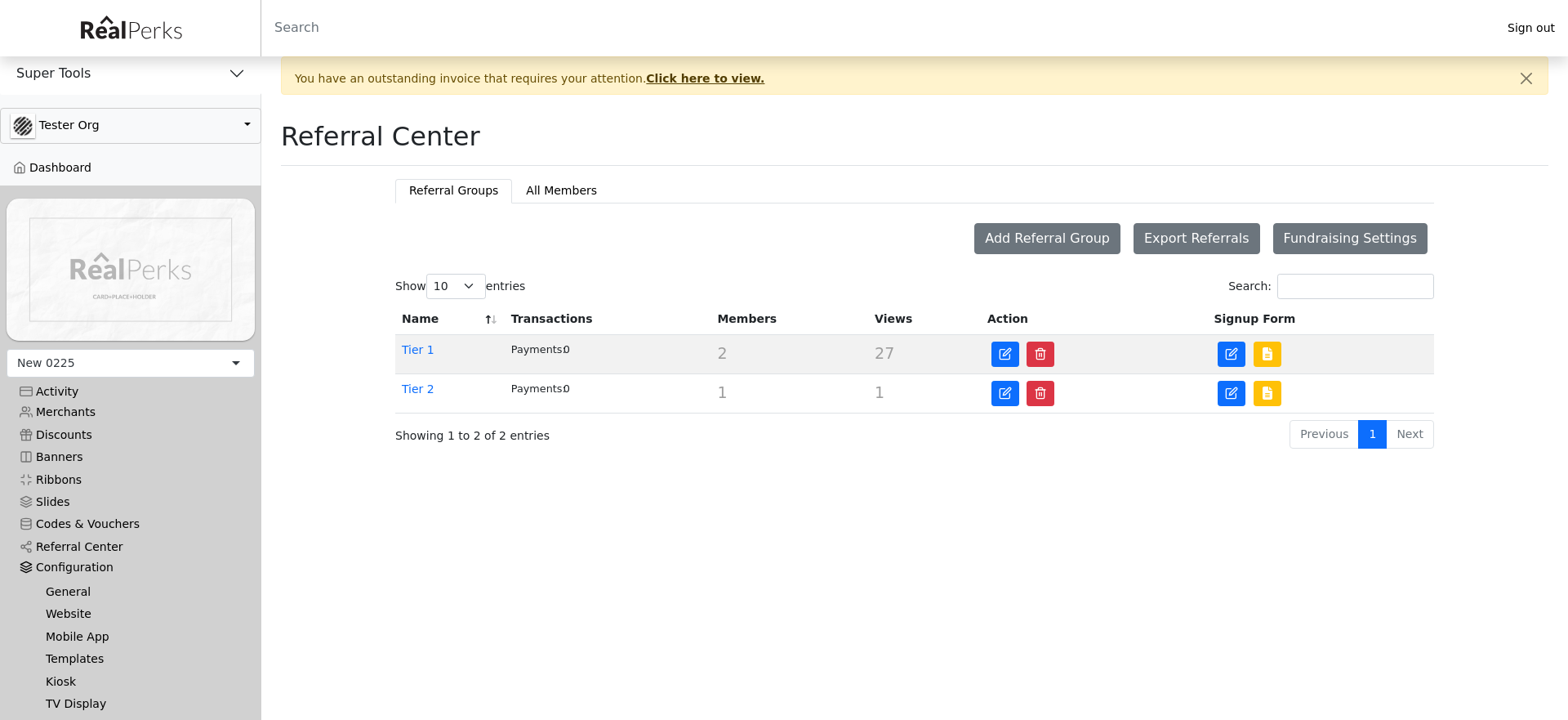
click at [66, 603] on link "Website" at bounding box center [137, 614] width 209 height 22
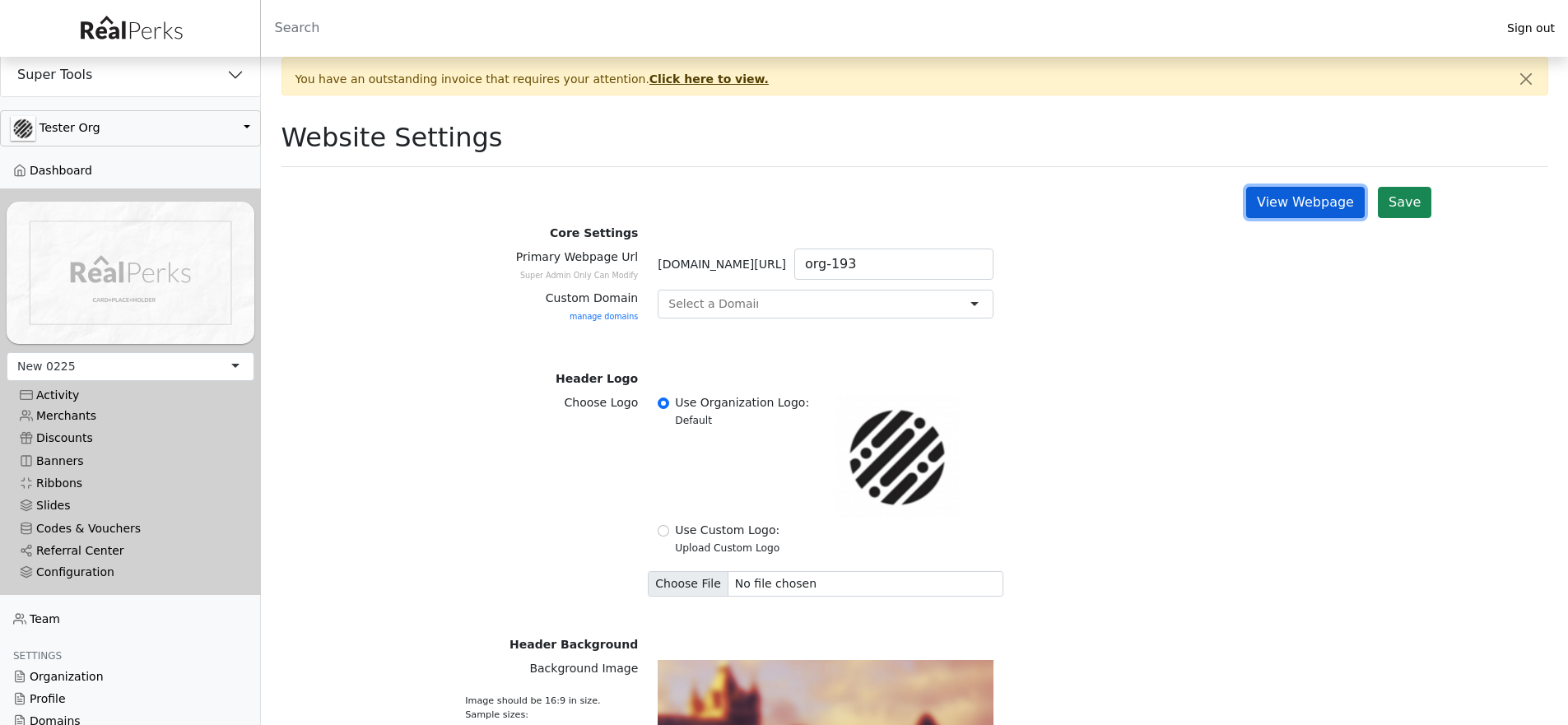
click at [1309, 194] on link "View Webpage" at bounding box center [1305, 202] width 118 height 32
click at [85, 547] on link "Referral Center" at bounding box center [131, 550] width 248 height 22
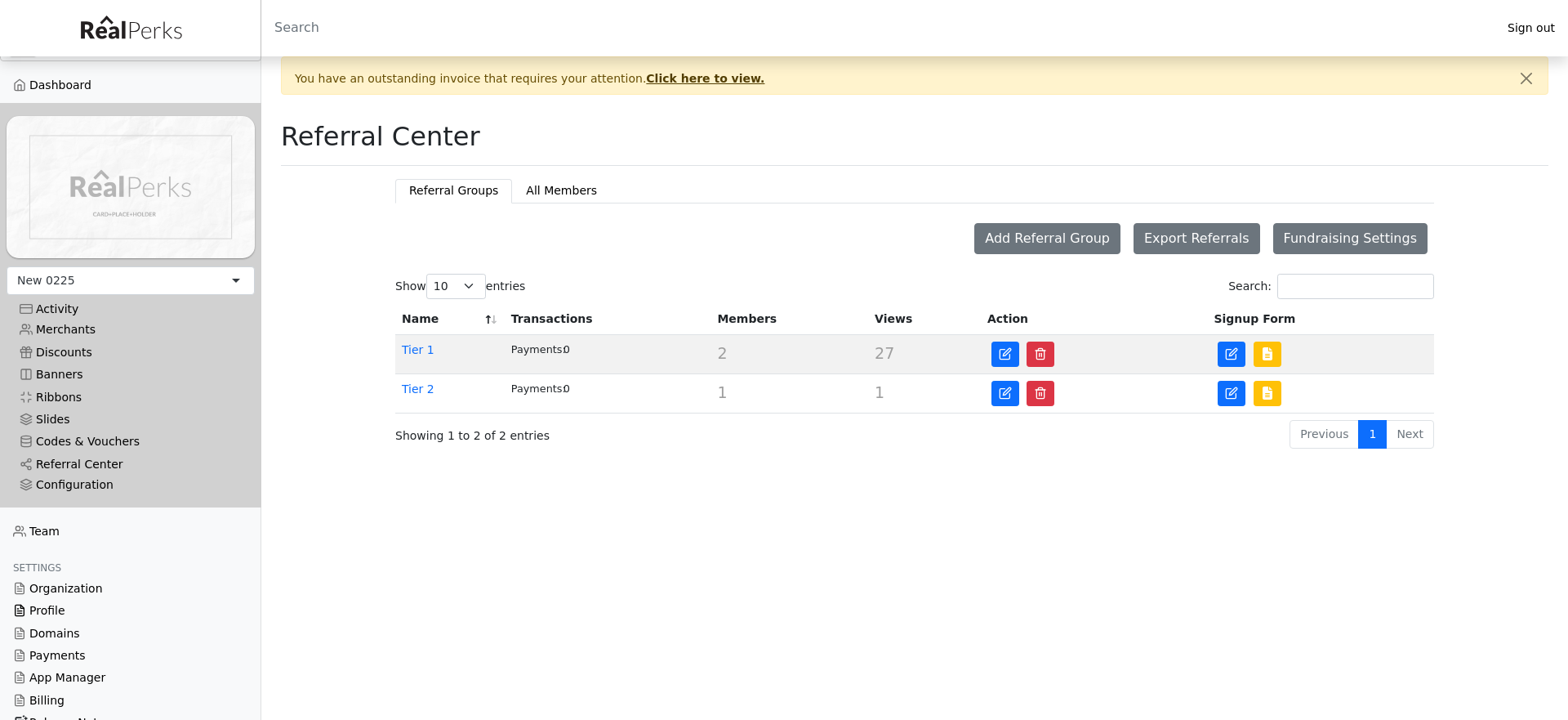
scroll to position [96, 0]
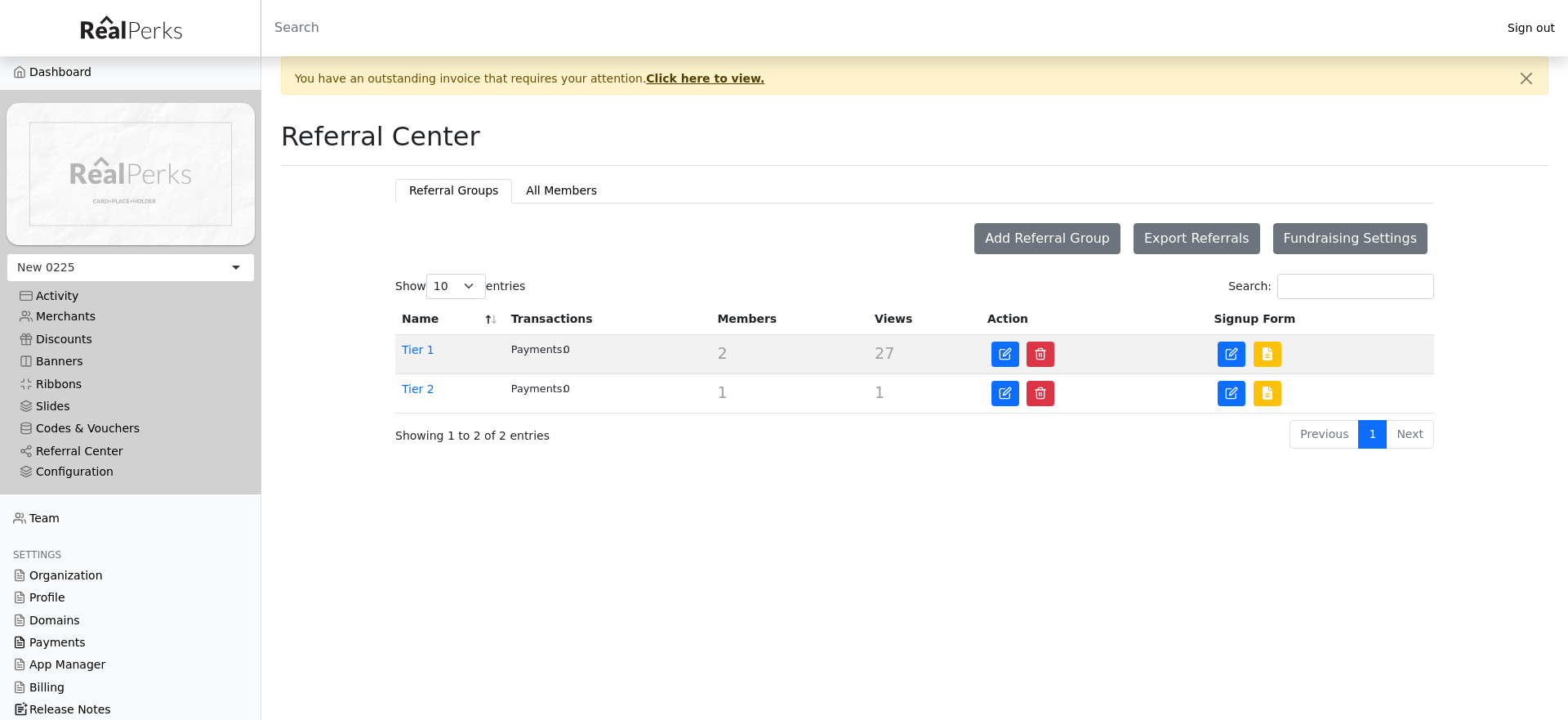
click at [68, 636] on link "Payments" at bounding box center [130, 642] width 261 height 22
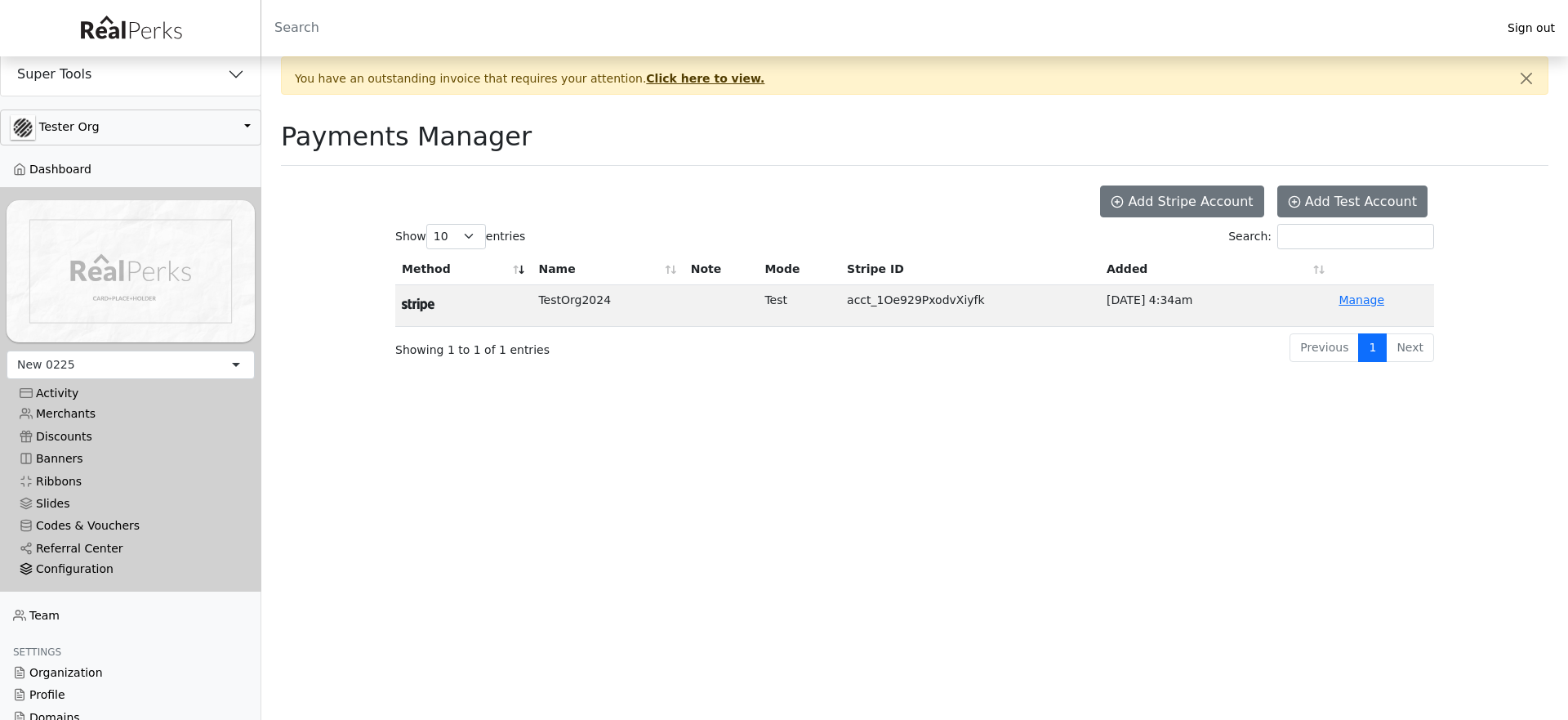
click at [91, 562] on div "Configuration" at bounding box center [131, 569] width 223 height 14
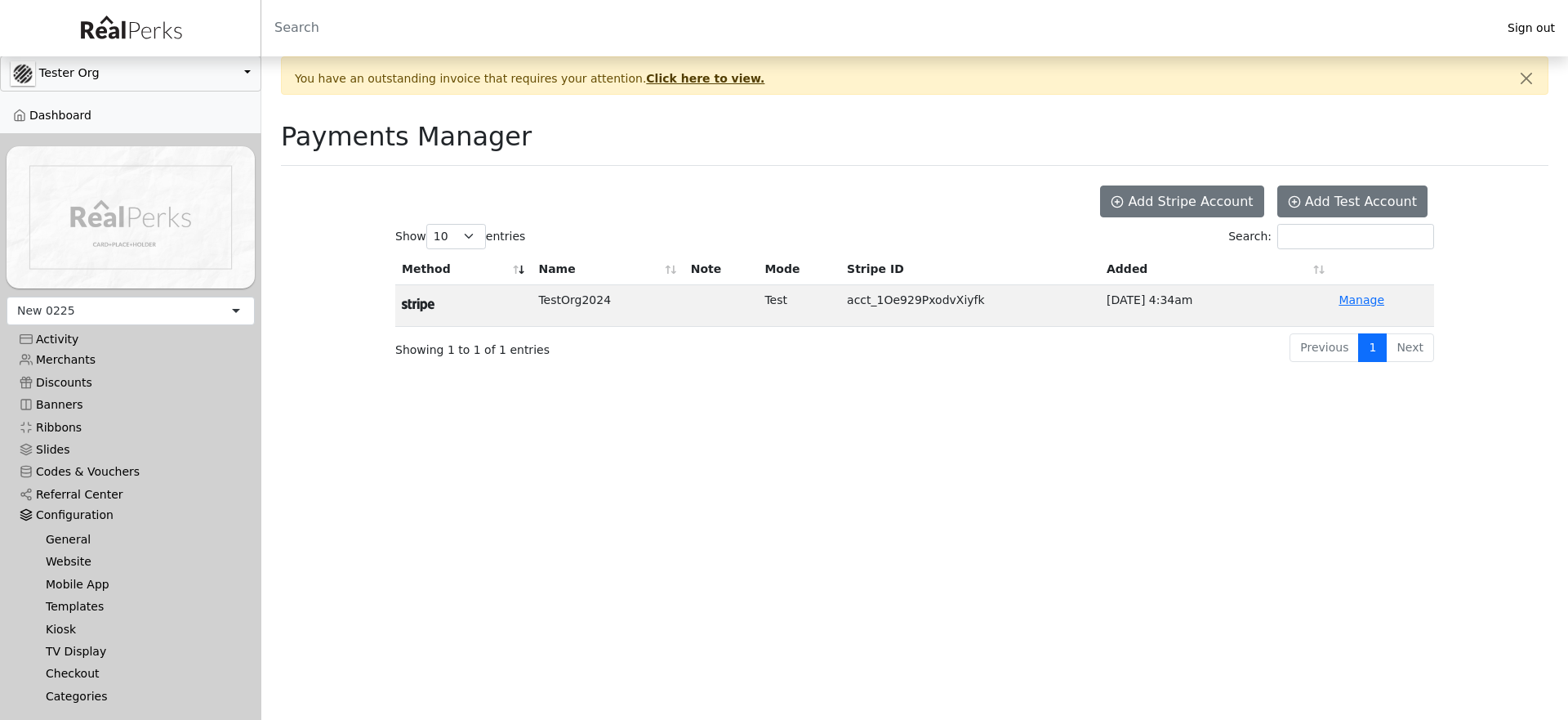
scroll to position [58, 0]
click at [72, 664] on link "Checkout" at bounding box center [137, 669] width 209 height 22
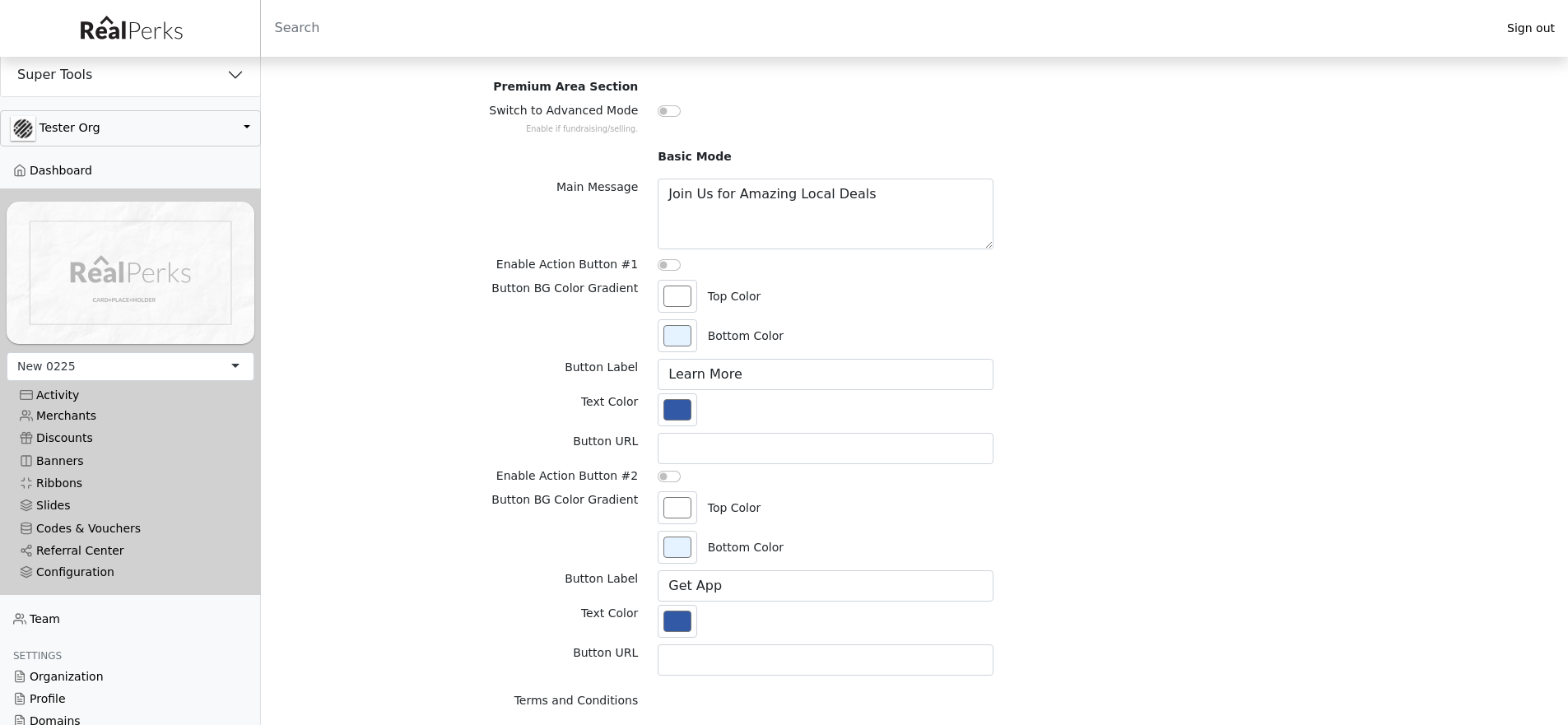
scroll to position [477, 0]
click at [659, 114] on input "Switch to Advanced Mode Enable if fundraising/selling." at bounding box center [669, 113] width 23 height 12
checkbox input "true"
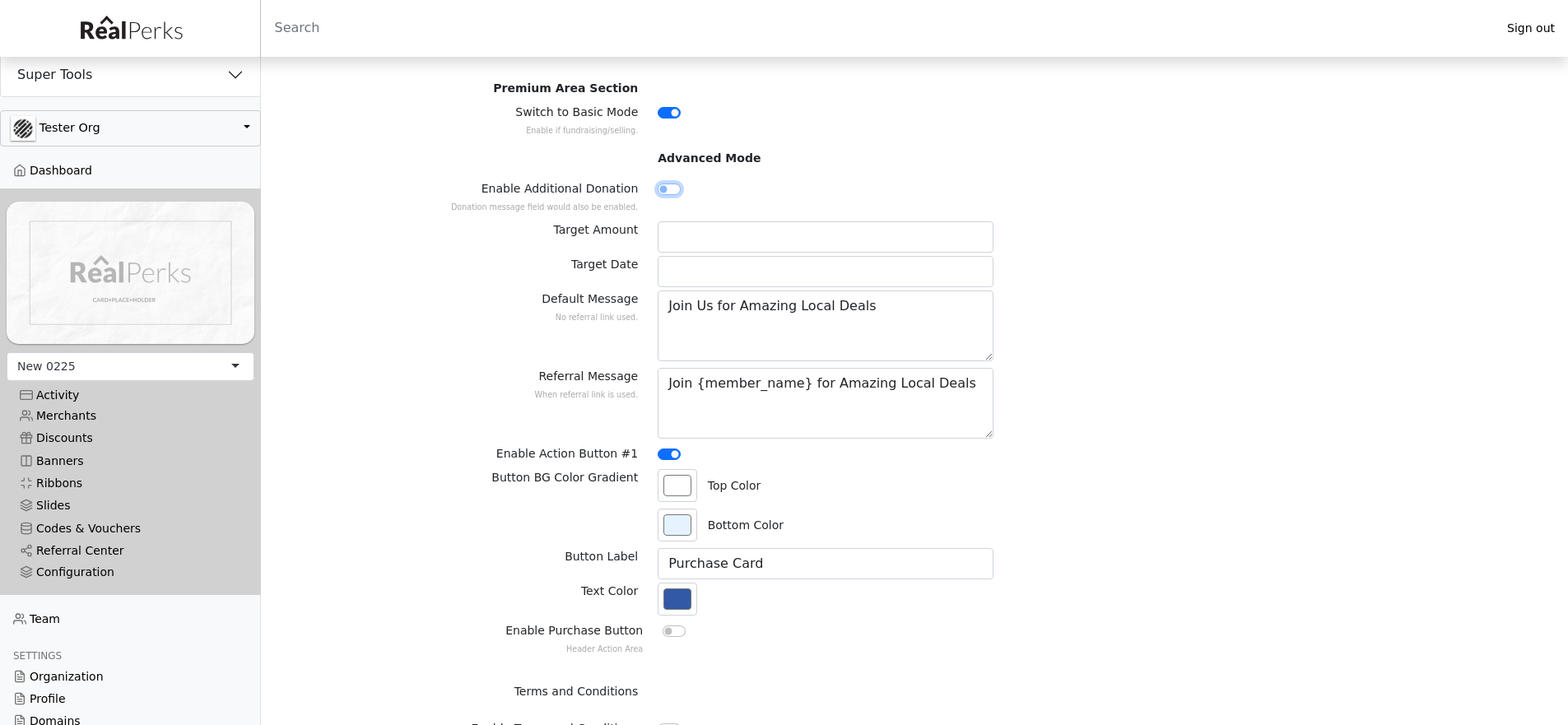
click at [668, 186] on input "Enable Additional Donation Donation message field would also be enabled." at bounding box center [669, 189] width 23 height 12
checkbox input "true"
click at [685, 229] on input "Target Amount" at bounding box center [826, 237] width 335 height 32
type input "25000"
click at [696, 264] on input "Target Date" at bounding box center [826, 272] width 335 height 32
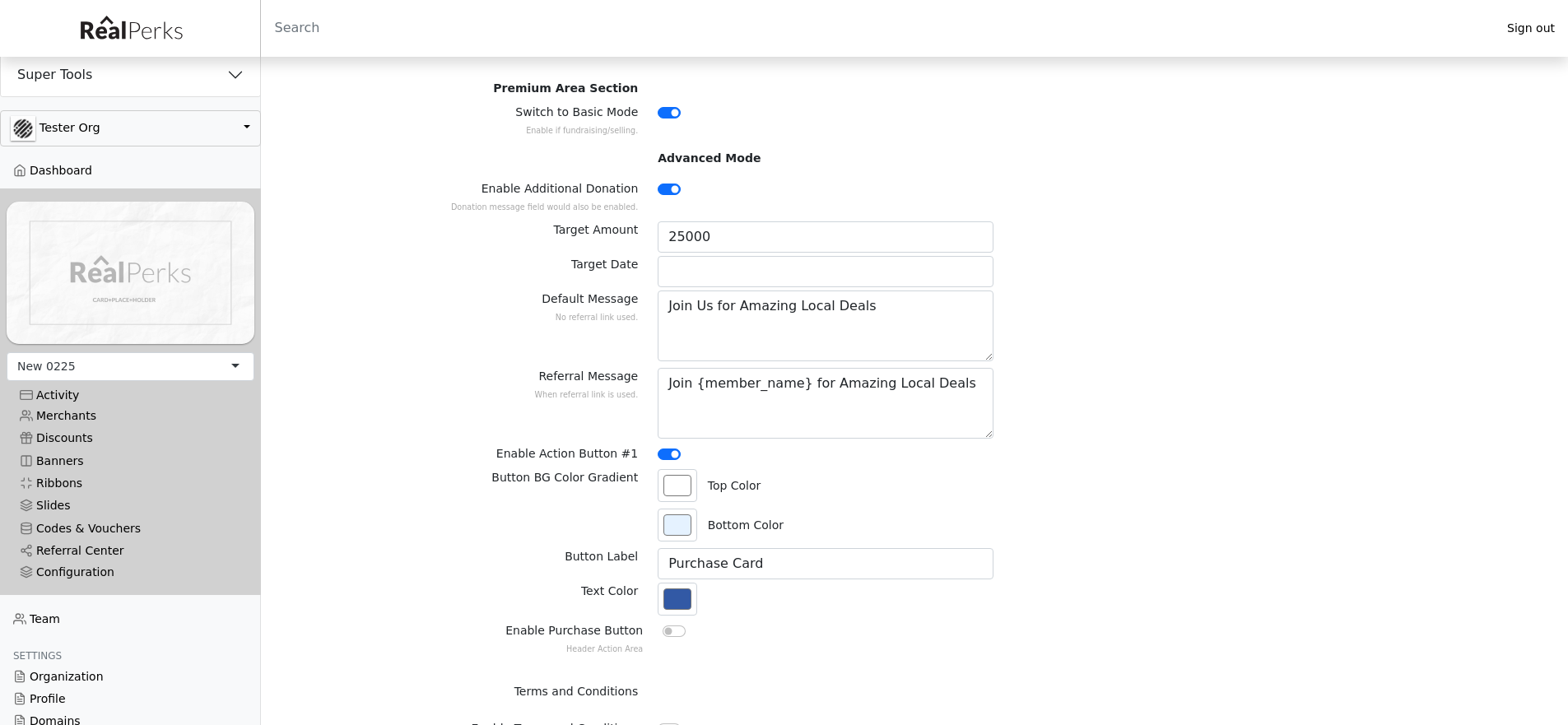
click at [1138, 273] on div "Target Date" at bounding box center [914, 273] width 1067 height 35
click at [958, 263] on input "Target Date" at bounding box center [826, 272] width 335 height 32
click at [1156, 289] on div "Target Date" at bounding box center [914, 273] width 1067 height 35
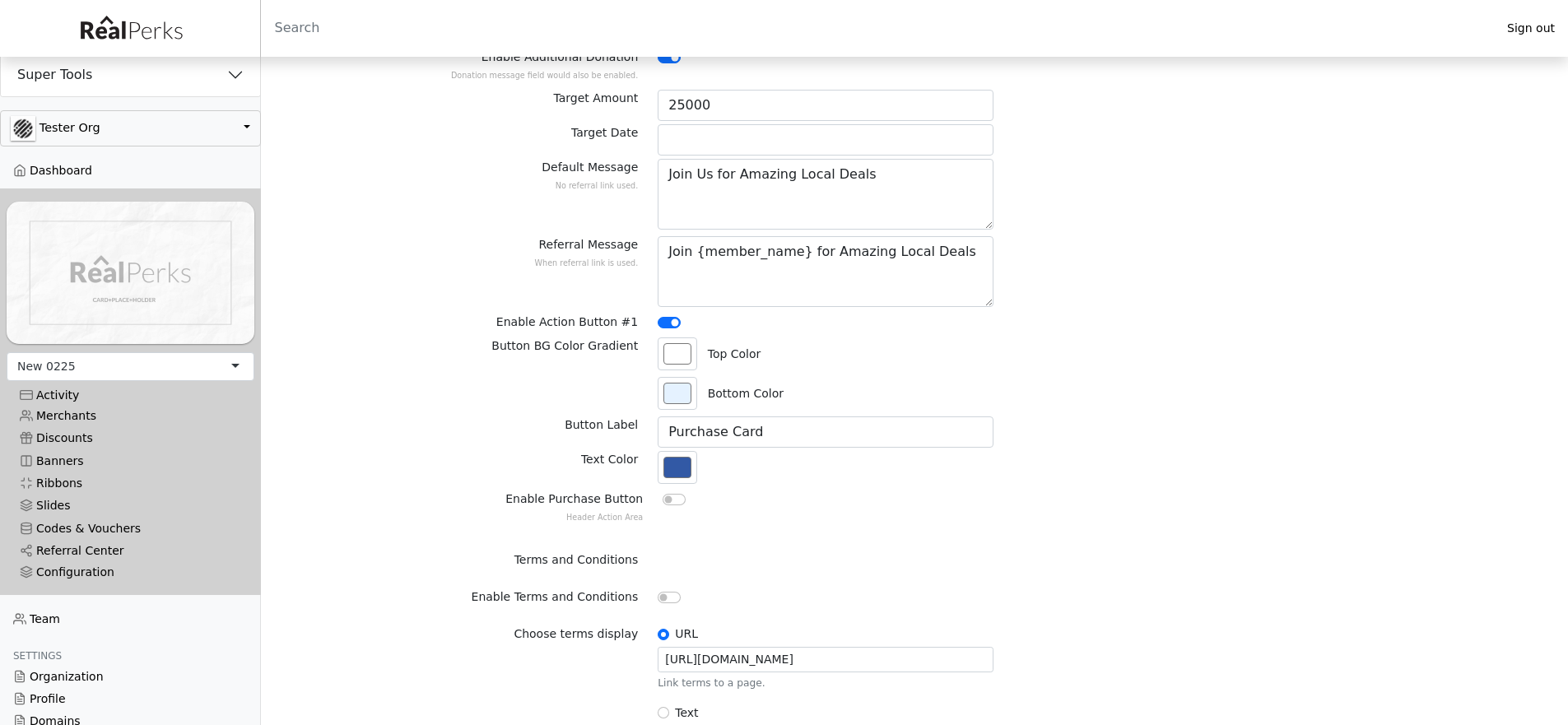
scroll to position [405, 0]
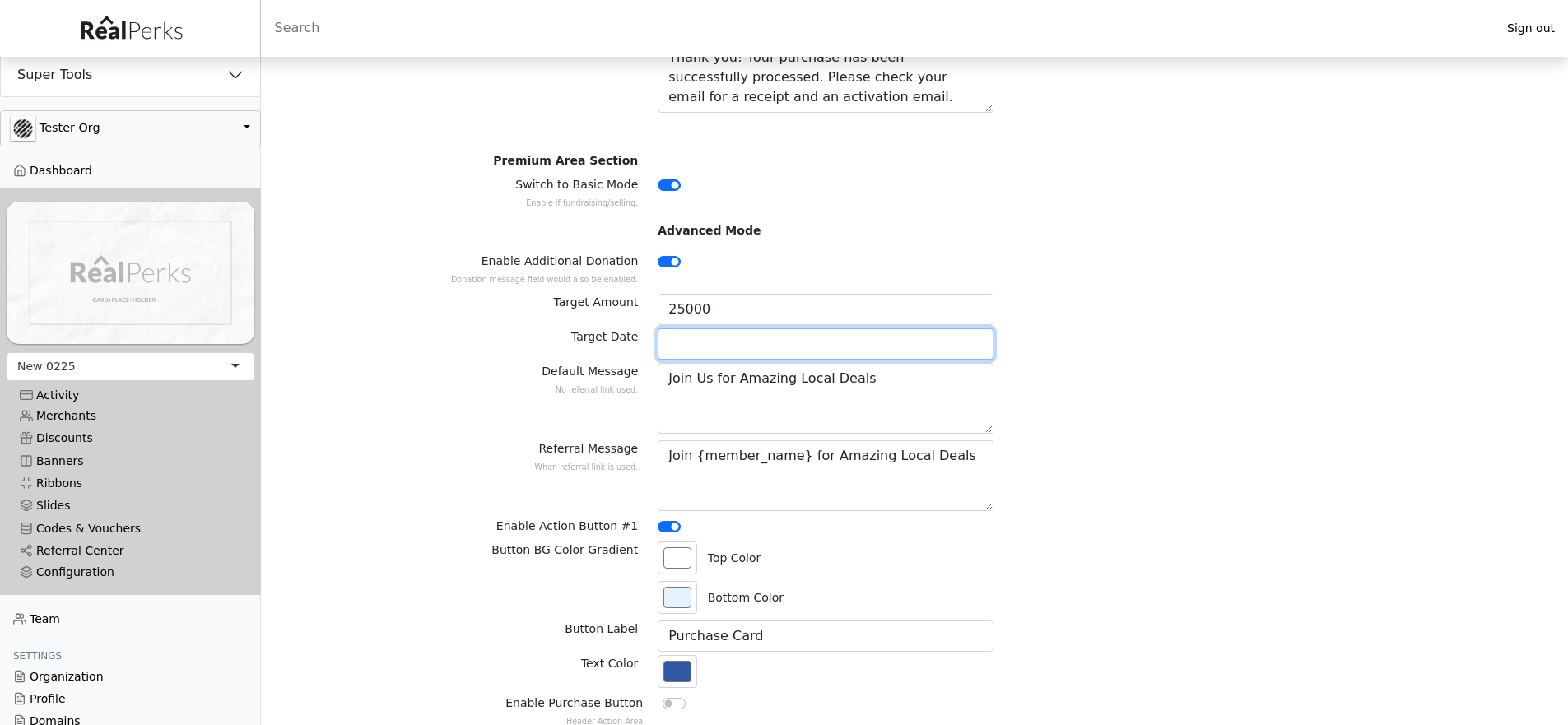
click at [845, 336] on input "Target Date" at bounding box center [826, 344] width 335 height 32
type input "0"
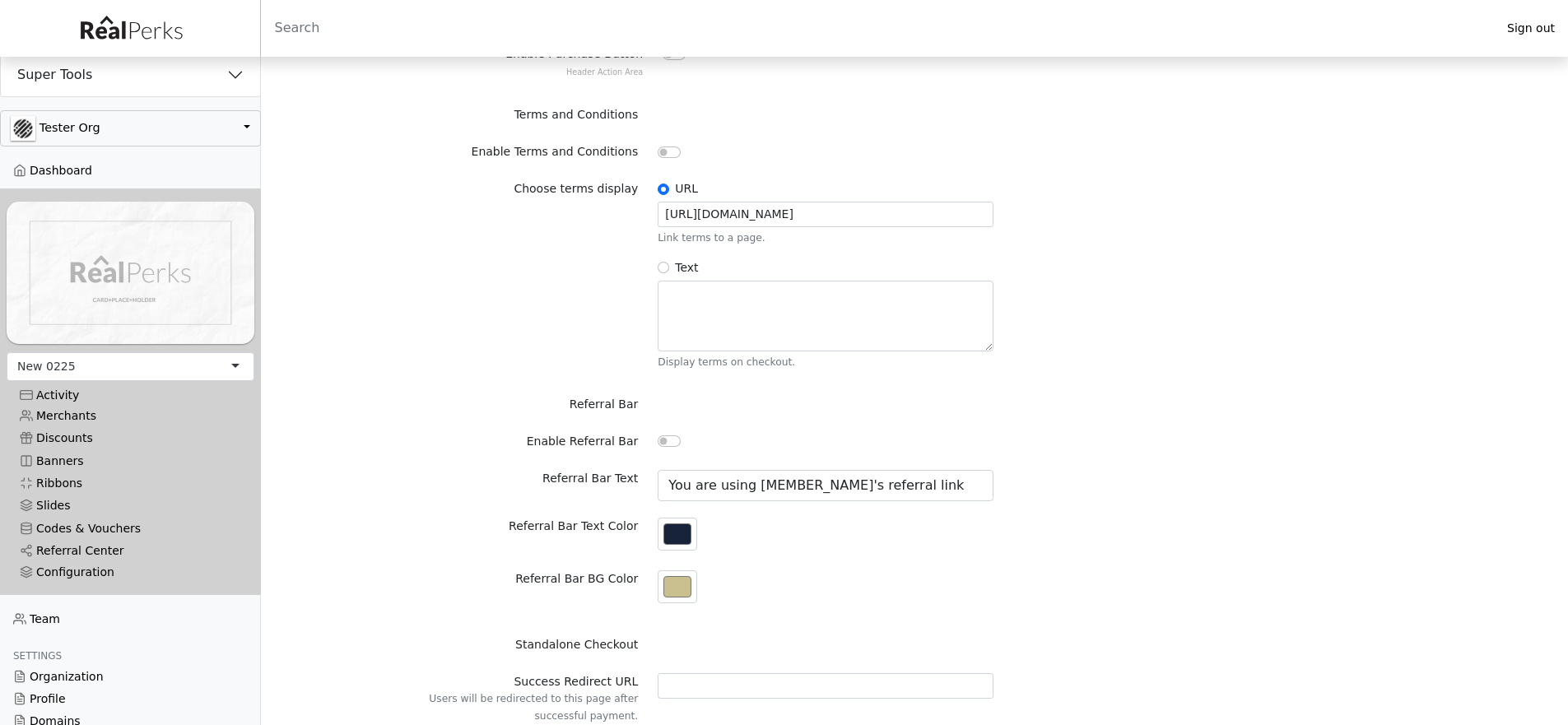
scroll to position [1037, 0]
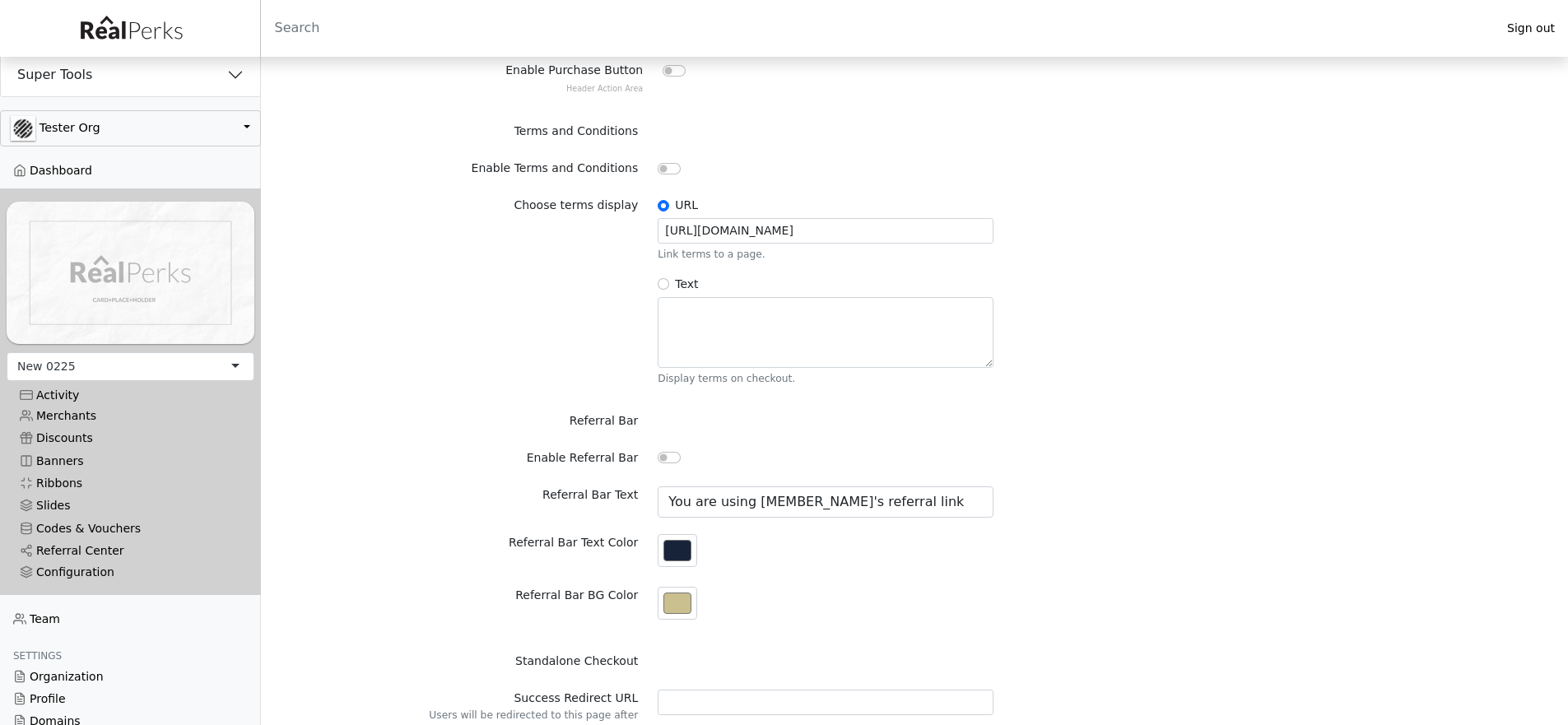
type input "11/01/2025"
click at [663, 453] on input "Enable Referral Bar" at bounding box center [669, 457] width 23 height 12
checkbox input "true"
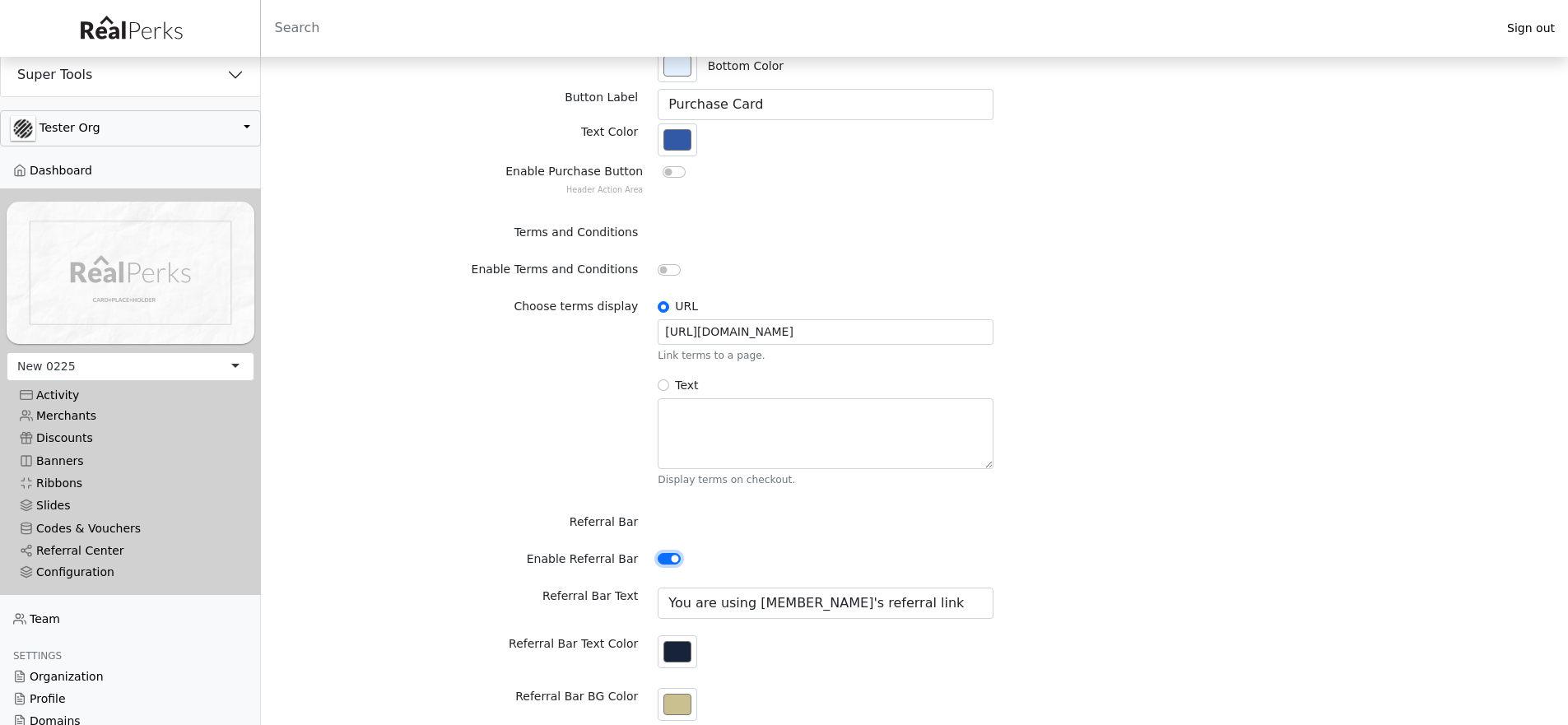
scroll to position [926, 0]
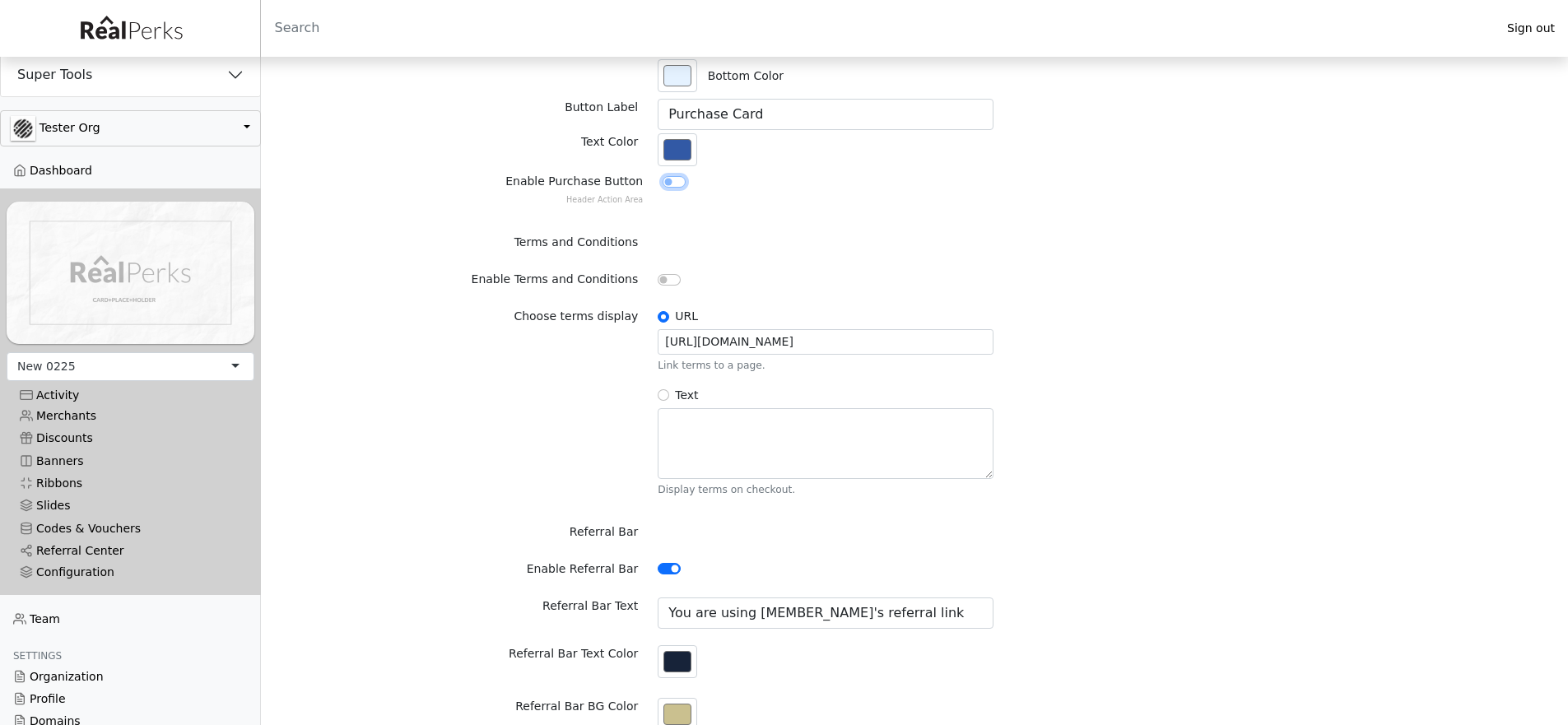
click at [680, 183] on input "Enable Purchase Button Header Action Area" at bounding box center [674, 181] width 23 height 12
checkbox input "true"
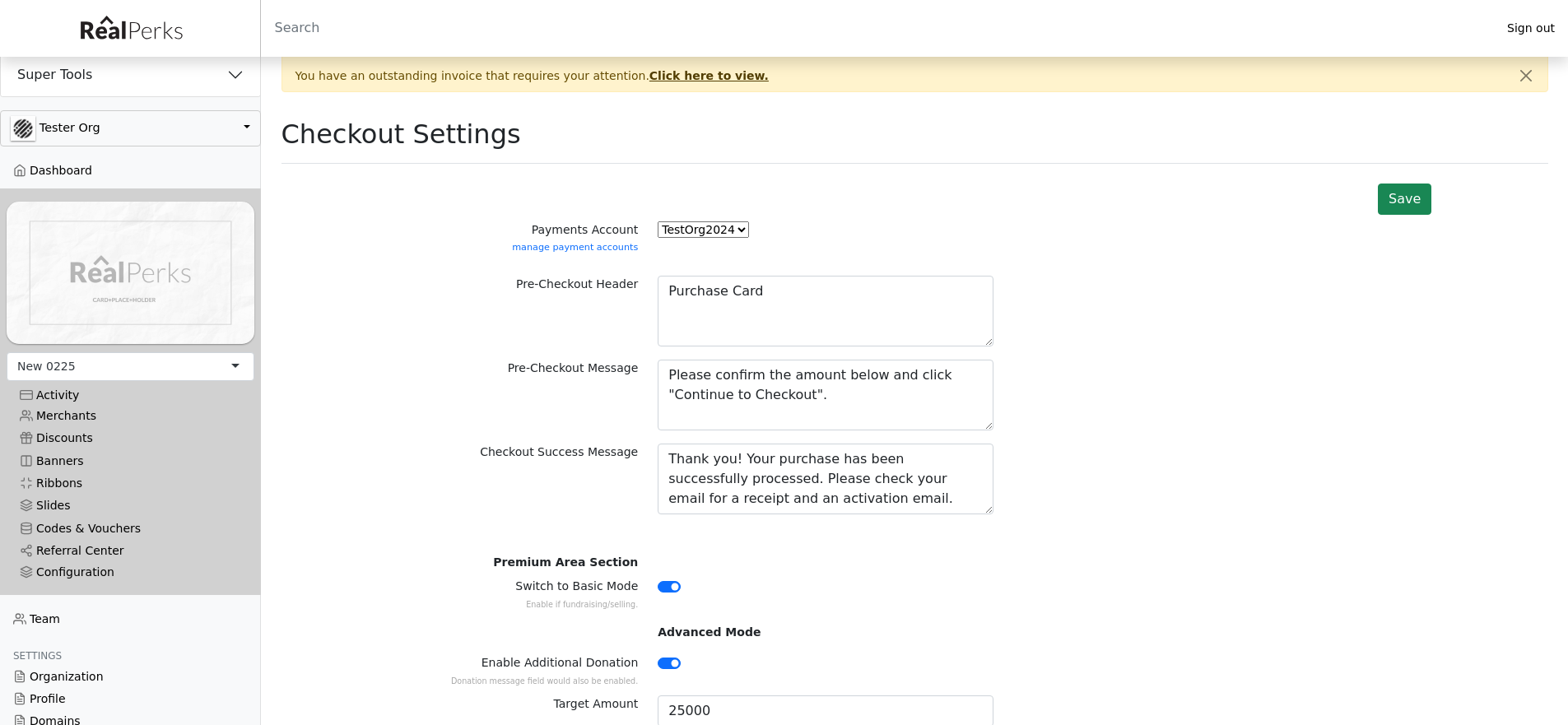
scroll to position [0, 0]
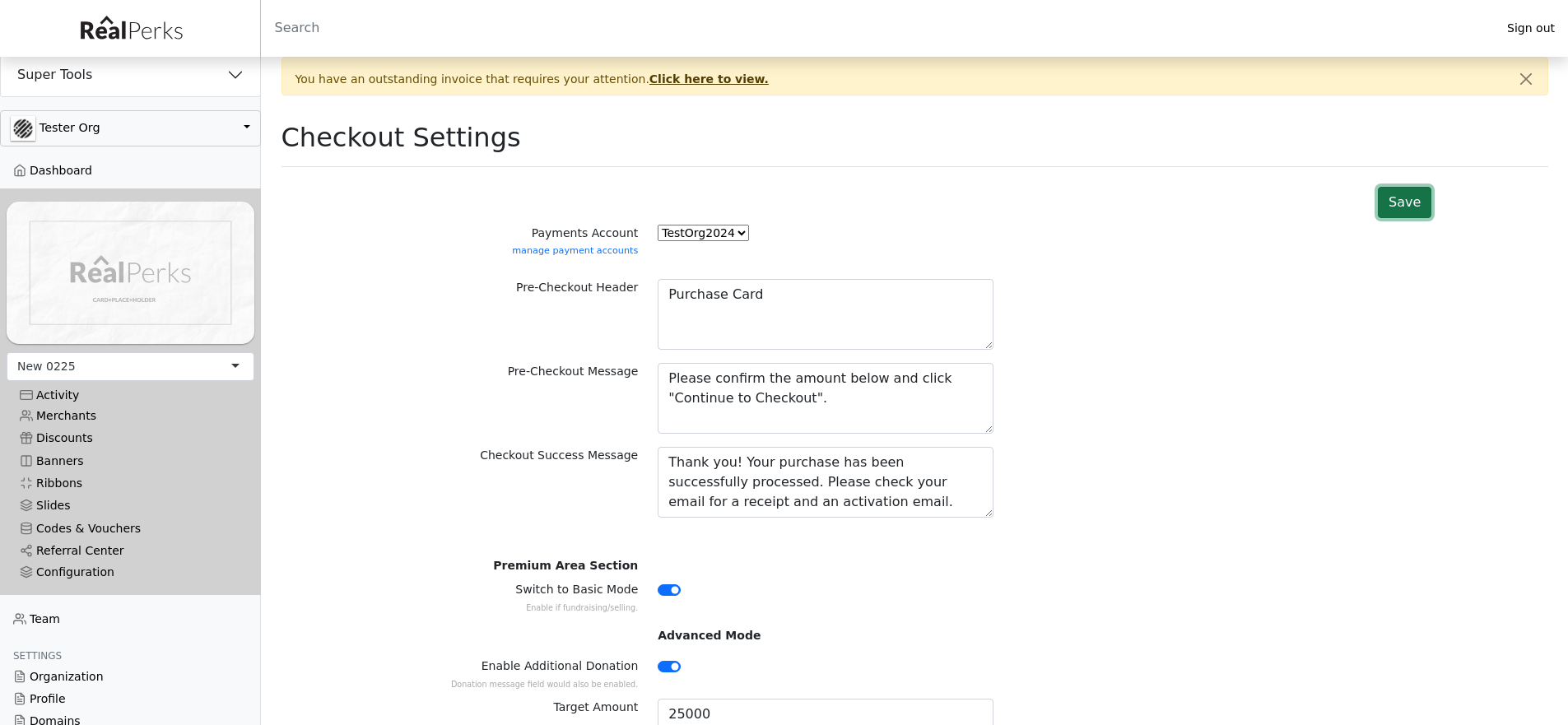
click at [1408, 206] on button "Save" at bounding box center [1404, 202] width 54 height 32
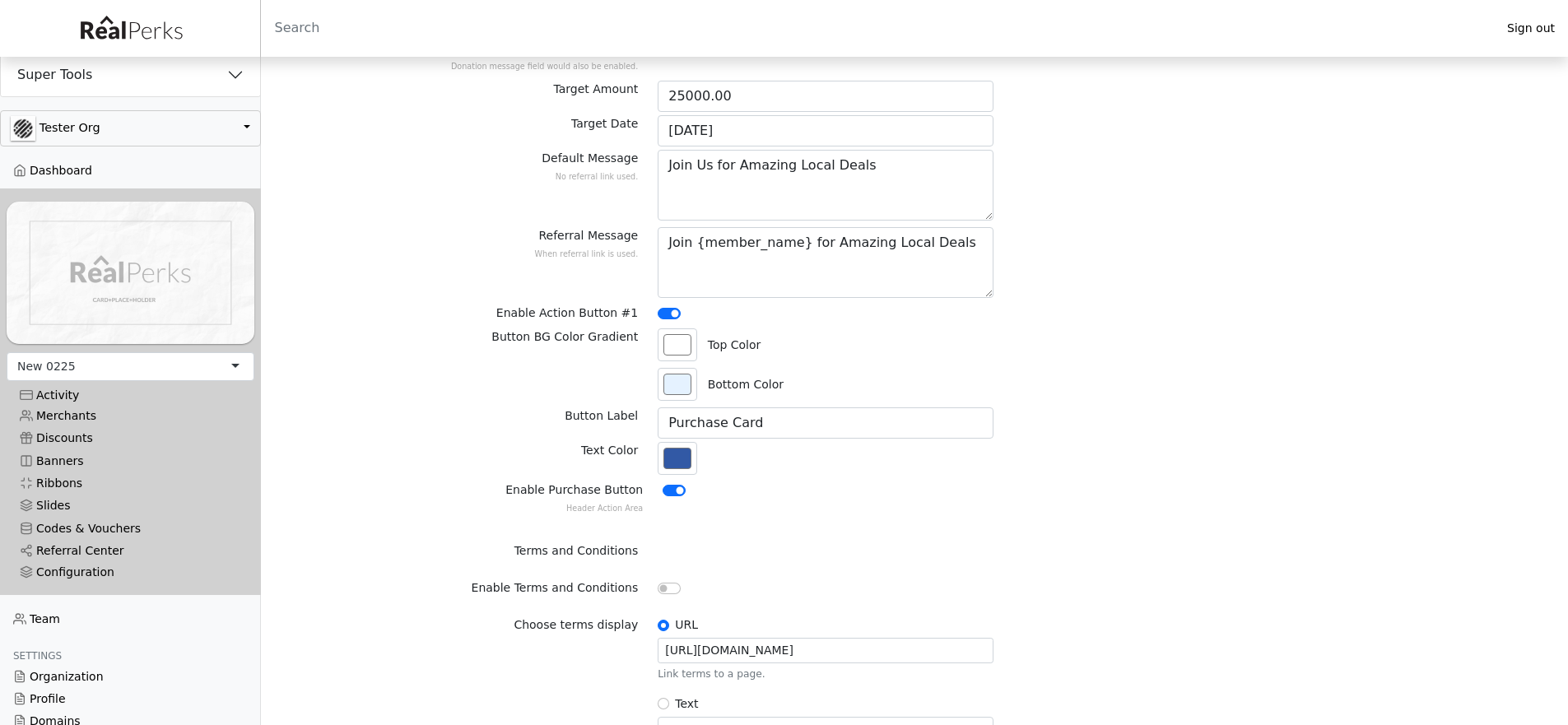
scroll to position [706, 0]
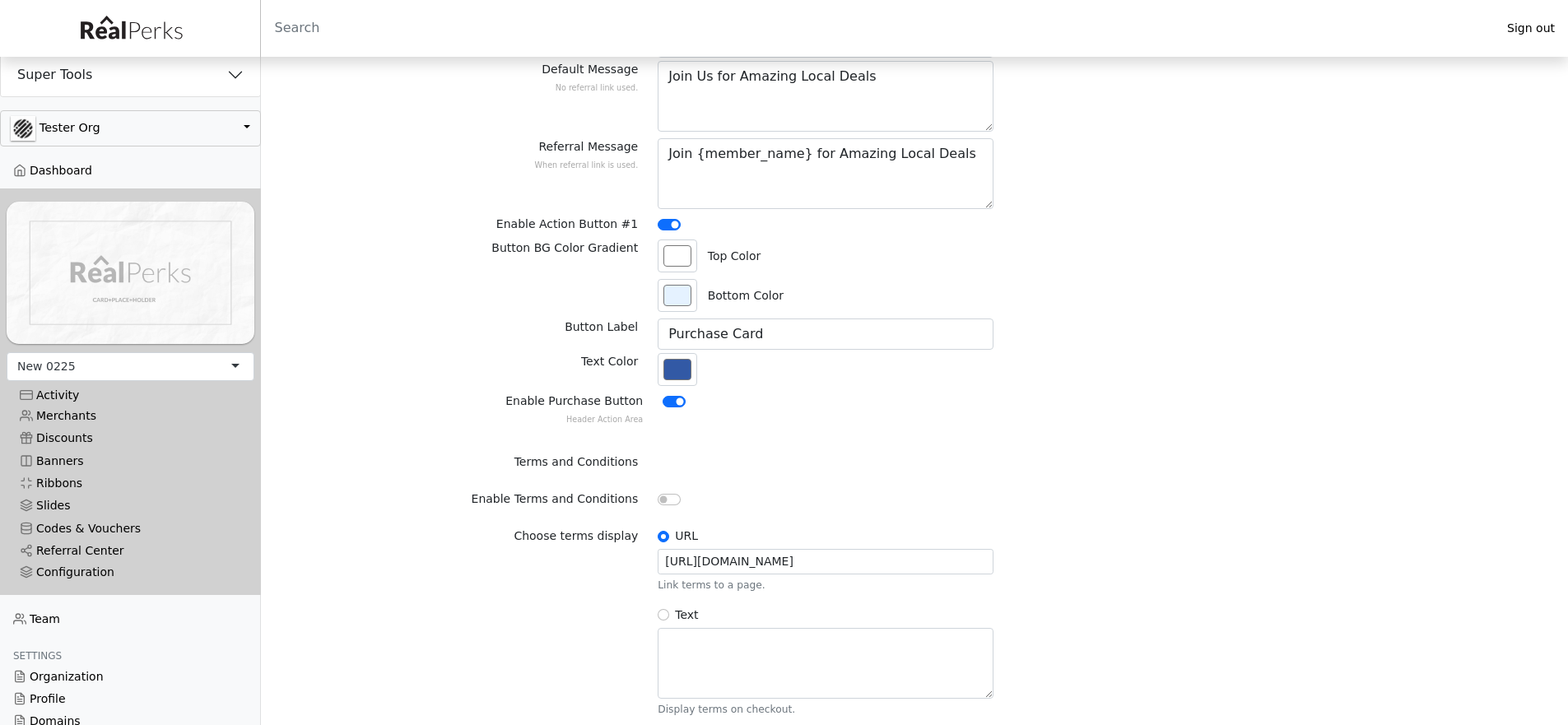
click at [1194, 319] on div "Button Label Purchase Card" at bounding box center [914, 335] width 1067 height 35
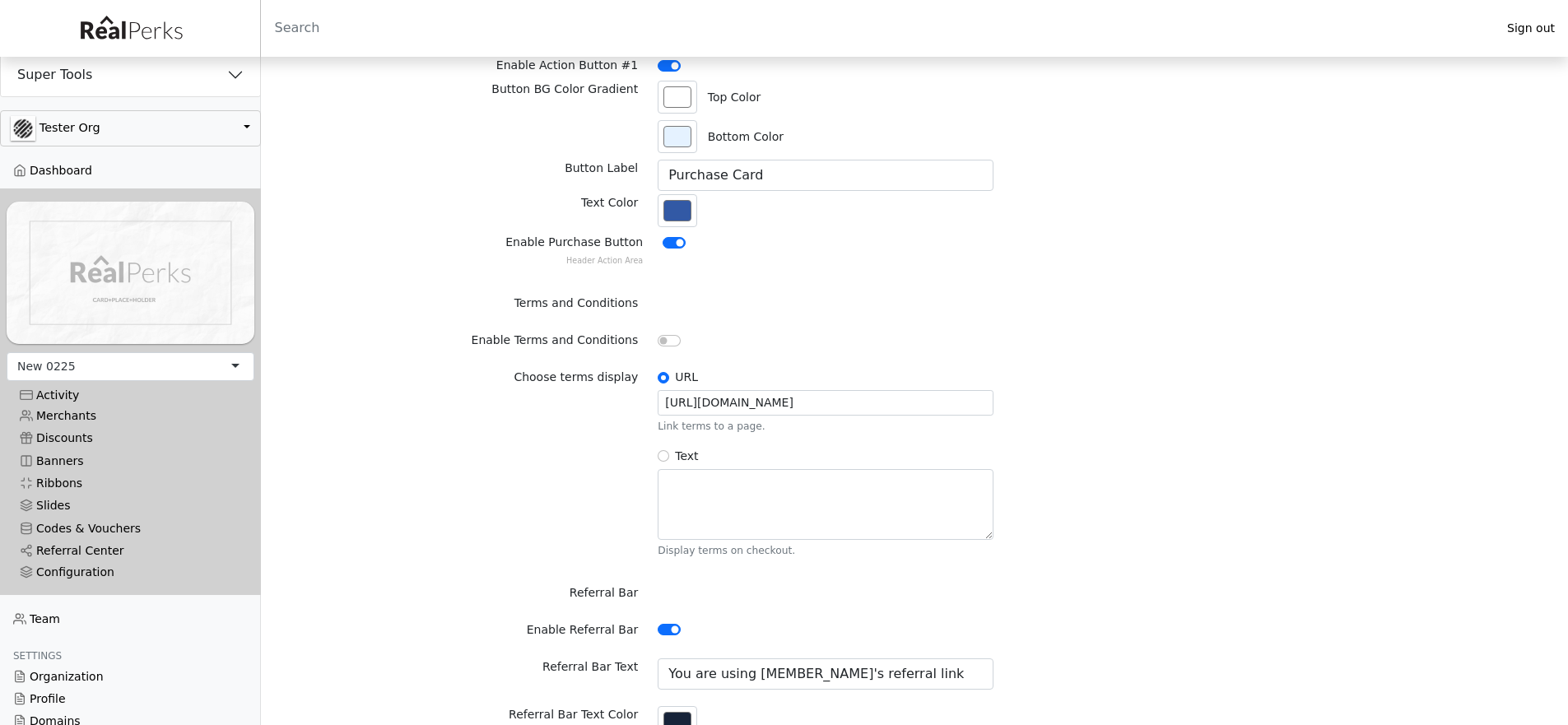
scroll to position [1027, 0]
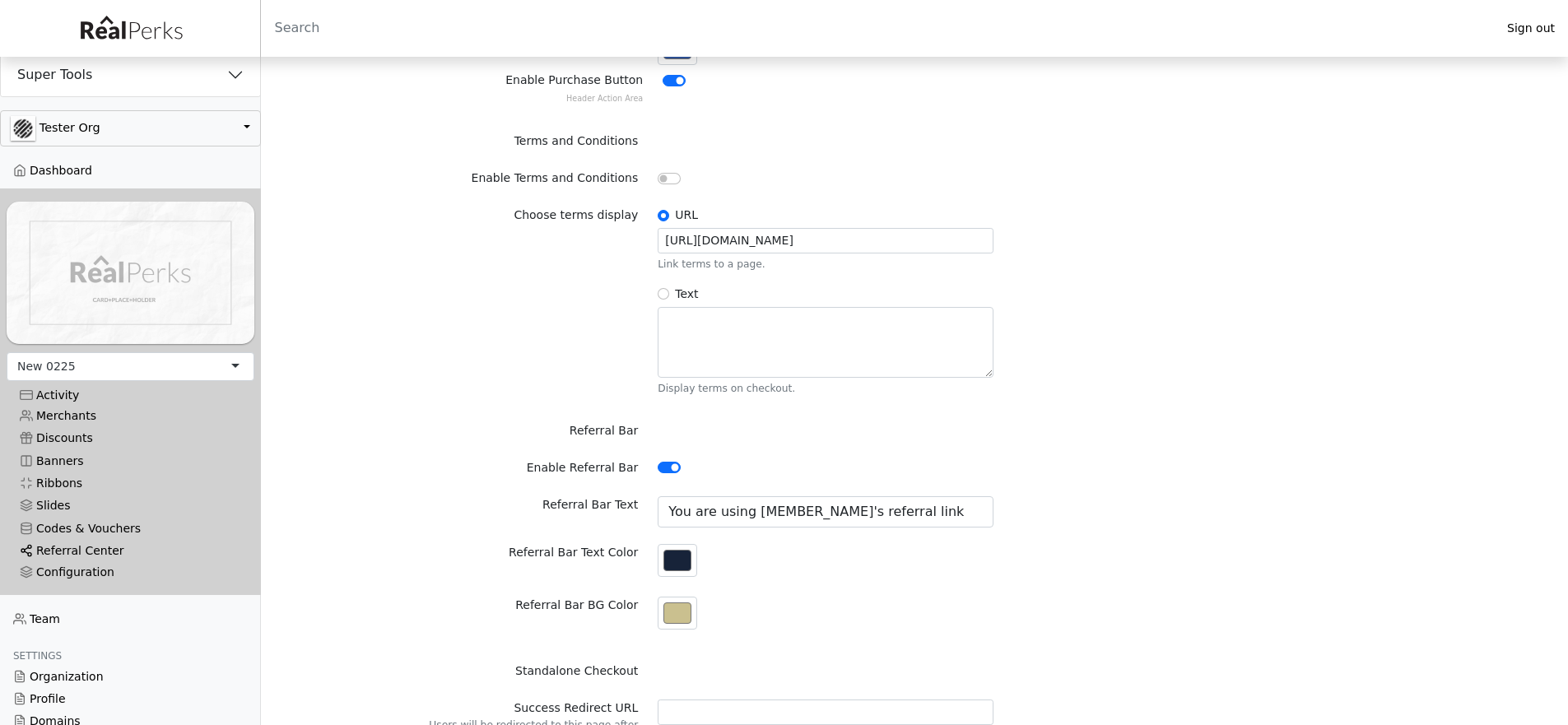
click at [95, 540] on link "Referral Center" at bounding box center [131, 550] width 248 height 22
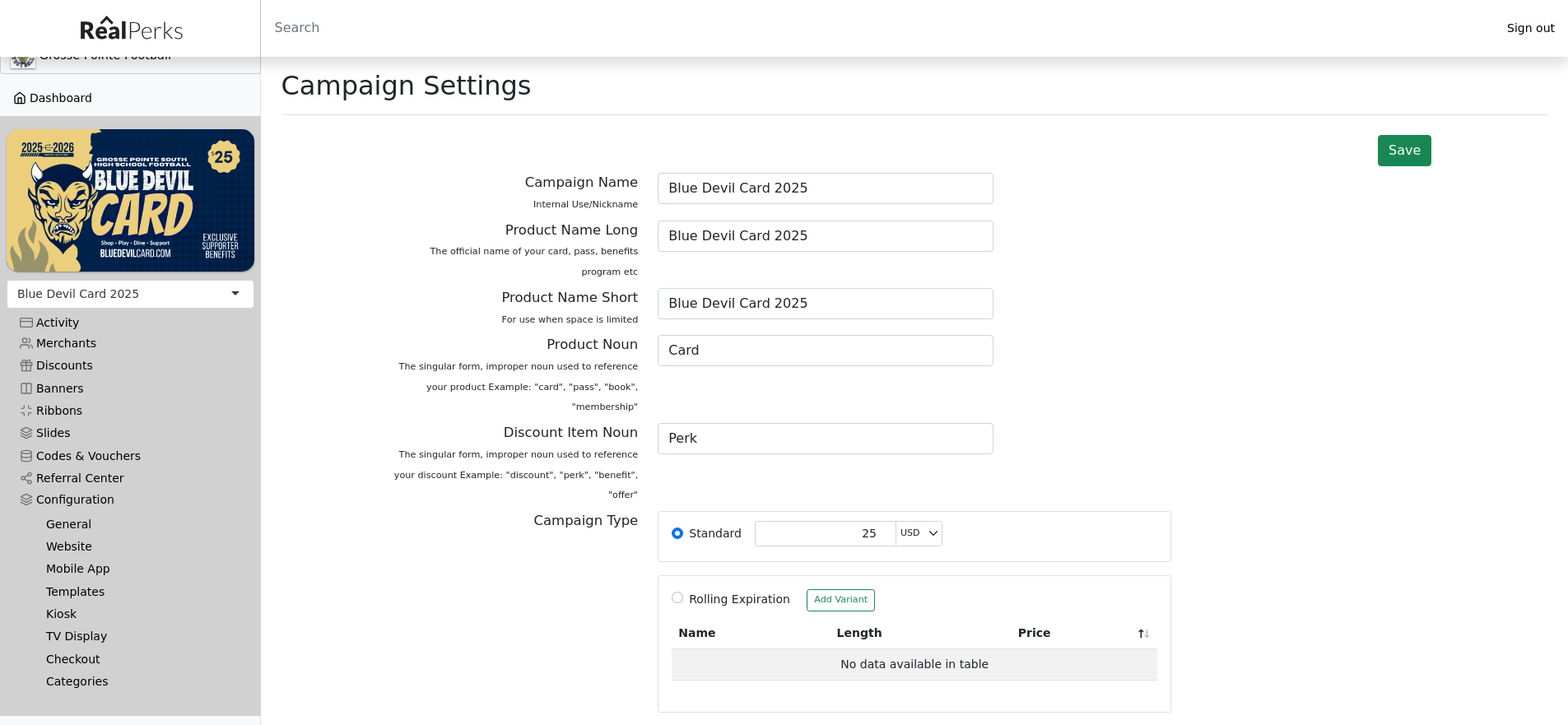
click at [48, 95] on link "Dashboard" at bounding box center [130, 98] width 261 height 22
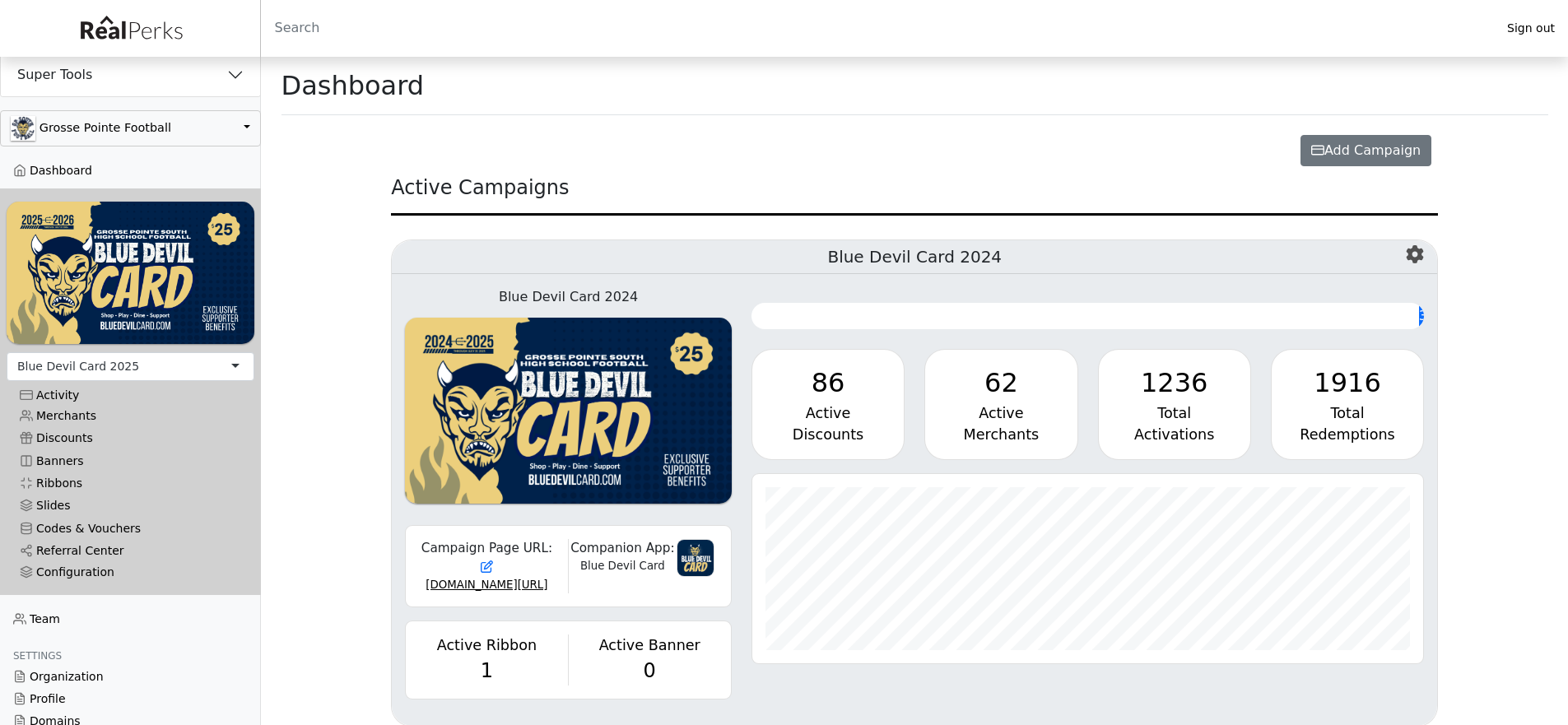
scroll to position [189, 672]
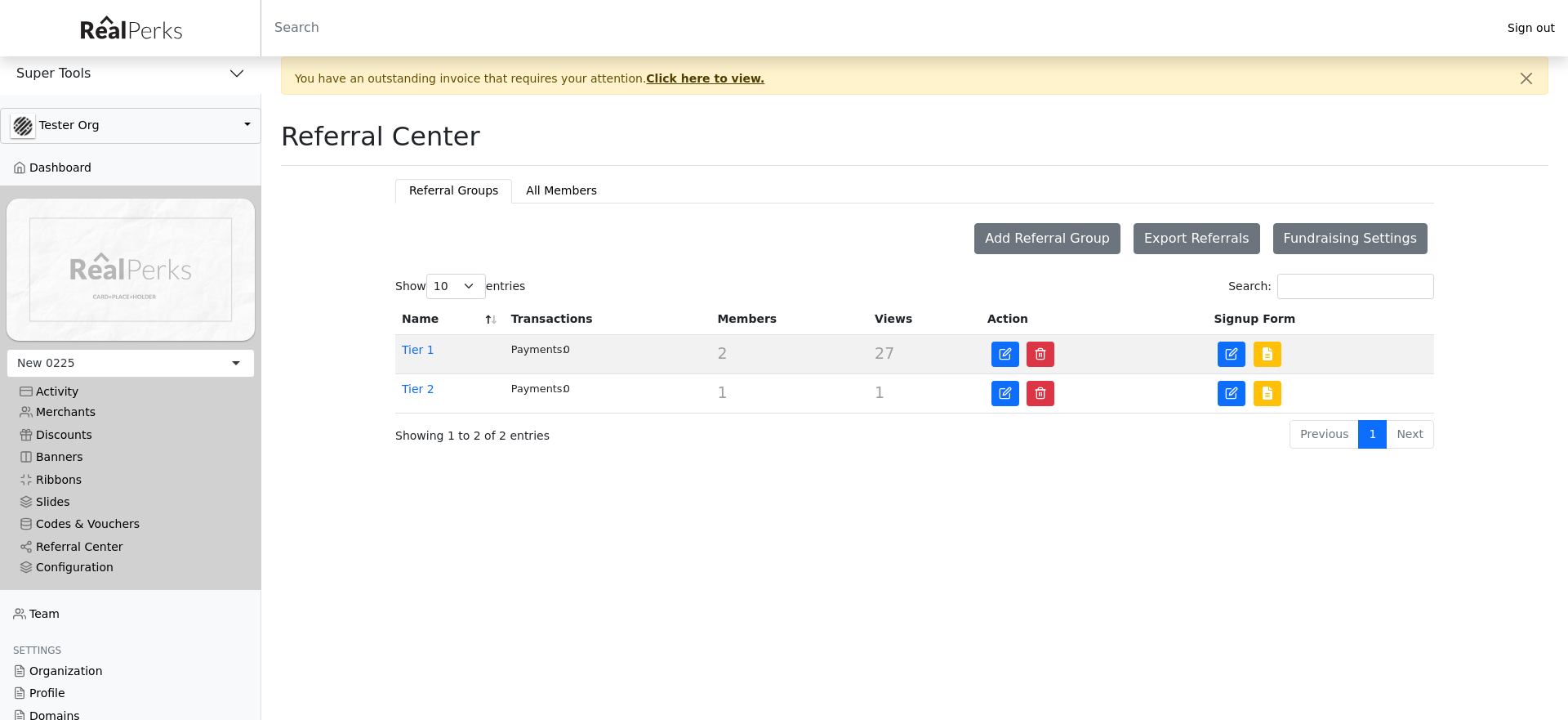
click at [860, 450] on html "Sign out Super Tools Demos CityPerks" at bounding box center [784, 225] width 1568 height 450
click at [419, 356] on link "Tier 1" at bounding box center [418, 349] width 33 height 13
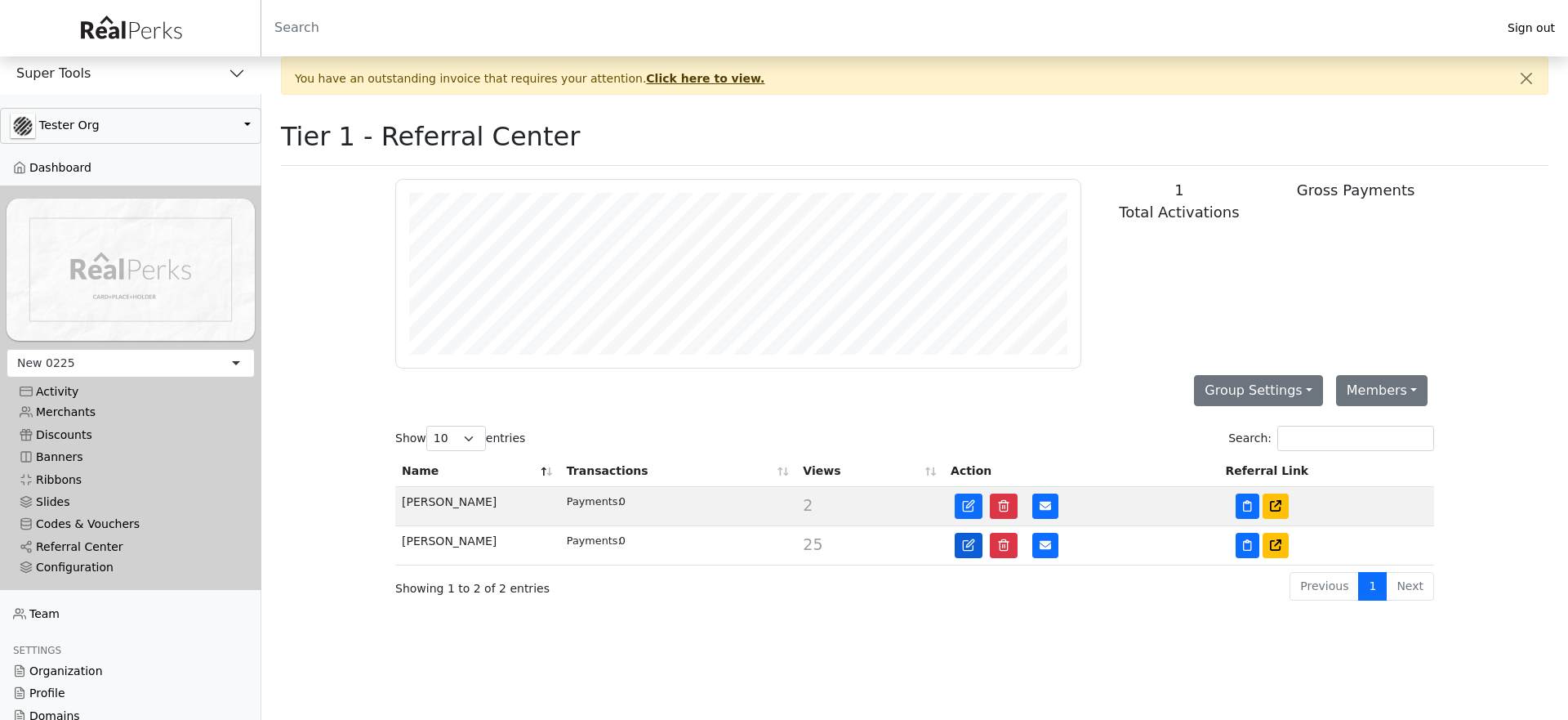
scroll to position [188, 685]
click at [967, 516] on link at bounding box center [969, 506] width 28 height 26
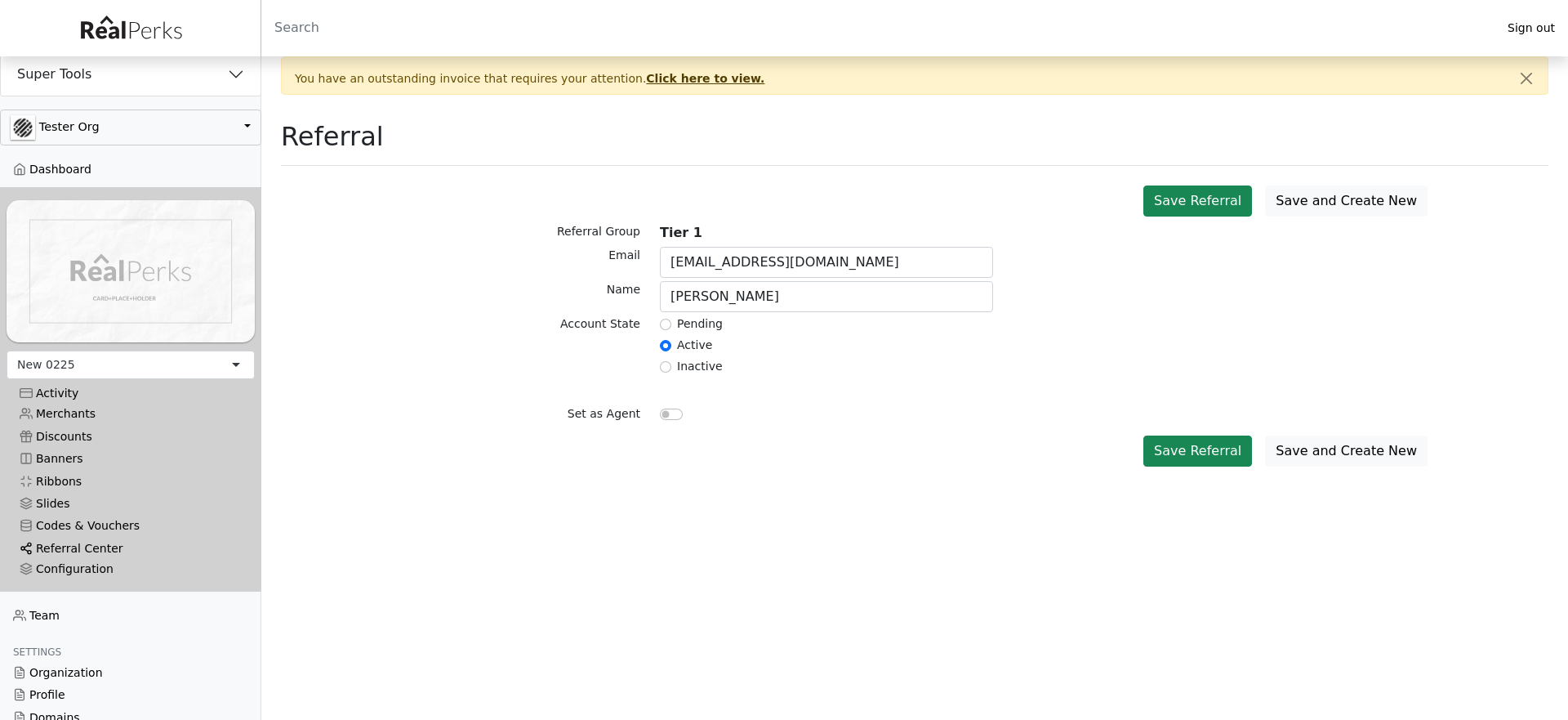
click at [50, 549] on link "Referral Center" at bounding box center [131, 548] width 248 height 22
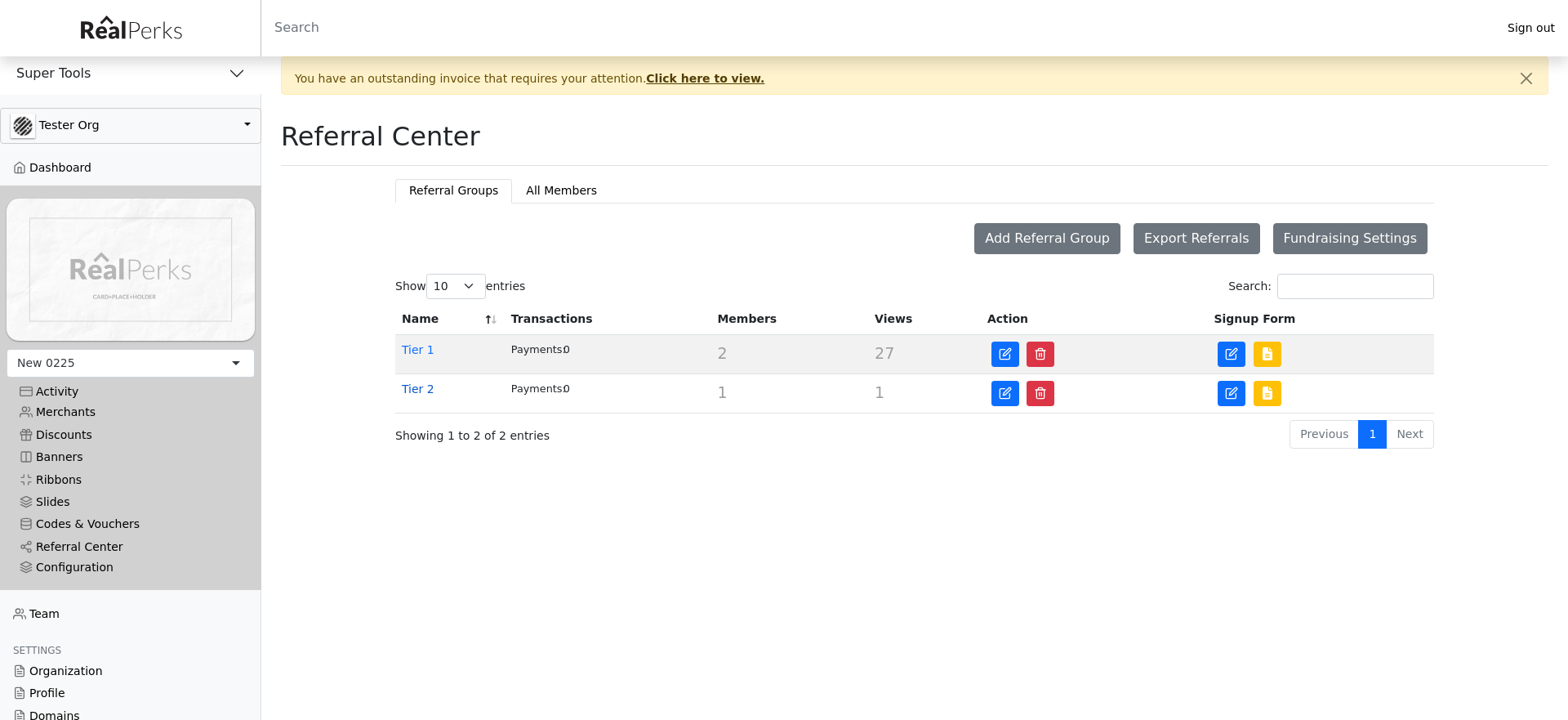
click at [417, 389] on link "Tier 2" at bounding box center [418, 388] width 33 height 13
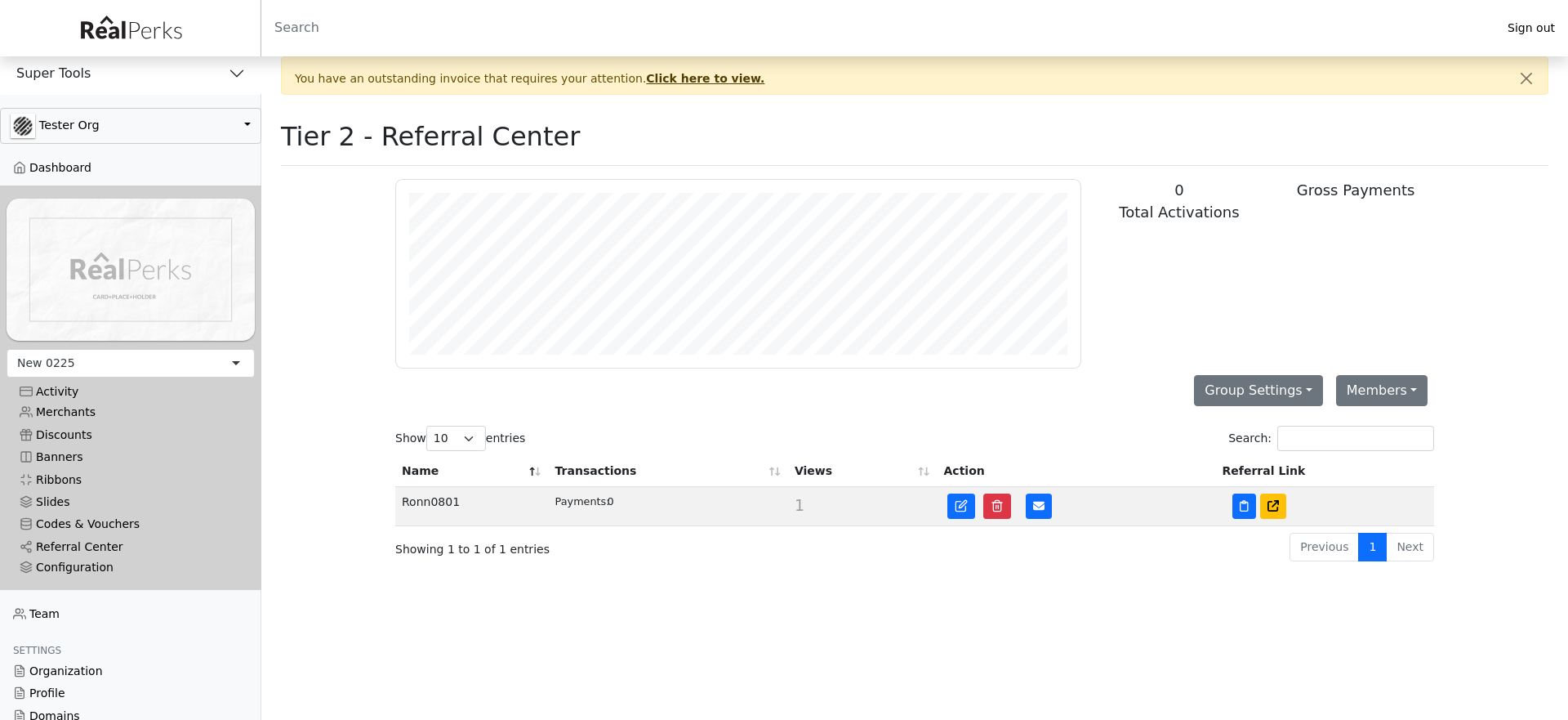
scroll to position [188, 685]
click at [964, 503] on icon at bounding box center [961, 505] width 13 height 13
click at [1373, 394] on button "Members" at bounding box center [1382, 391] width 92 height 32
click at [1382, 427] on link "Add Member" at bounding box center [1402, 427] width 129 height 27
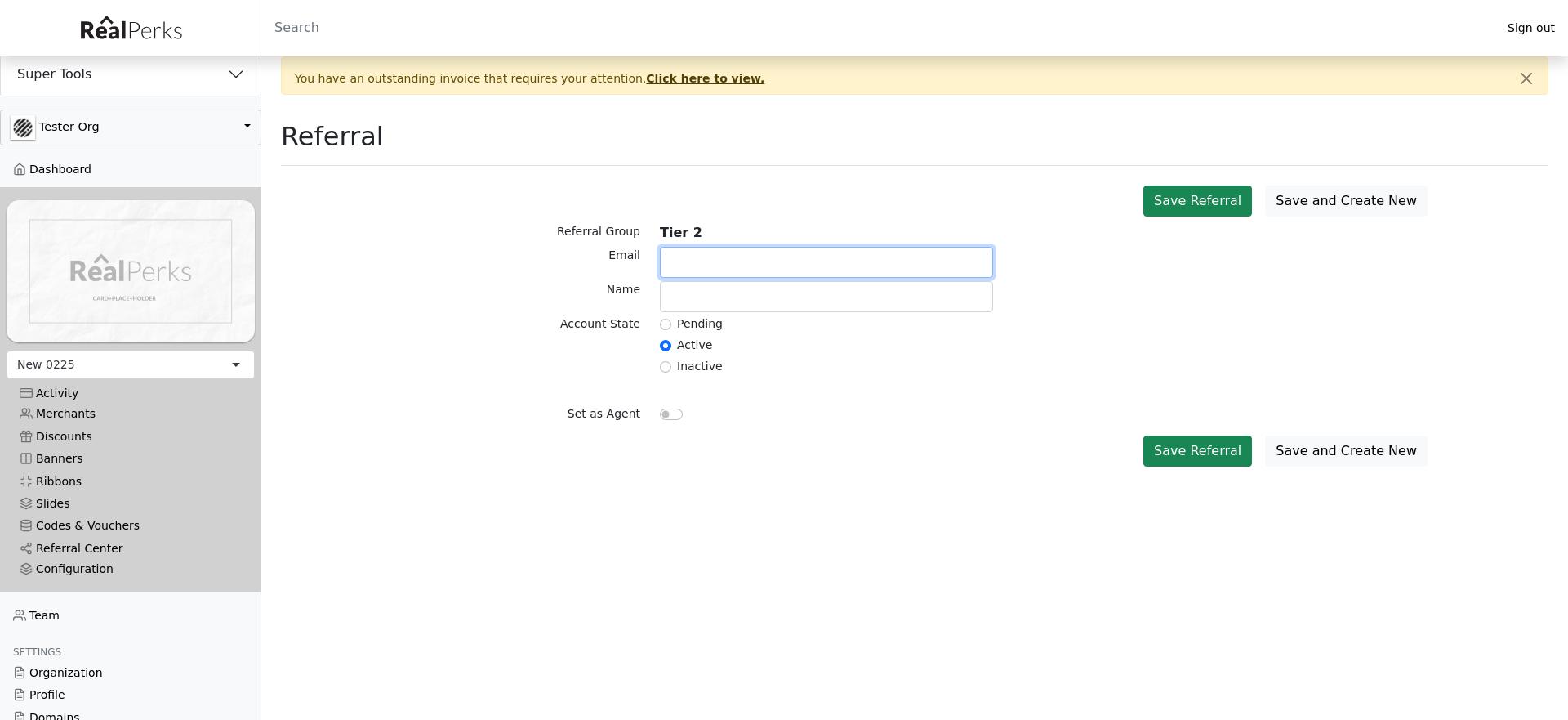
click at [730, 262] on input "text" at bounding box center [826, 262] width 333 height 32
paste input "[EMAIL_ADDRESS][DOMAIN_NAME]"
click at [756, 264] on input "[EMAIL_ADDRESS][DOMAIN_NAME]" at bounding box center [826, 262] width 333 height 32
type input "[EMAIL_ADDRESS][DOMAIN_NAME]"
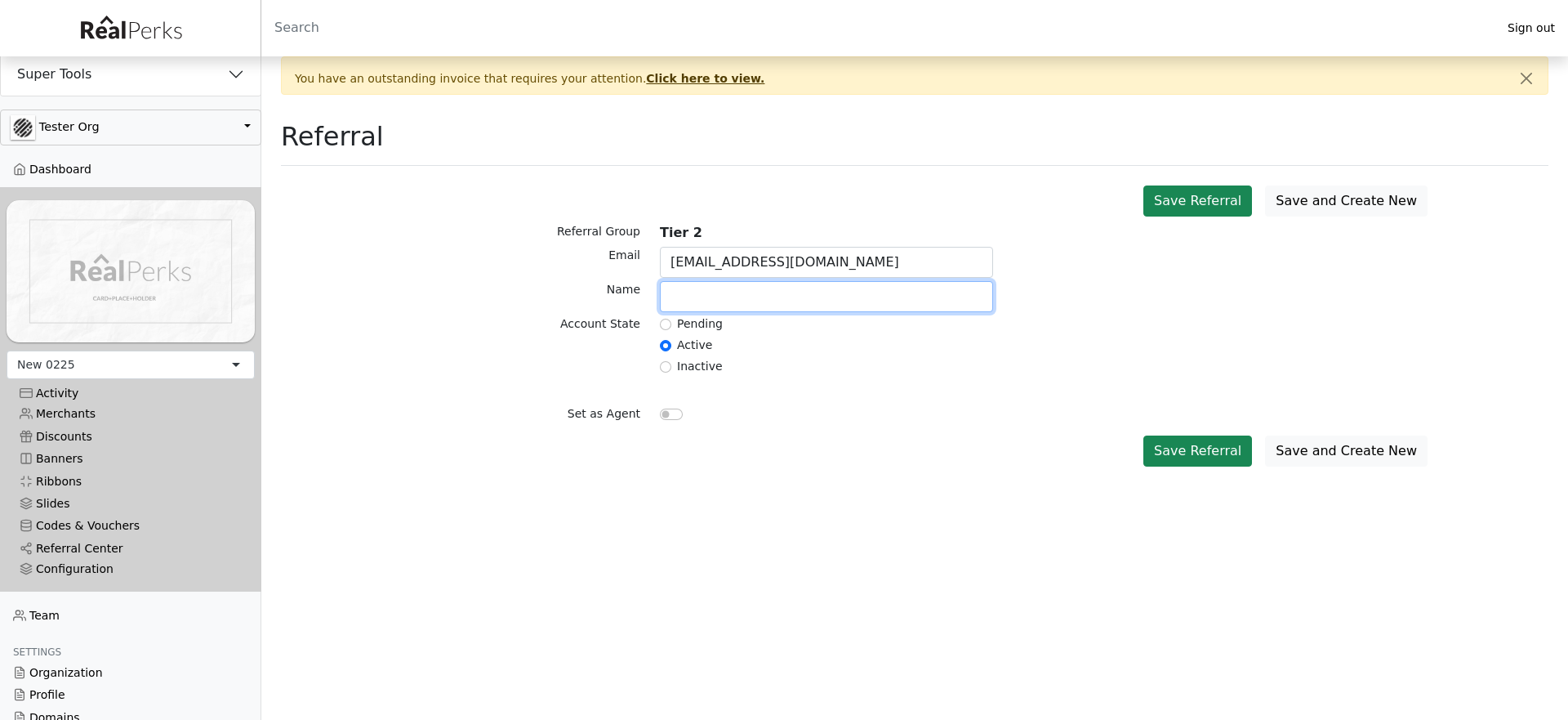
click at [747, 295] on input "text" at bounding box center [826, 296] width 333 height 32
paste input "refmem01"
type input "refmem01"
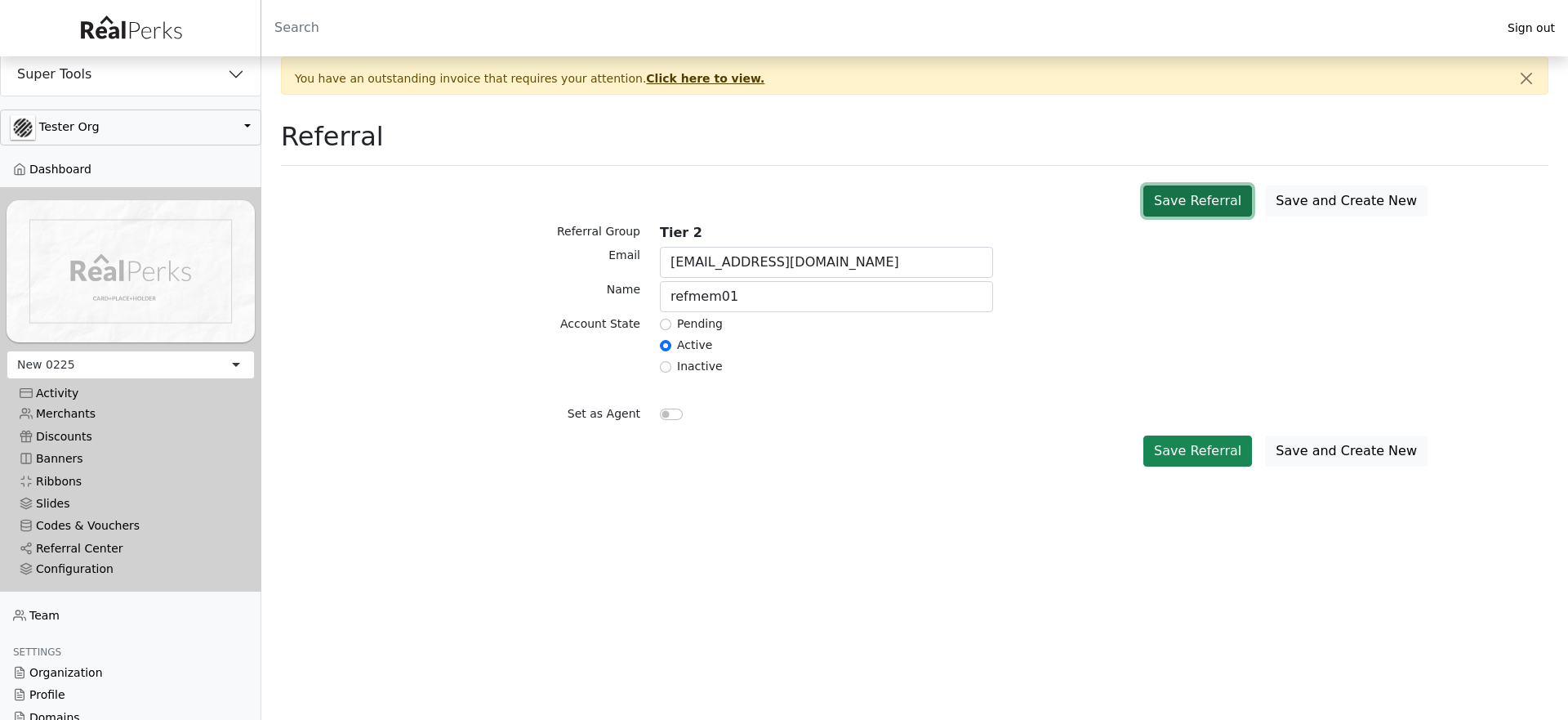
click at [1186, 206] on button "Save Referral" at bounding box center [1198, 201] width 108 height 32
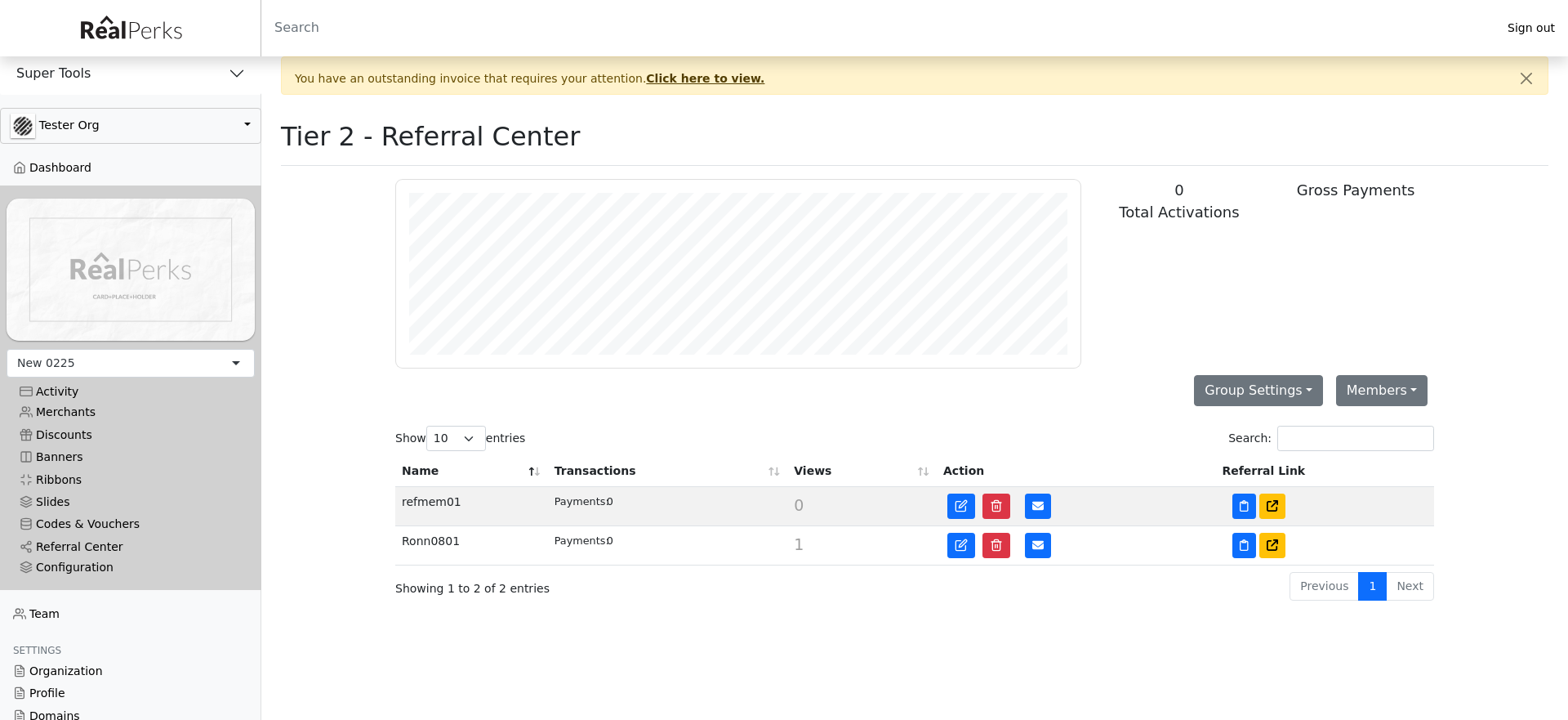
scroll to position [188, 685]
click at [1362, 388] on button "Members" at bounding box center [1382, 391] width 92 height 32
click at [1343, 424] on link "Add Member" at bounding box center [1402, 427] width 129 height 27
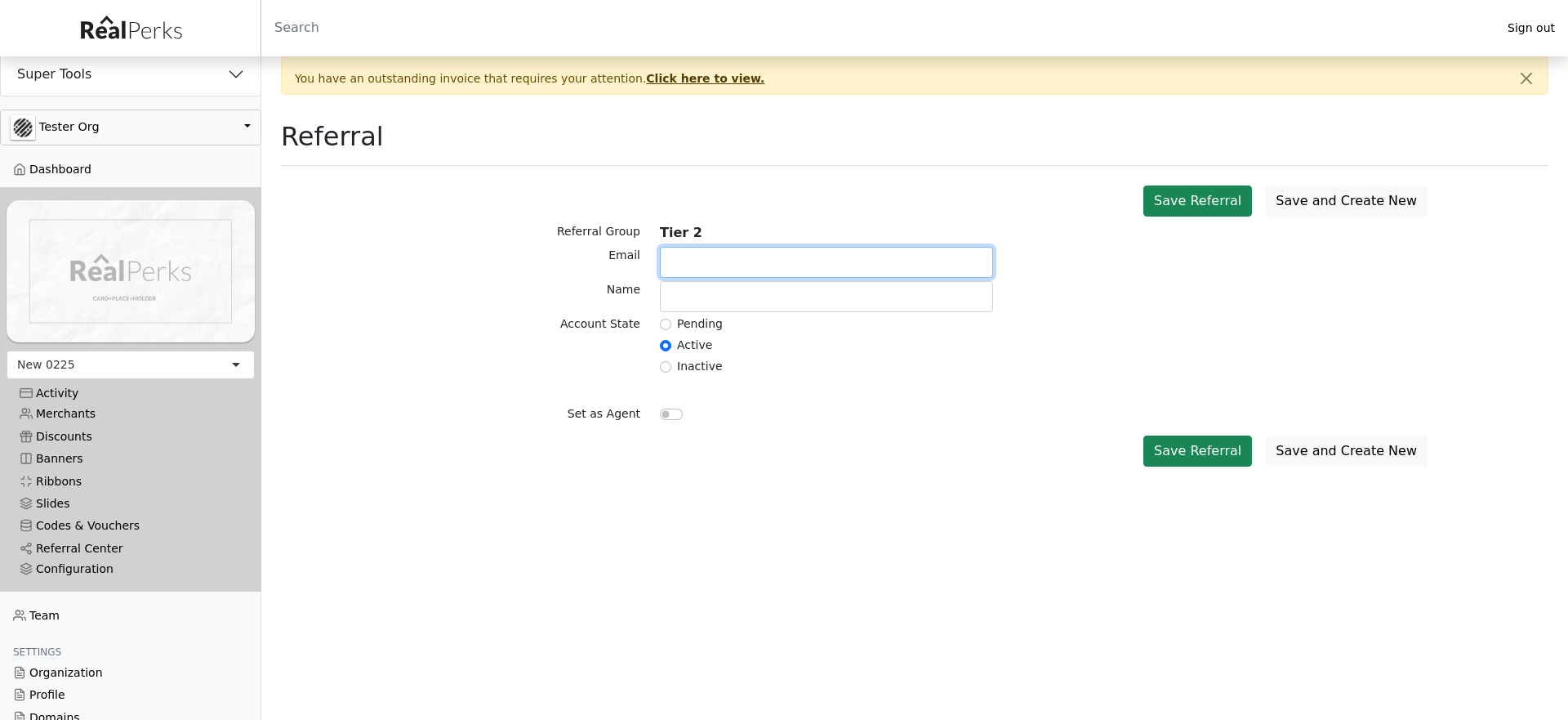
click at [735, 257] on input "text" at bounding box center [826, 262] width 333 height 32
paste input "rlamostre0+refmem02@gmail.com"
click at [759, 263] on input "rlamostre0+refmem02@gmail.com" at bounding box center [826, 262] width 333 height 32
type input "rlamostre0+refmem02@gmail.com"
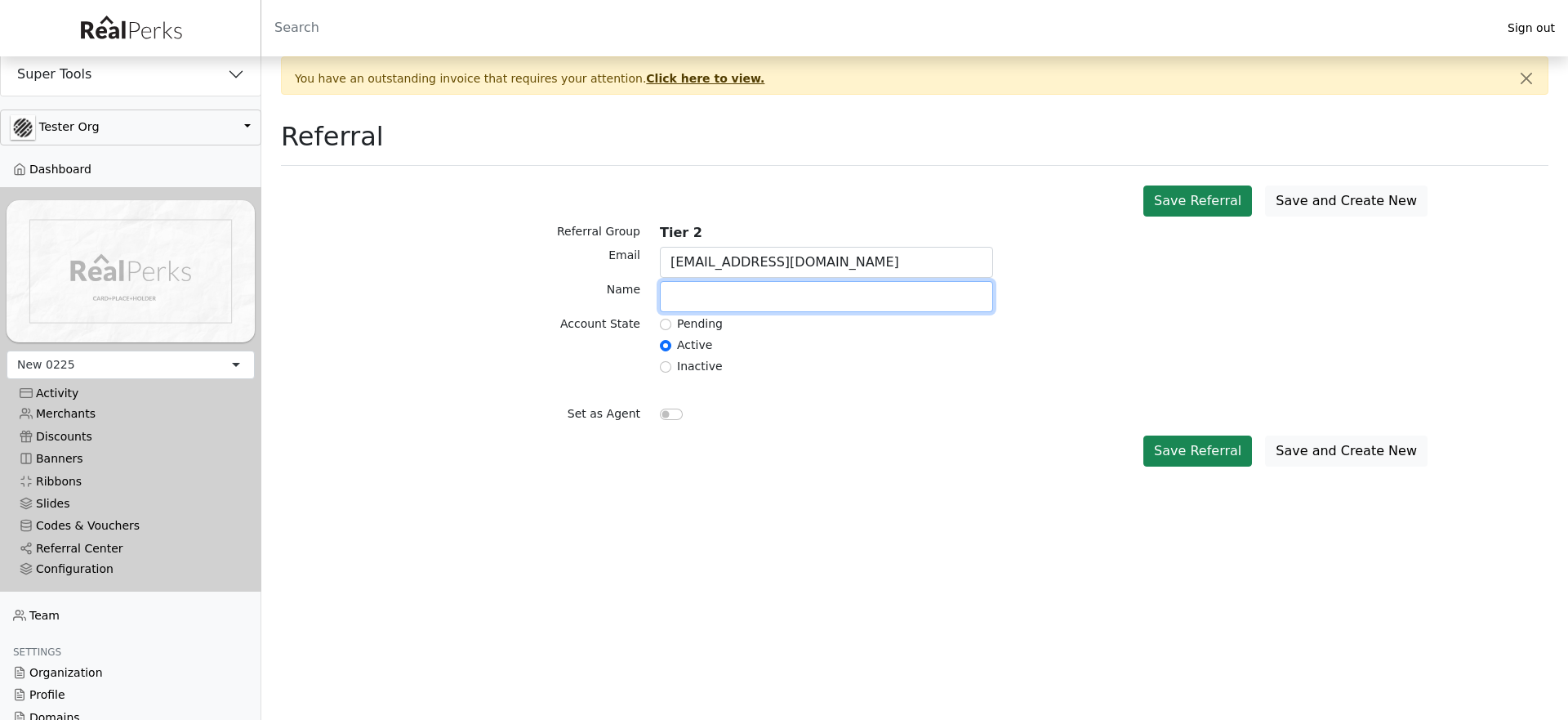
click at [742, 304] on input "text" at bounding box center [826, 296] width 333 height 32
paste input "refmem02"
type input "refmem02"
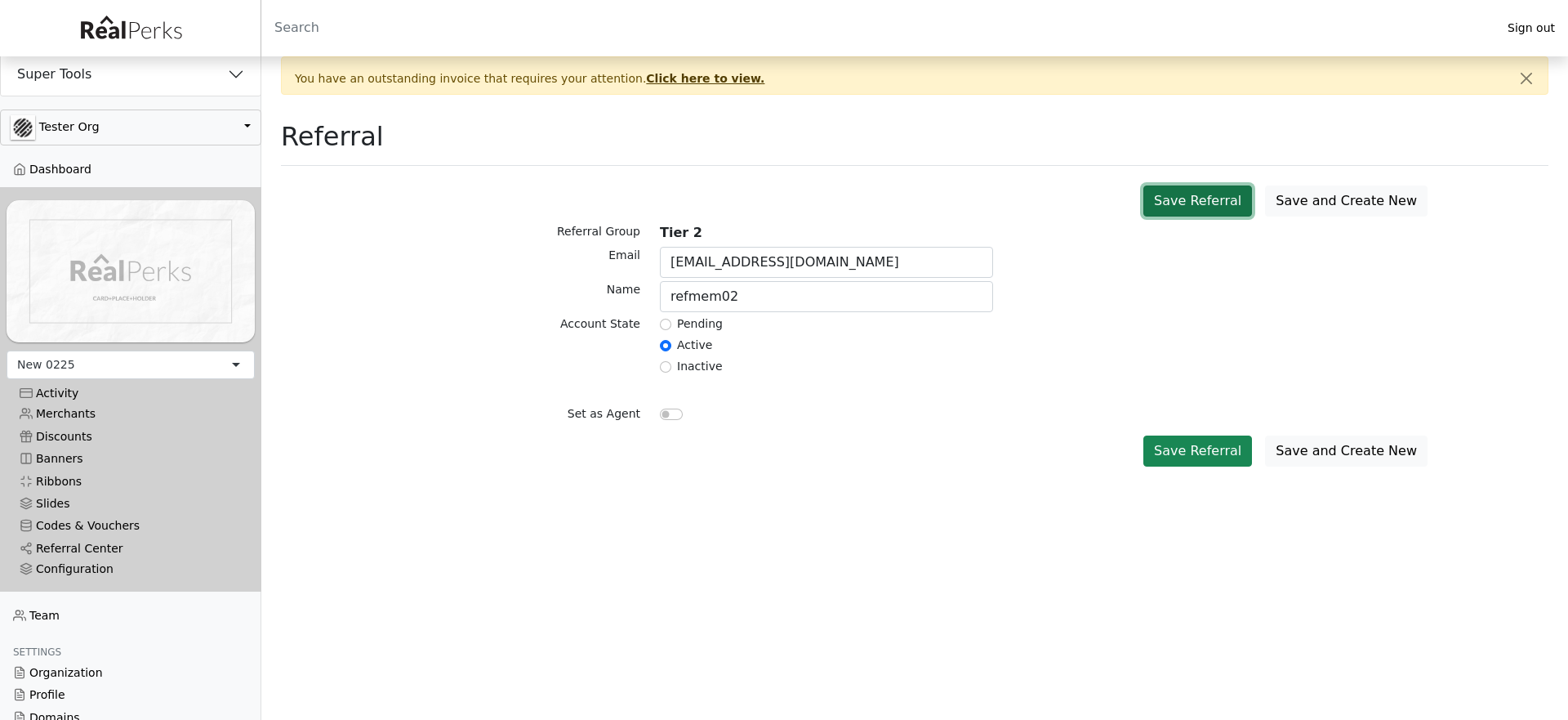
click at [1188, 213] on button "Save Referral" at bounding box center [1198, 201] width 108 height 32
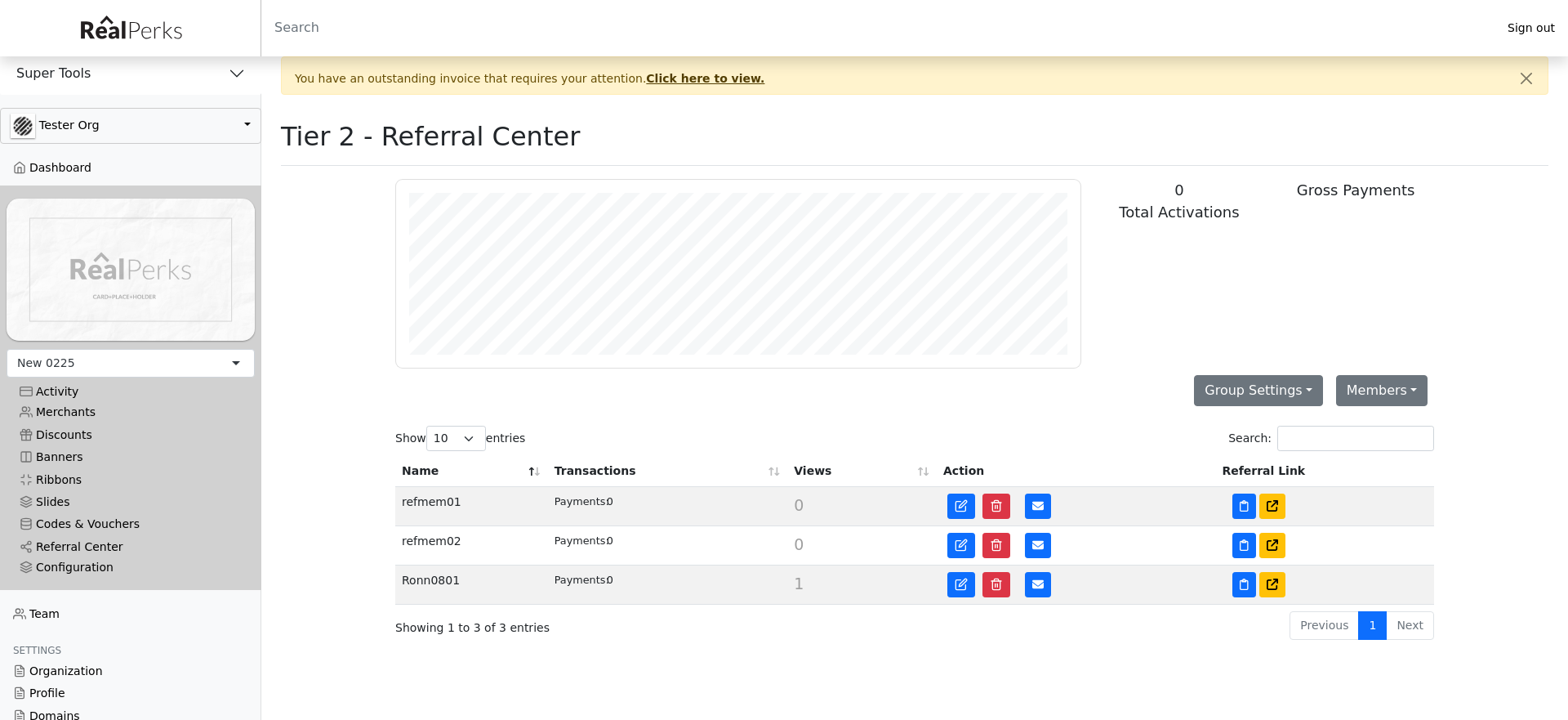
scroll to position [188, 685]
click at [1293, 387] on button "Group Settings" at bounding box center [1259, 391] width 129 height 32
click at [1252, 482] on link "Campaign Page" at bounding box center [1267, 480] width 144 height 27
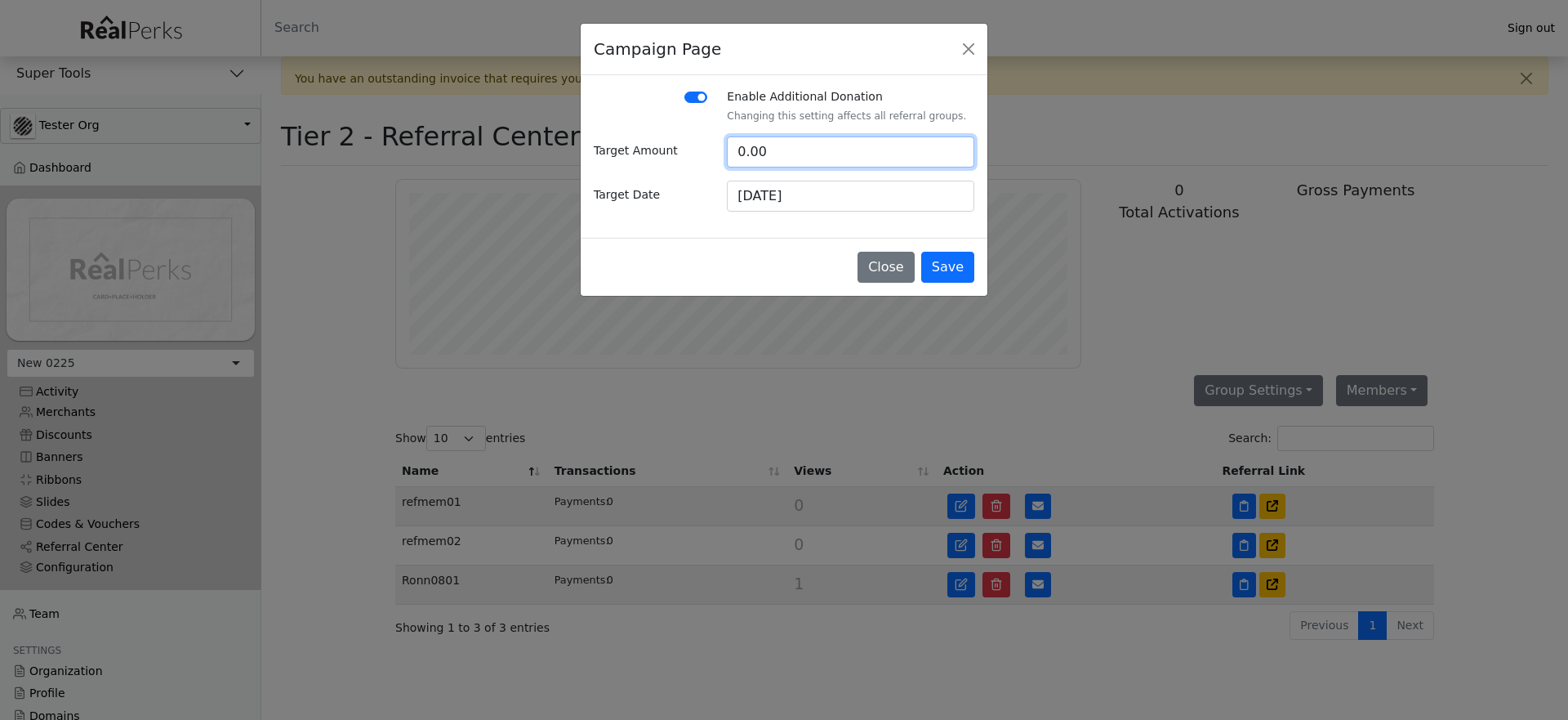
click at [752, 156] on input "0.00" at bounding box center [850, 153] width 247 height 32
type input "25000"
click at [744, 195] on input "08/19/2025" at bounding box center [850, 196] width 247 height 32
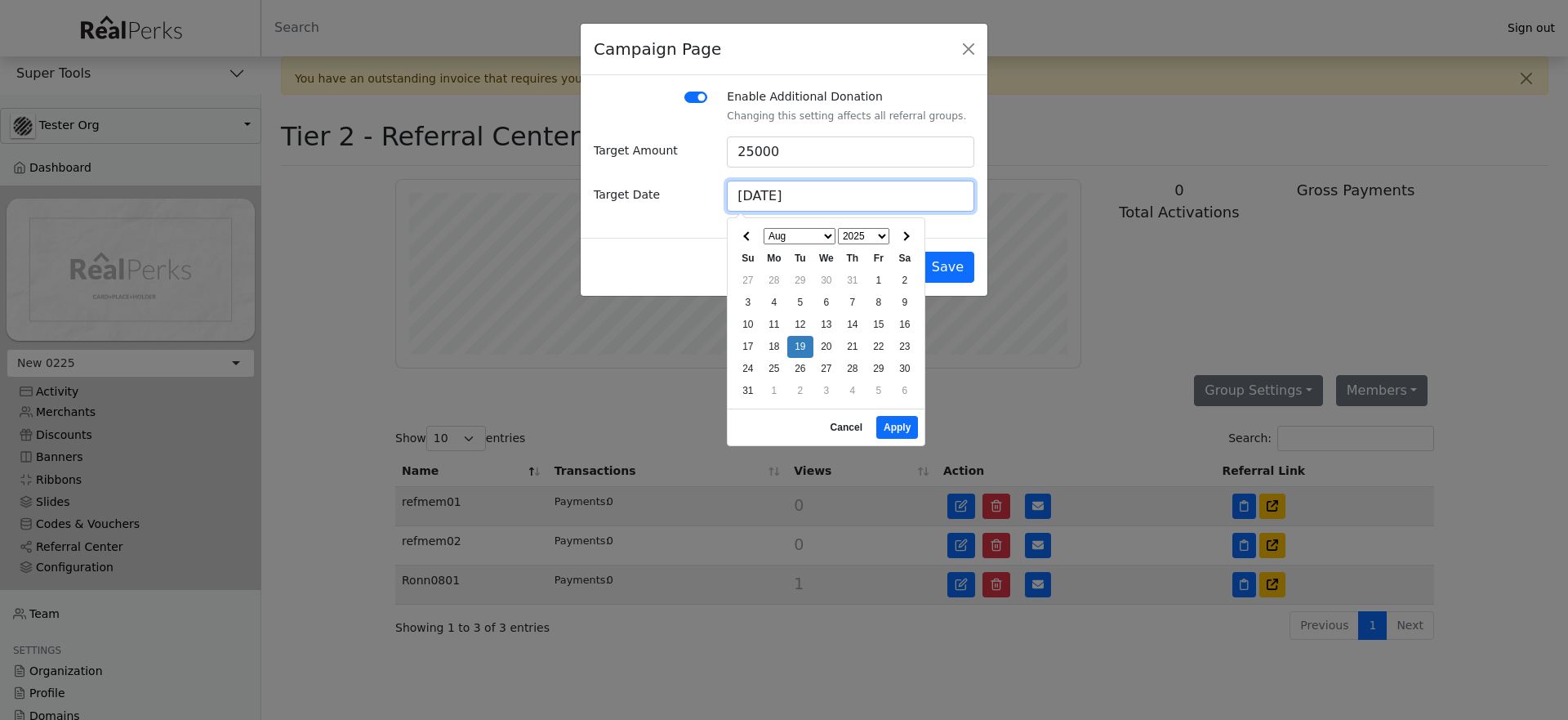
click at [744, 195] on input "08/19/2025" at bounding box center [850, 196] width 247 height 32
click at [763, 194] on input "11/19/2025" at bounding box center [850, 196] width 247 height 32
click at [759, 197] on input "11/19/2025" at bounding box center [850, 196] width 247 height 32
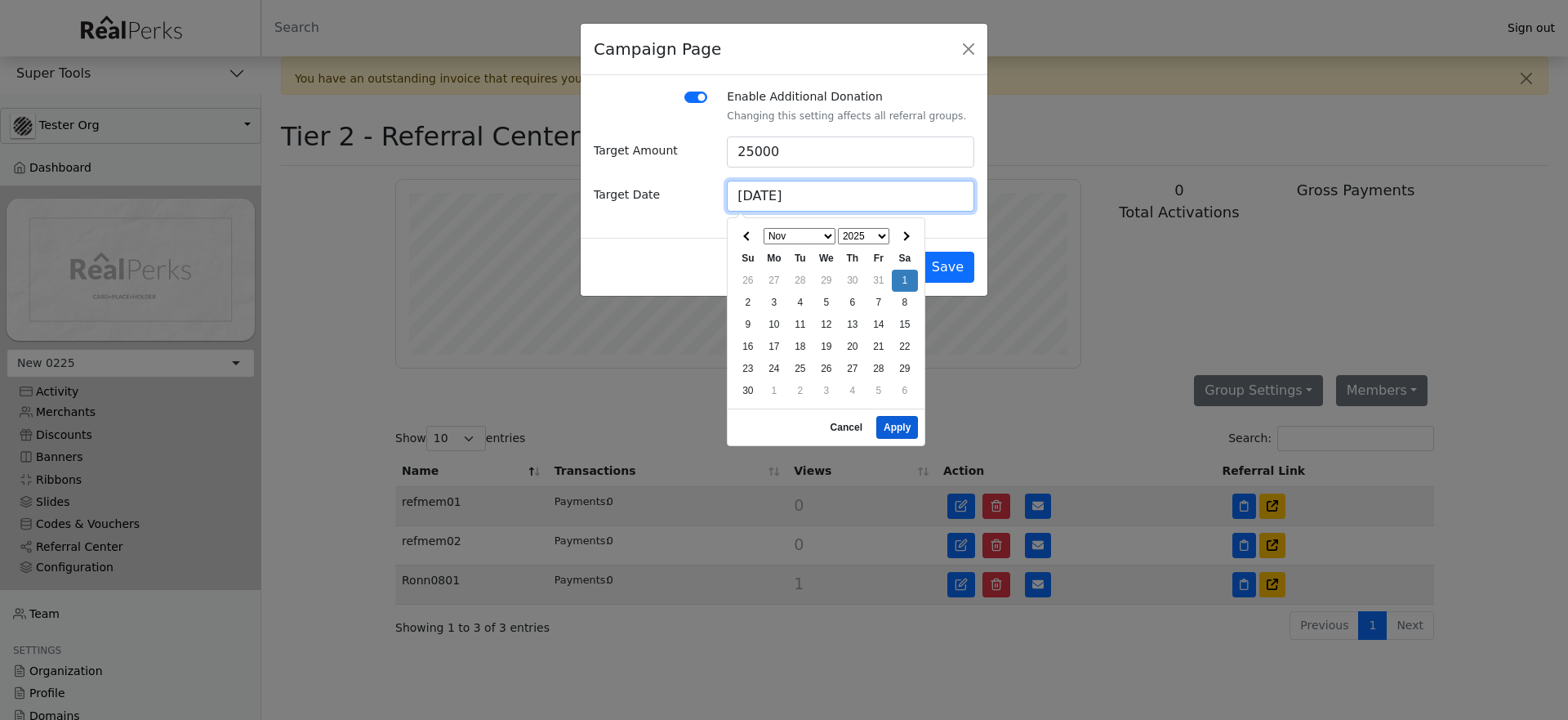
type input "11/01/2025"
click at [892, 420] on button "Apply" at bounding box center [897, 426] width 41 height 23
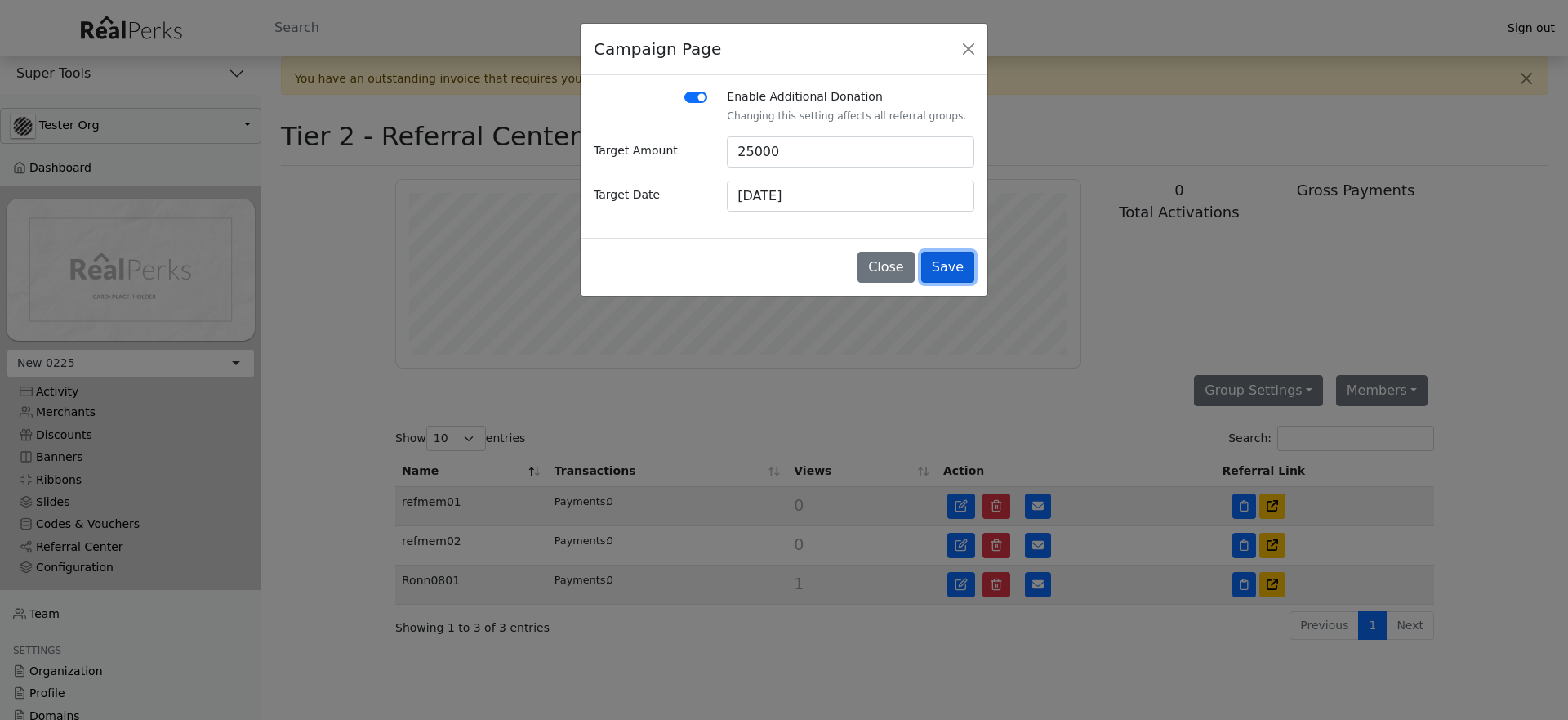
click at [935, 265] on button "Save" at bounding box center [948, 267] width 53 height 32
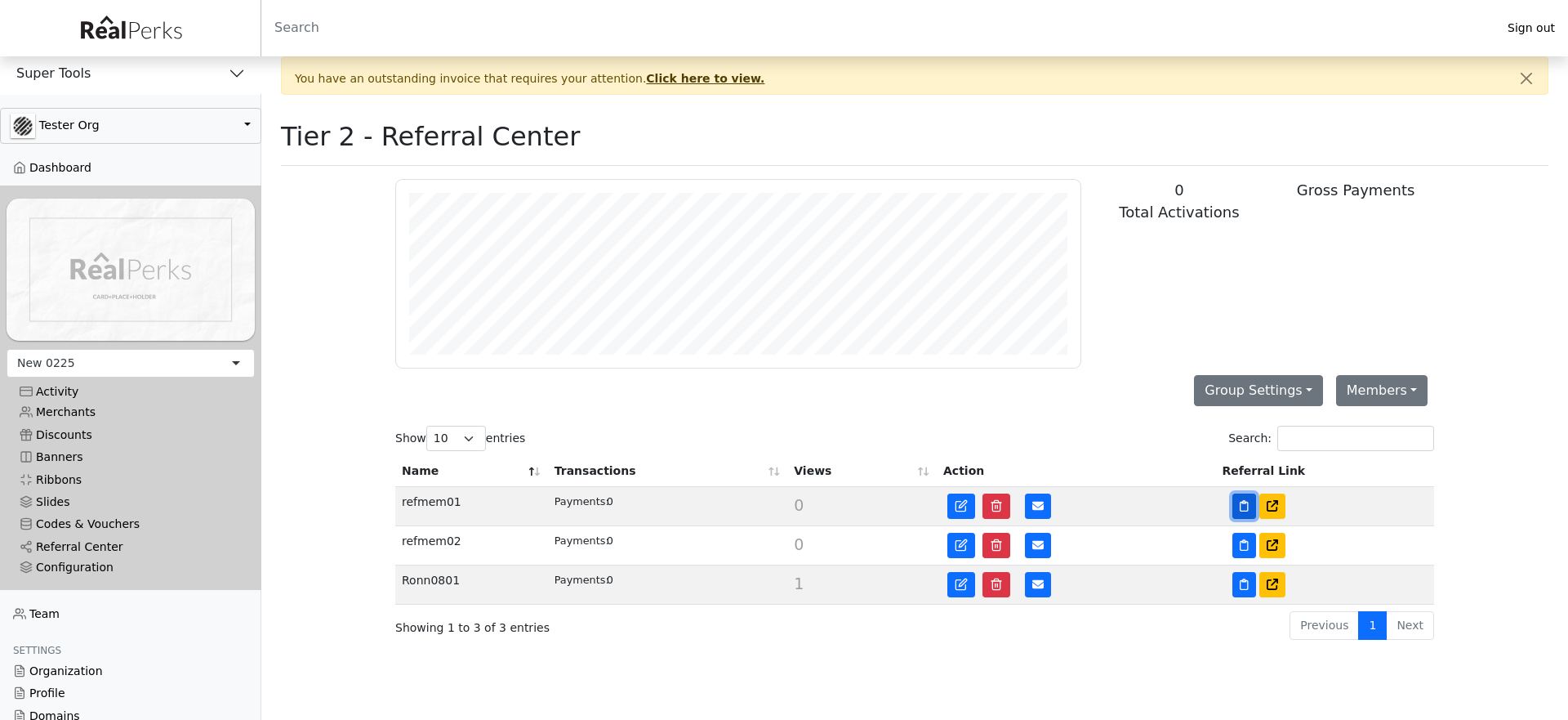
click at [1247, 511] on button at bounding box center [1245, 506] width 24 height 26
click at [1244, 548] on icon at bounding box center [1244, 545] width 9 height 12
click at [97, 560] on div "Configuration" at bounding box center [131, 567] width 223 height 14
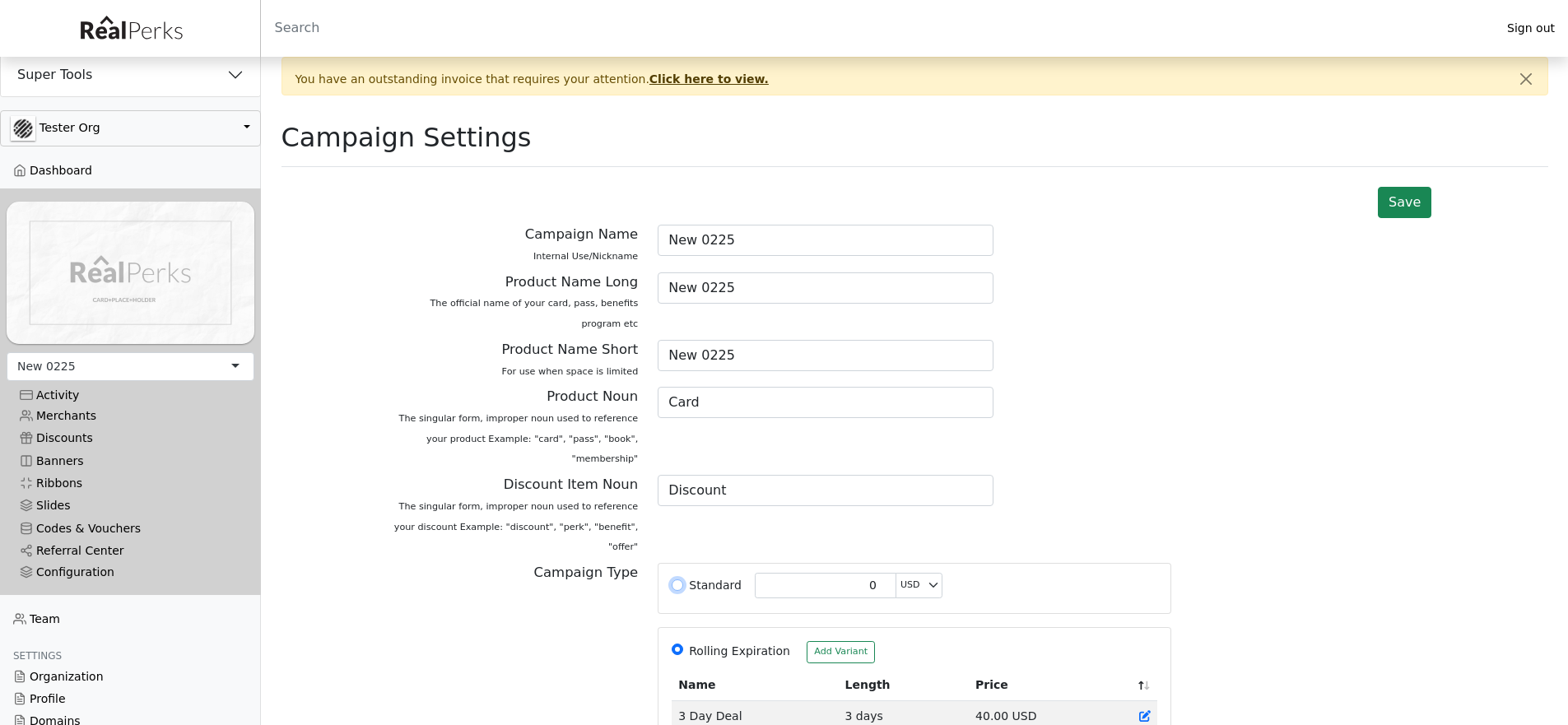
click at [676, 579] on input "Standard 0 USD AUD GBP EUR CAD" at bounding box center [678, 585] width 12 height 12
radio input "true"
drag, startPoint x: 822, startPoint y: 516, endPoint x: 879, endPoint y: 526, distance: 57.9
click at [879, 572] on div "0 USD AUD GBP EUR CAD" at bounding box center [849, 585] width 188 height 26
type input "25"
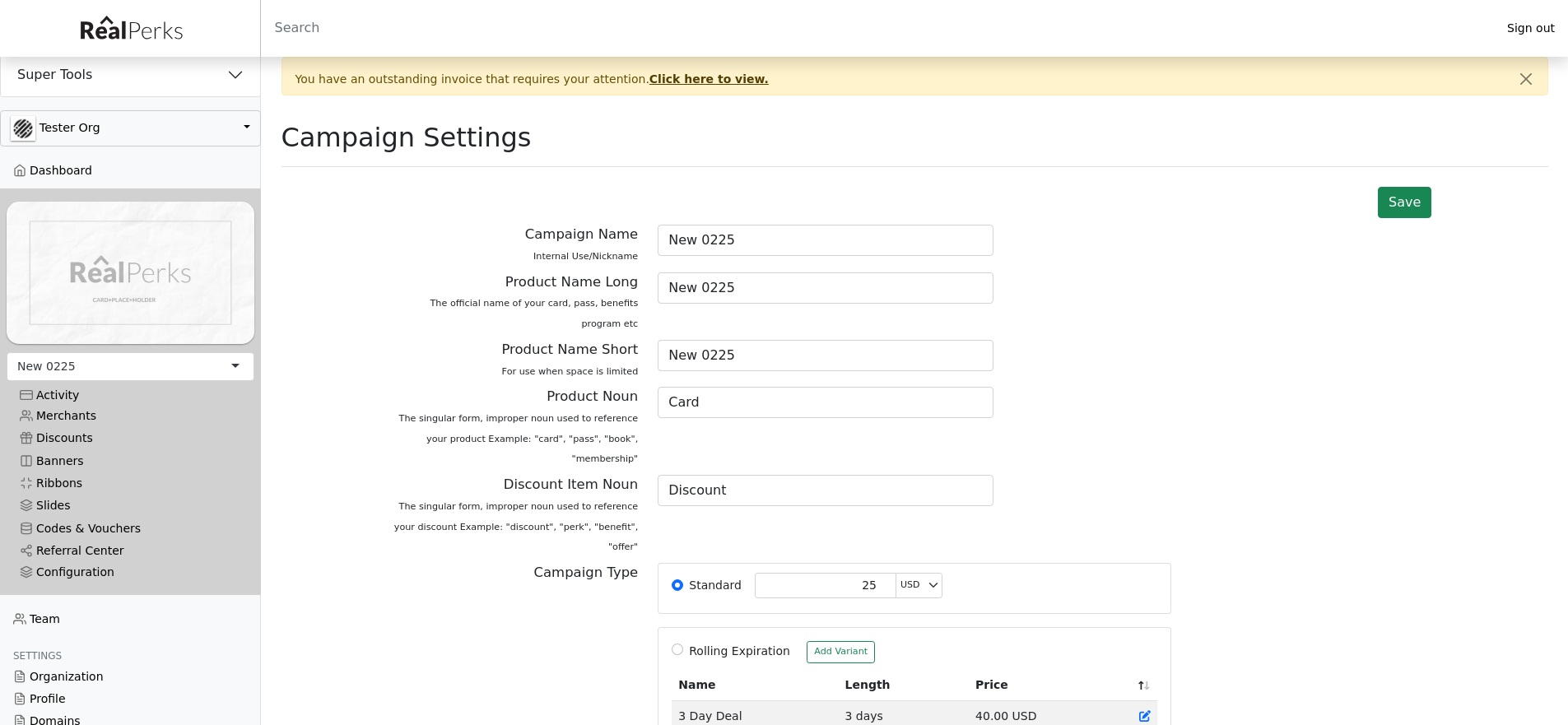
click at [1391, 220] on div "Save" at bounding box center [1404, 202] width 66 height 45
click at [1406, 212] on button "Save" at bounding box center [1404, 202] width 54 height 32
